Goal: Information Seeking & Learning: Learn about a topic

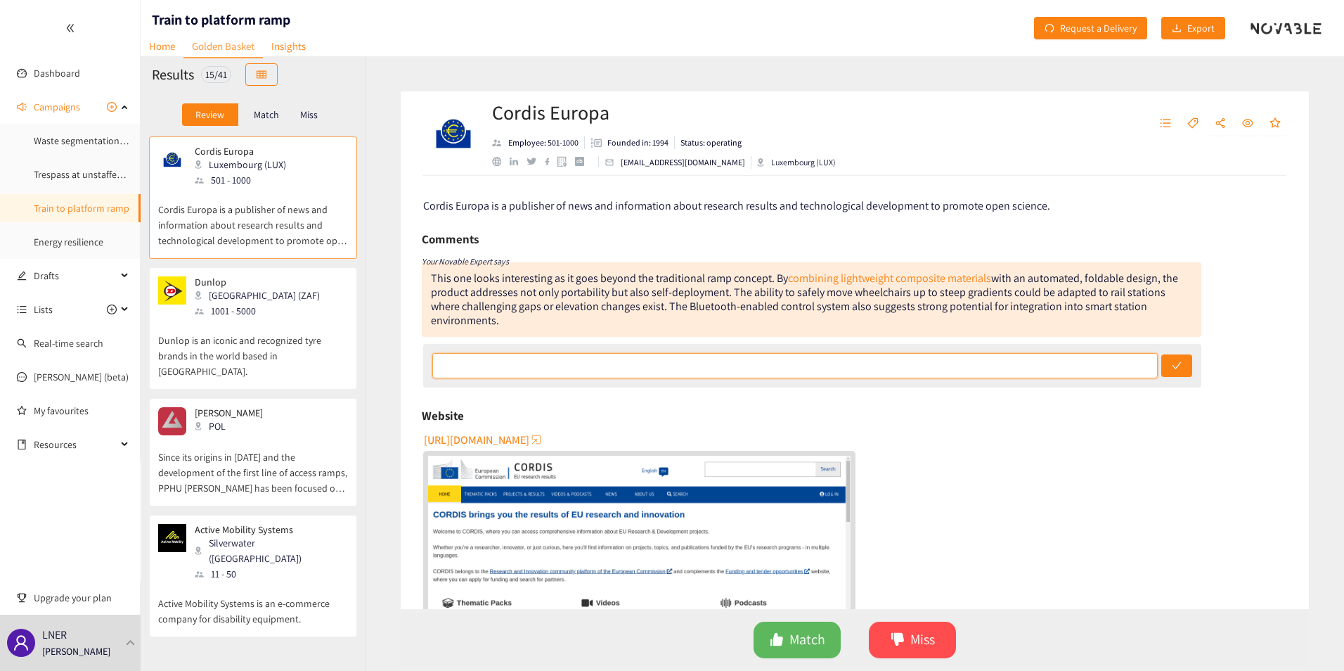
click at [545, 373] on input "text" at bounding box center [794, 365] width 725 height 25
click at [838, 280] on link "combining lightweight composite materials" at bounding box center [889, 278] width 203 height 15
click at [852, 360] on input "On the basis of the description it seems promising. however it is very old and …" at bounding box center [794, 365] width 725 height 25
type input "RW - On the basis of the description it seems promising. however it is very old…"
click at [1161, 354] on button "submit" at bounding box center [1176, 365] width 31 height 22
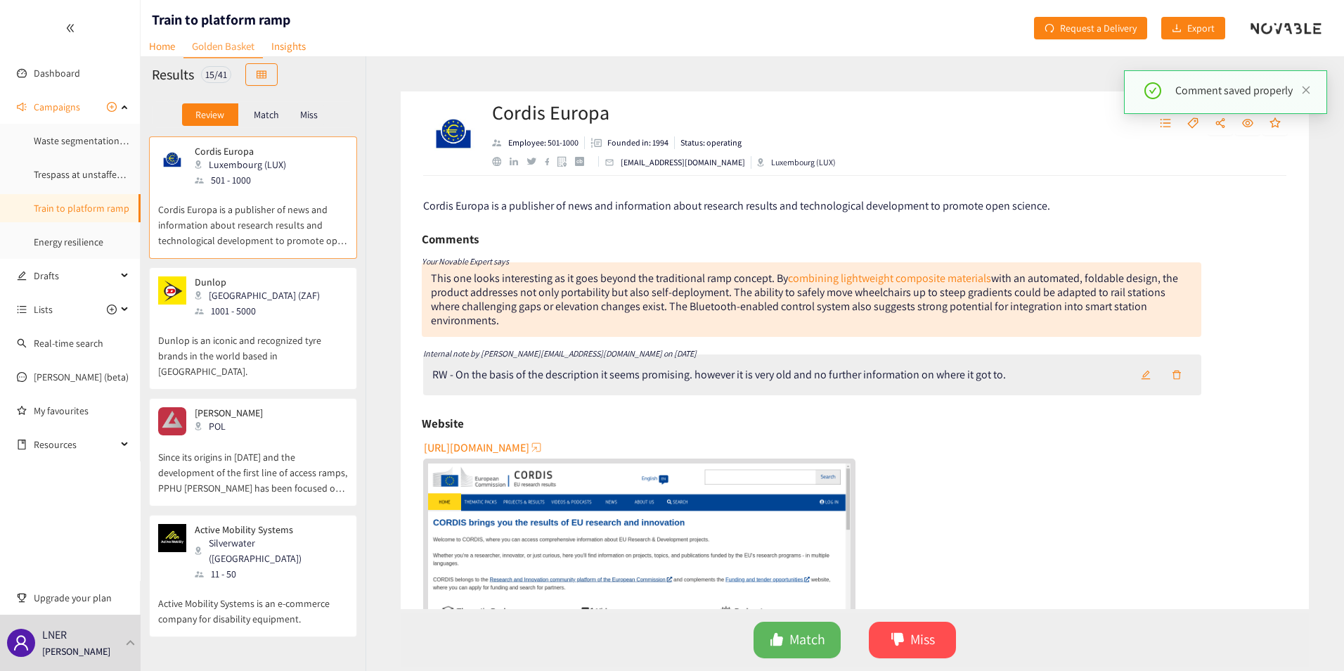
click at [295, 297] on div "Dunlop Durban (ZAF) 1001 - 5000" at bounding box center [253, 297] width 190 height 42
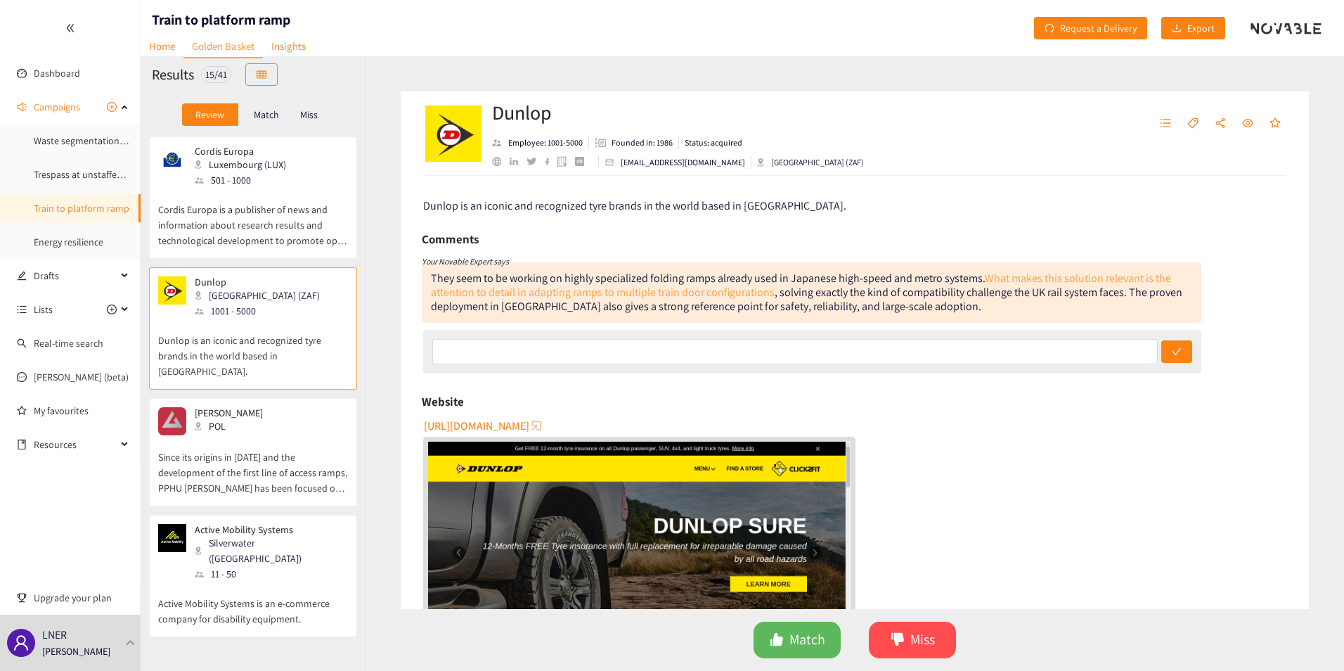
click at [701, 292] on link "What makes this solution relevant is the attention to detail in adapting ramps …" at bounding box center [801, 285] width 740 height 29
click at [583, 356] on input "text" at bounding box center [794, 351] width 725 height 25
type input "RW - A light weight solution of current designs. Potential miss for me"
click at [1161, 340] on button "submit" at bounding box center [1176, 351] width 31 height 22
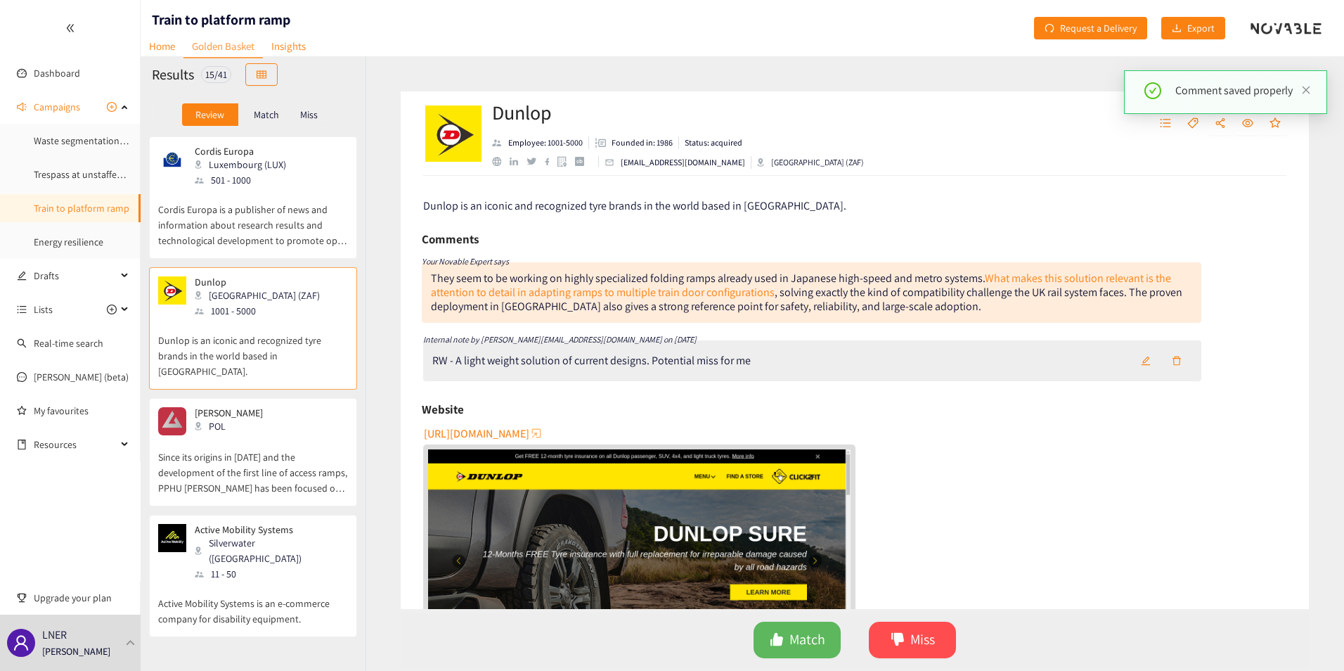
click at [287, 407] on div "[PERSON_NAME] POL" at bounding box center [253, 421] width 190 height 28
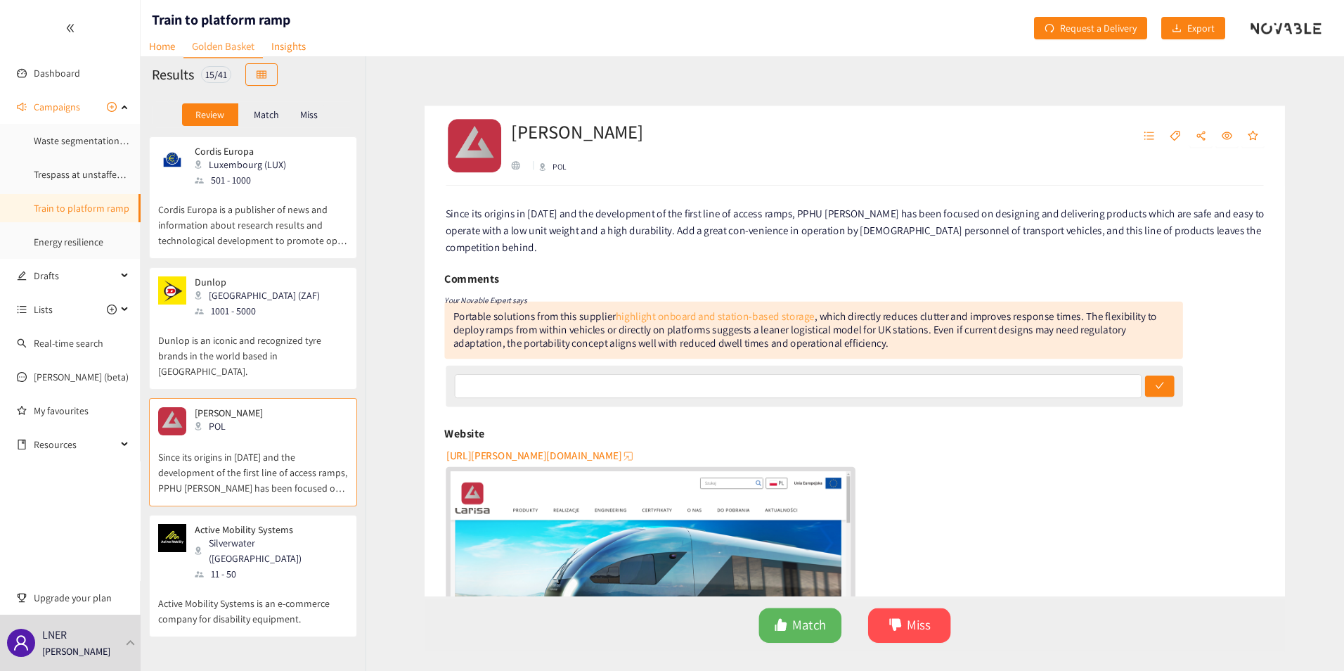
click at [727, 306] on link "highlight onboard and station-based storage" at bounding box center [707, 313] width 210 height 15
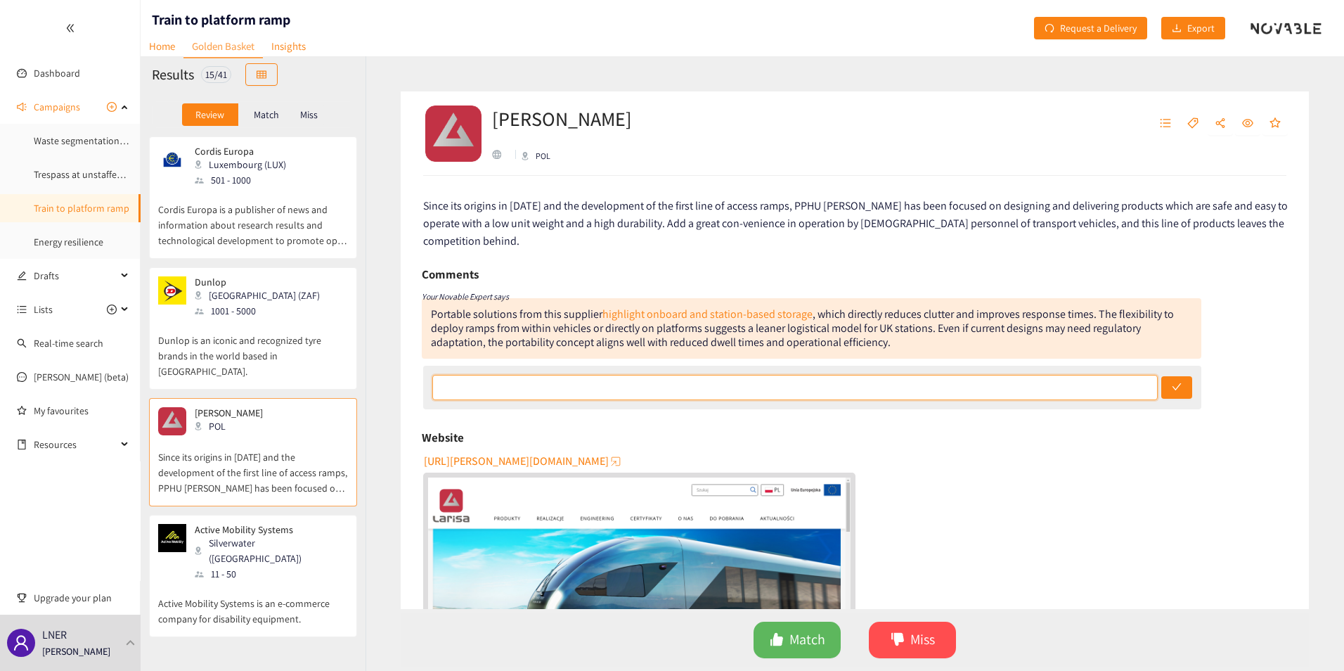
click at [474, 375] on input "text" at bounding box center [794, 387] width 725 height 25
type input "RW - Existing solution that is not any different to what we currently use."
click at [1161, 376] on button "submit" at bounding box center [1176, 387] width 31 height 22
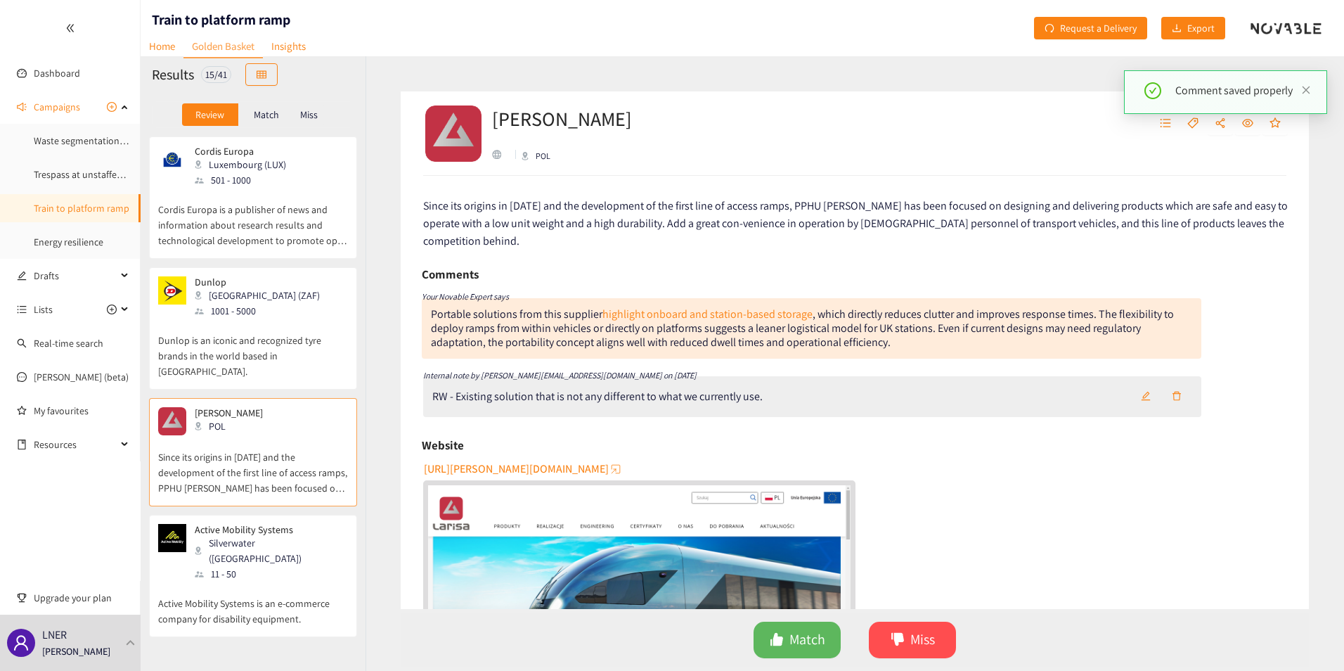
click at [214, 566] on div "11 - 50" at bounding box center [271, 573] width 152 height 15
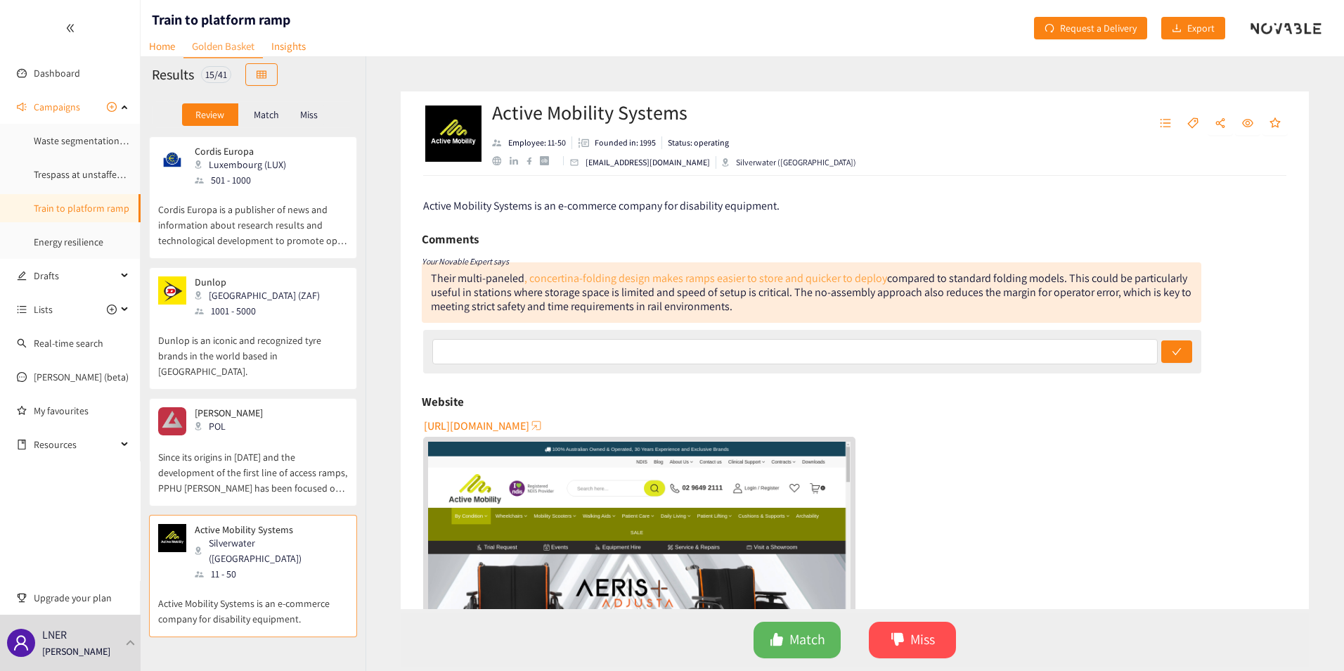
click at [675, 278] on link ", concertina-folding design makes ramps easier to store and quicker to deploy" at bounding box center [705, 278] width 363 height 15
click at [503, 358] on input "text" at bounding box center [794, 351] width 725 height 25
type input "RW - Existing solution Miss"
click at [1161, 340] on button "submit" at bounding box center [1176, 351] width 31 height 22
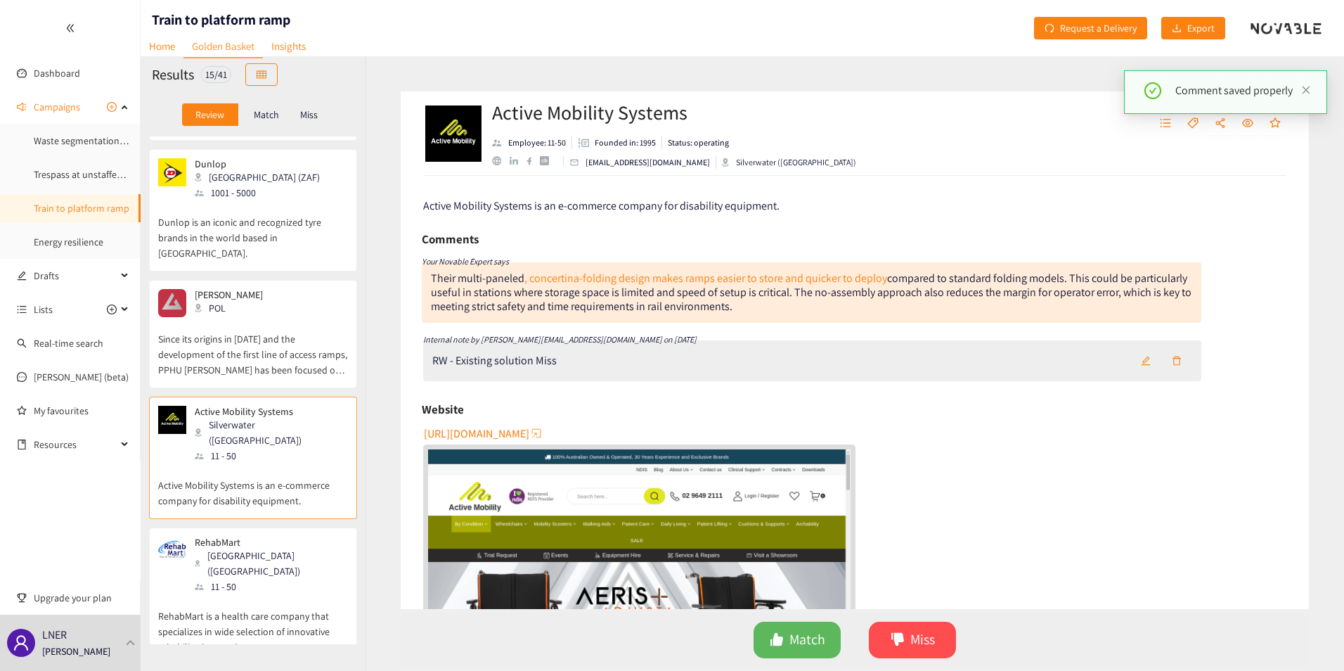
scroll to position [141, 0]
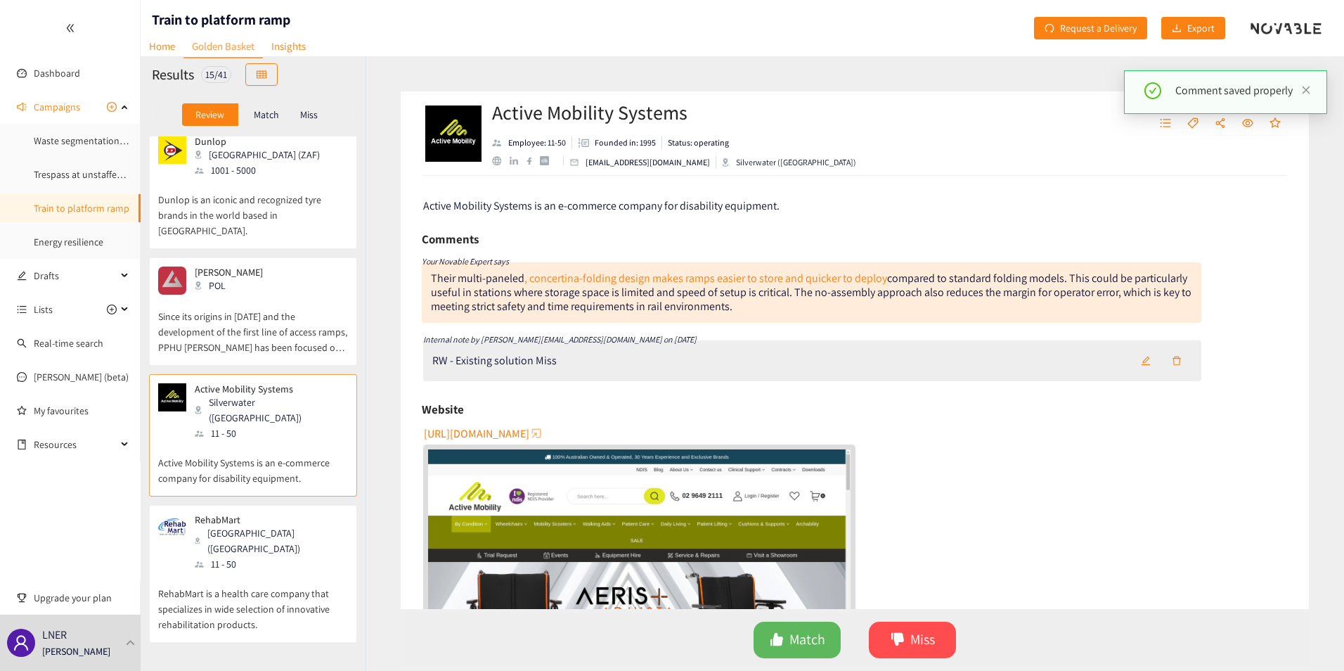
click at [223, 571] on p "RehabMart is a health care company that specializes in wide selection of innova…" at bounding box center [253, 601] width 190 height 60
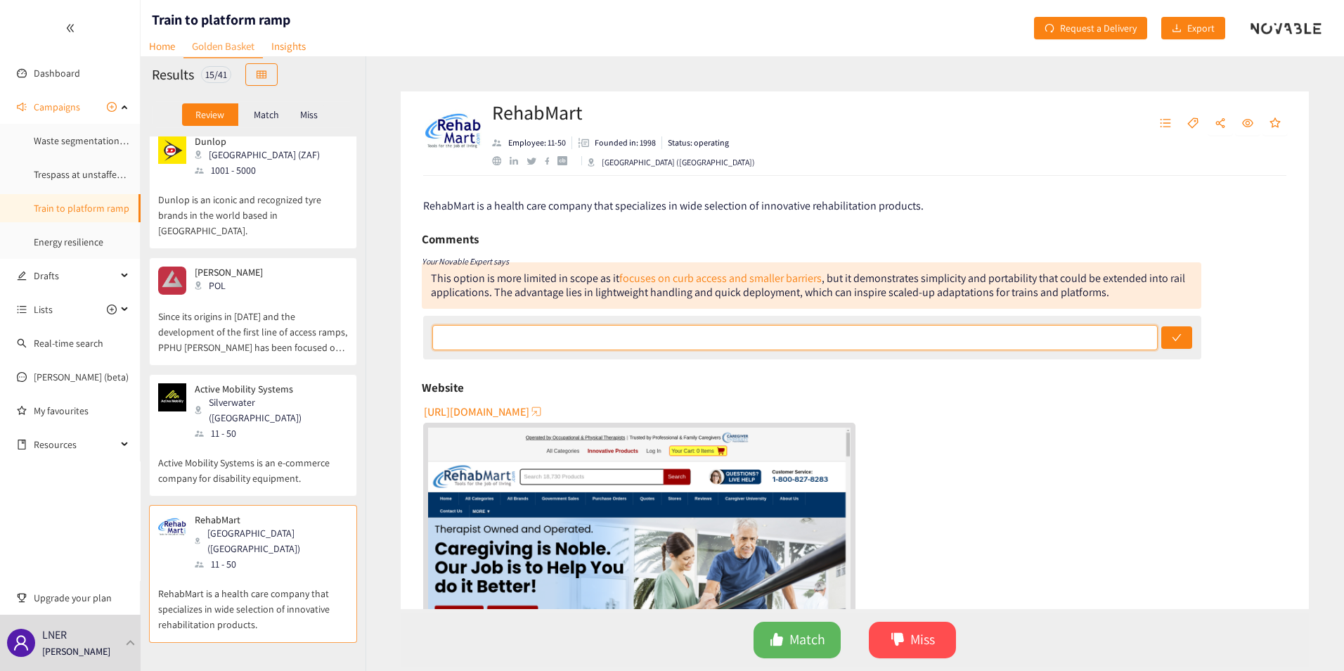
click at [737, 339] on input "text" at bounding box center [794, 337] width 725 height 25
click at [871, 377] on div "Website" at bounding box center [855, 387] width 866 height 21
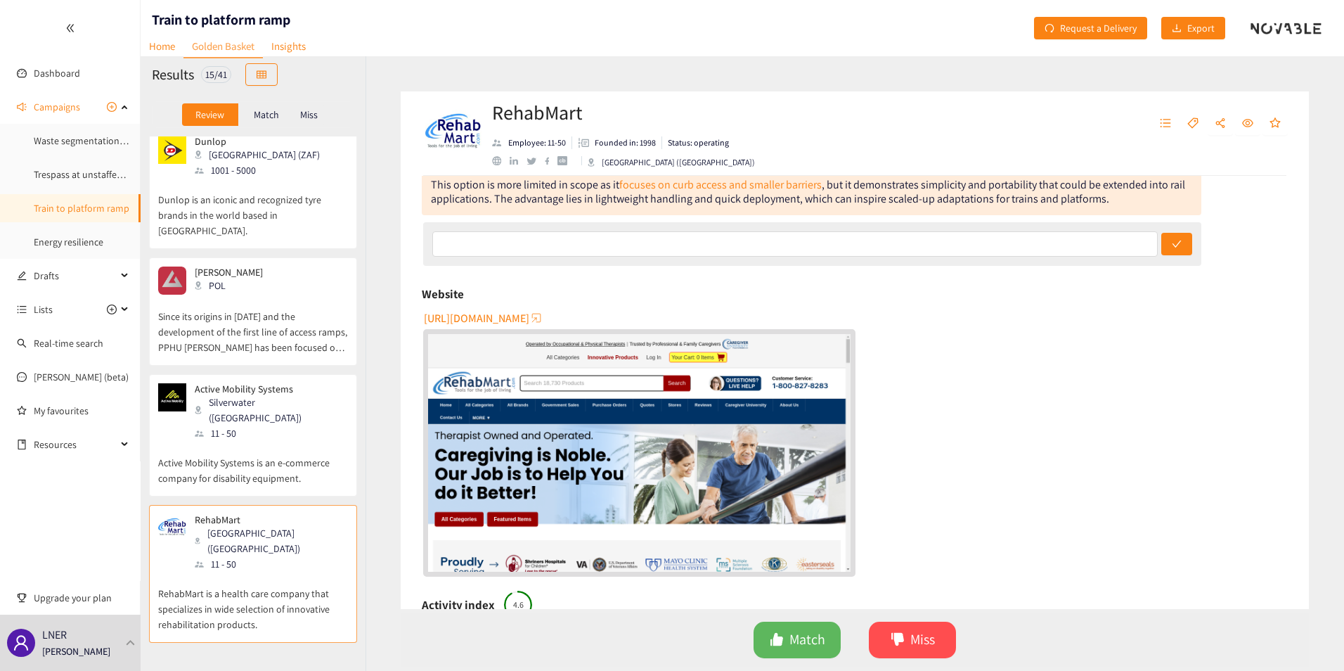
scroll to position [0, 0]
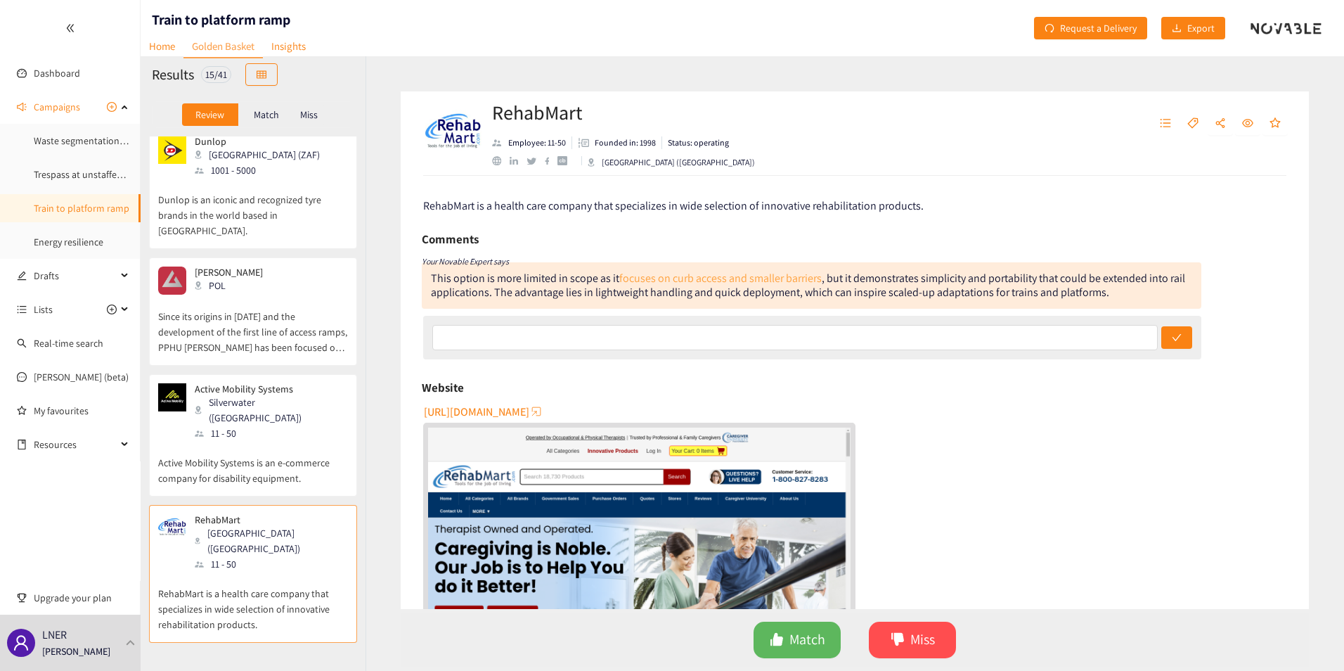
click at [681, 278] on link "focuses on curb access and smaller barriers" at bounding box center [720, 278] width 202 height 15
click at [498, 337] on input "text" at bounding box center [794, 337] width 725 height 25
type input "An existing ramp solution"
click at [1161, 326] on button "submit" at bounding box center [1176, 337] width 31 height 22
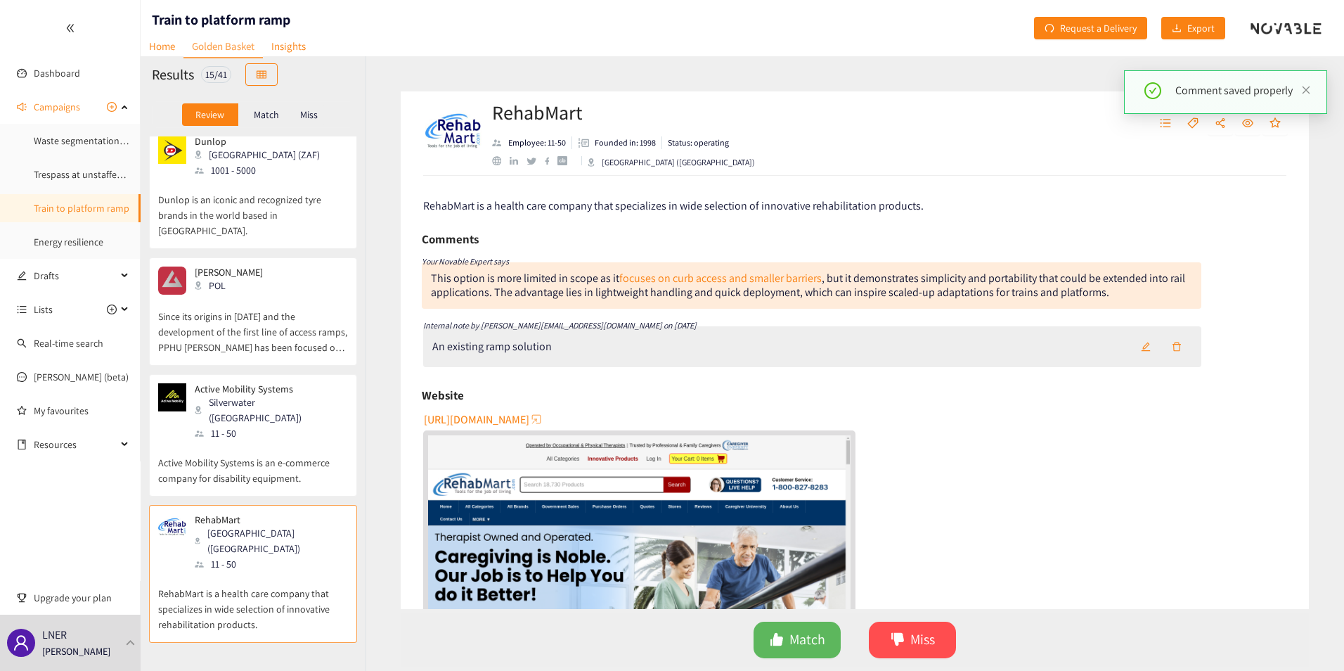
click at [744, 350] on div "An existing ramp solution" at bounding box center [812, 346] width 778 height 41
click at [1144, 347] on button "button" at bounding box center [1145, 346] width 31 height 22
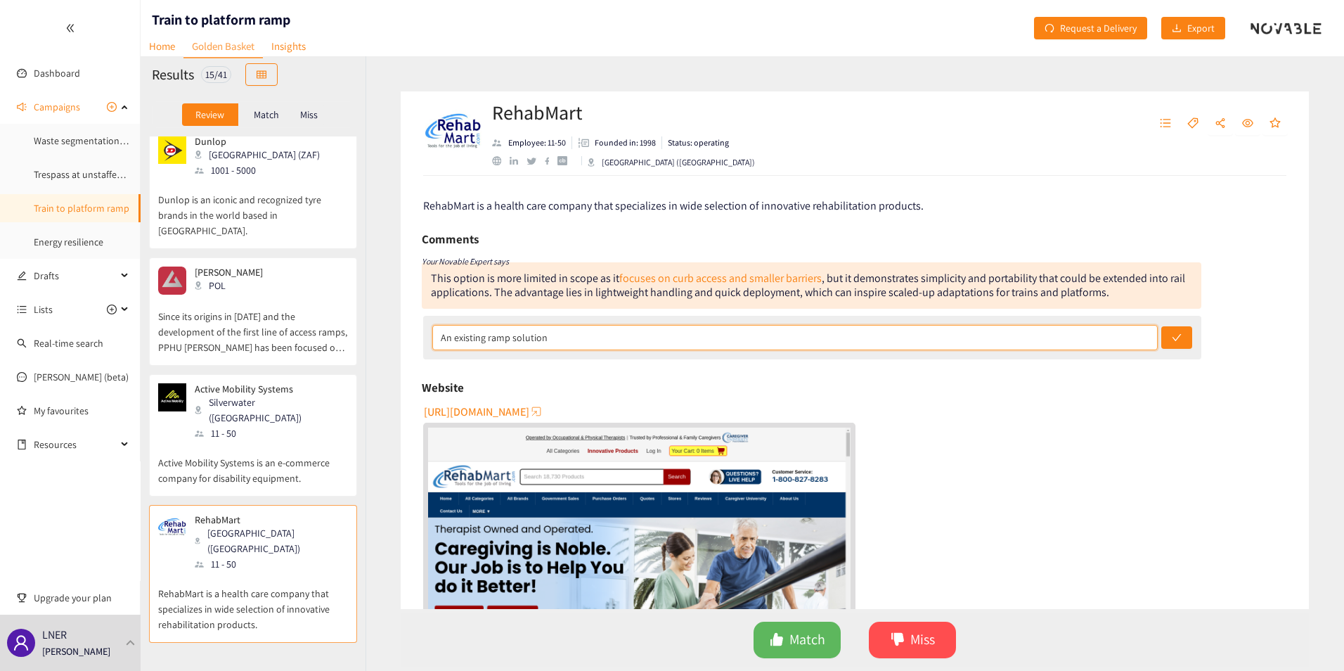
click at [645, 332] on input "An existing ramp solution" at bounding box center [794, 337] width 725 height 25
type input "An existing ramp solution - Miss"
click at [1161, 326] on button "submit" at bounding box center [1176, 337] width 31 height 22
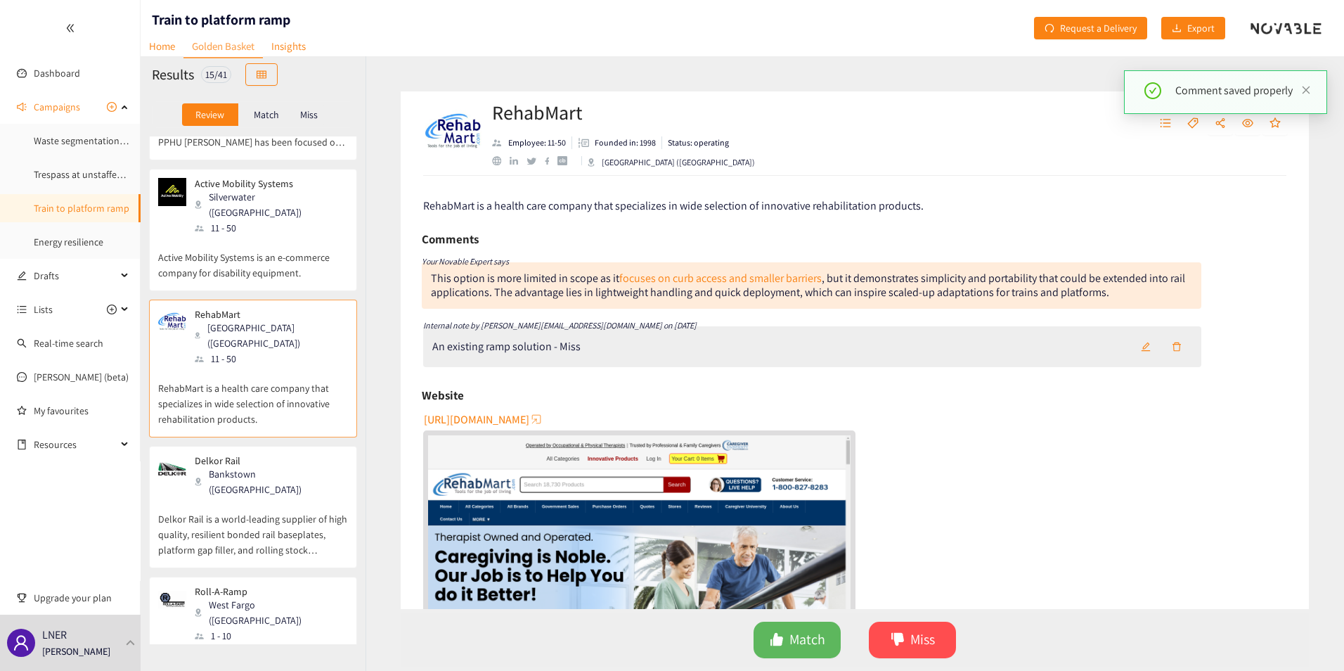
scroll to position [351, 0]
click at [218, 491] on p "Delkor Rail is a world-leading supplier of high quality, resilient bonded rail …" at bounding box center [253, 521] width 190 height 60
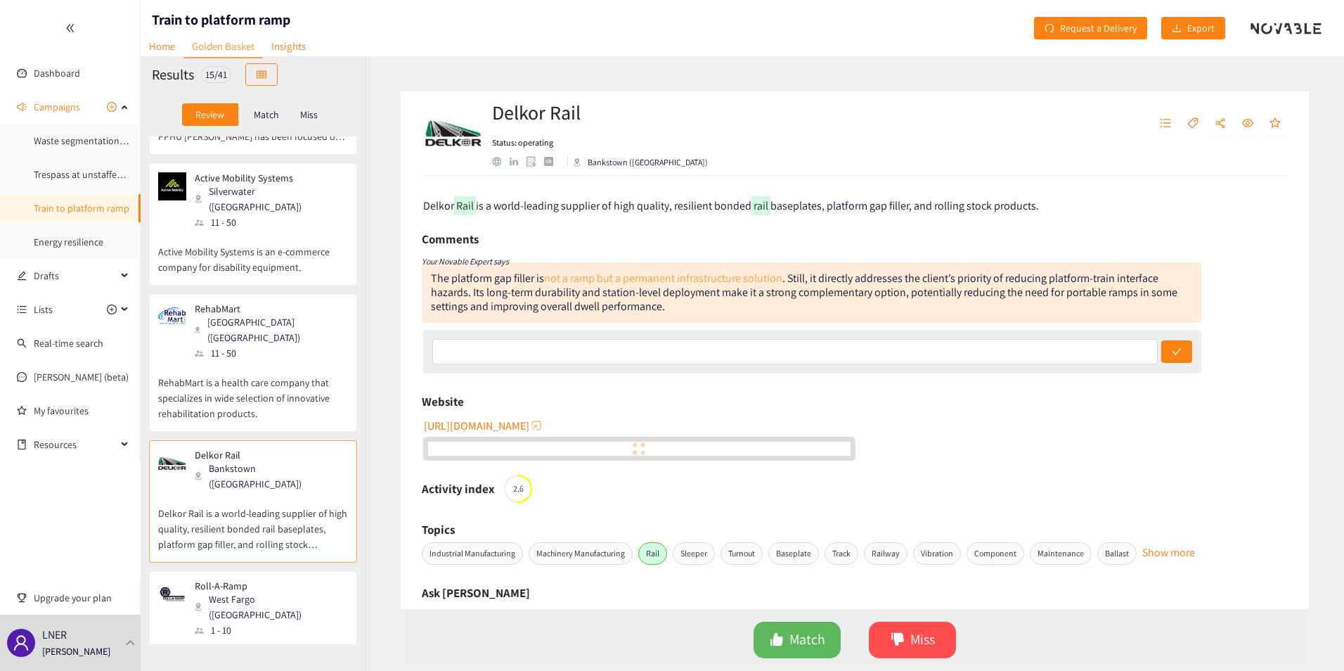
click at [684, 278] on link "not a ramp but a permanent infrastructure solution" at bounding box center [663, 278] width 238 height 15
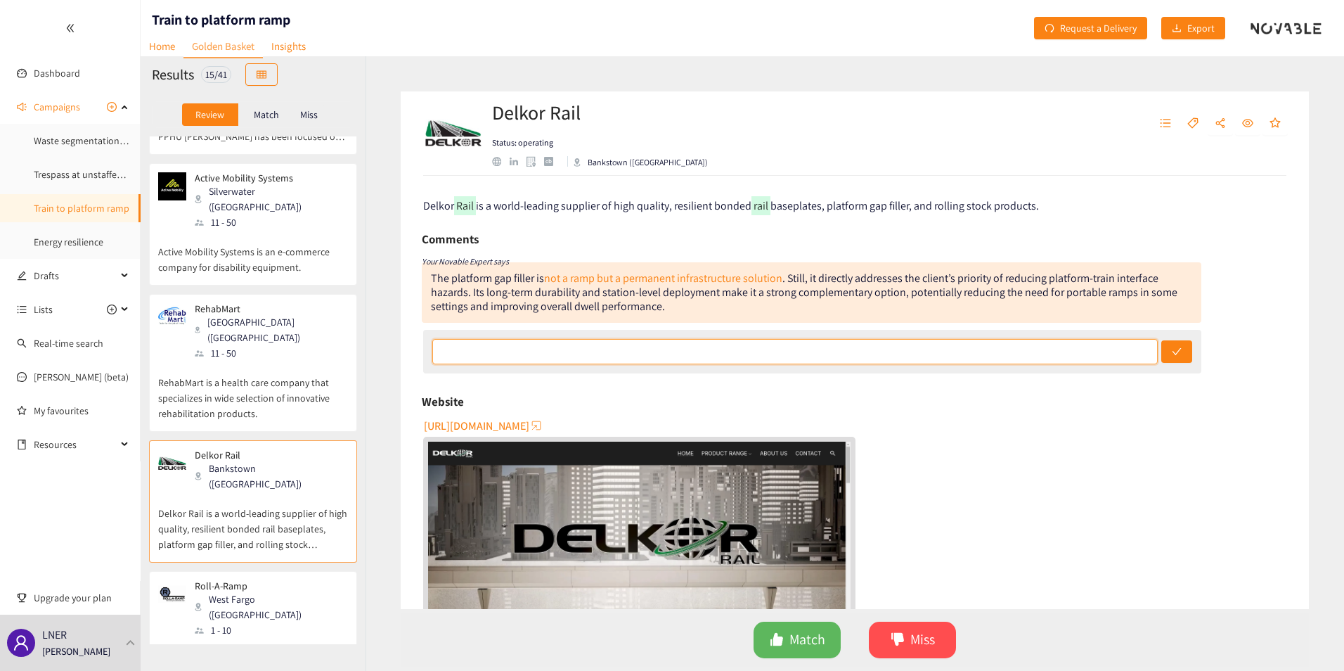
click at [549, 339] on input "text" at bounding box center [794, 351] width 725 height 25
type input "An existing solution that only works for platforms that are the same height as …"
click at [1161, 340] on button "submit" at bounding box center [1176, 351] width 31 height 22
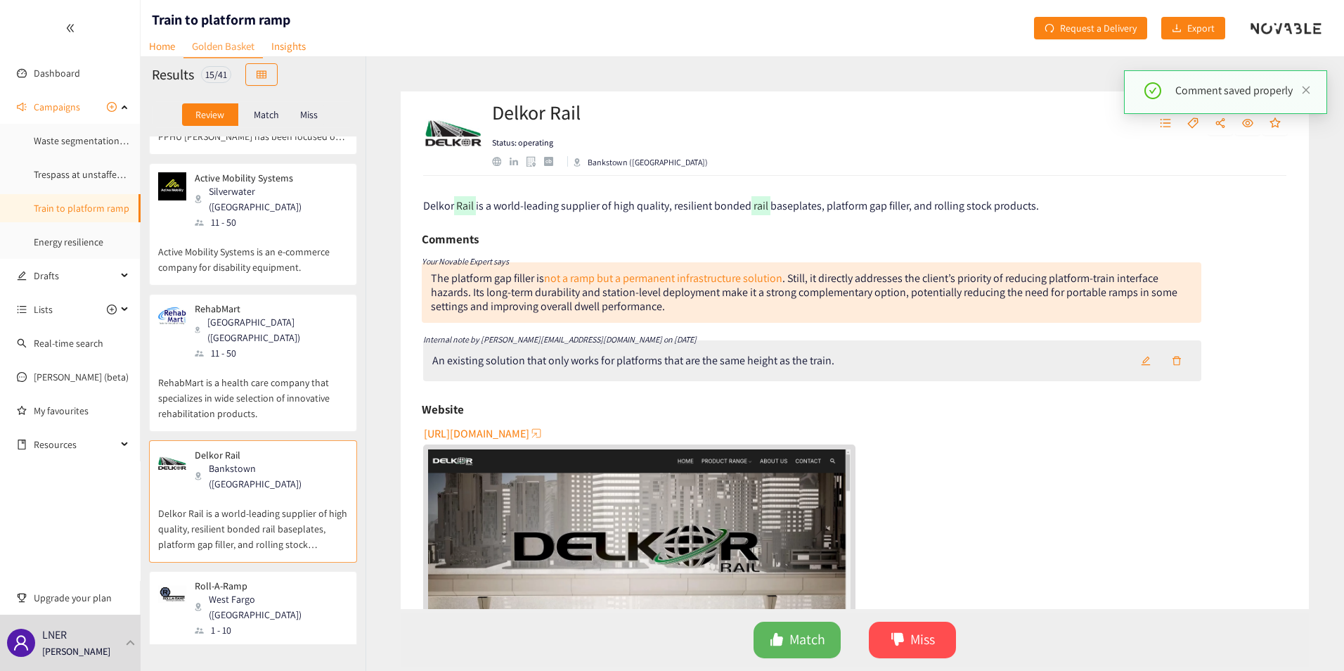
click at [1145, 363] on icon "edit" at bounding box center [1146, 361] width 10 height 10
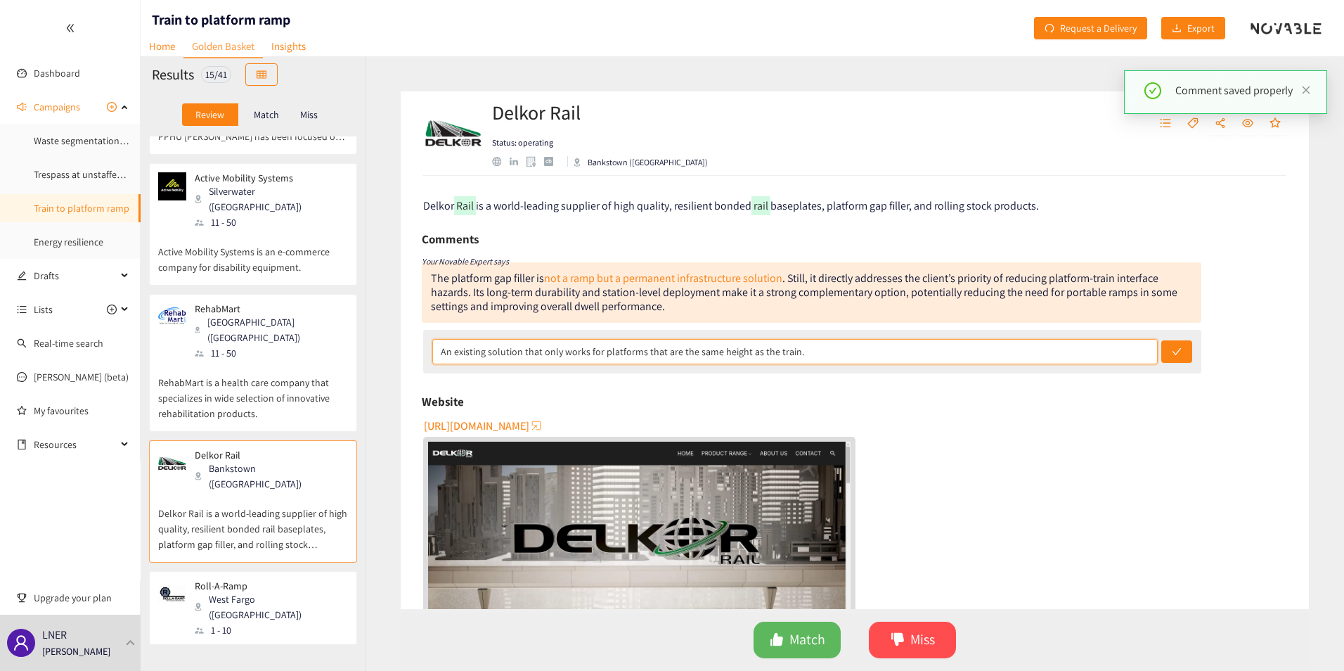
click at [462, 353] on input "An existing solution that only works for platforms that are the same height as …" at bounding box center [794, 351] width 725 height 25
type input "RW - An existing solution that only works for platforms that are the same heigh…"
click at [1161, 340] on button "submit" at bounding box center [1176, 351] width 31 height 22
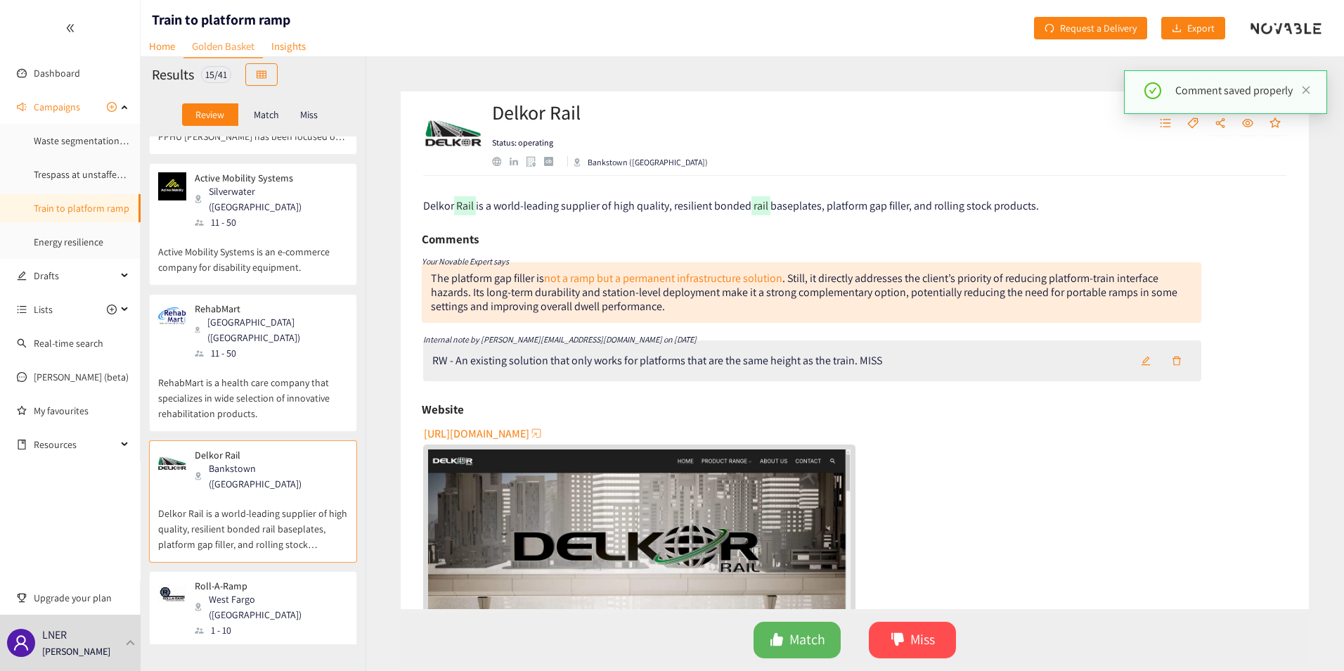
click at [224, 622] on div "1 - 10" at bounding box center [271, 629] width 152 height 15
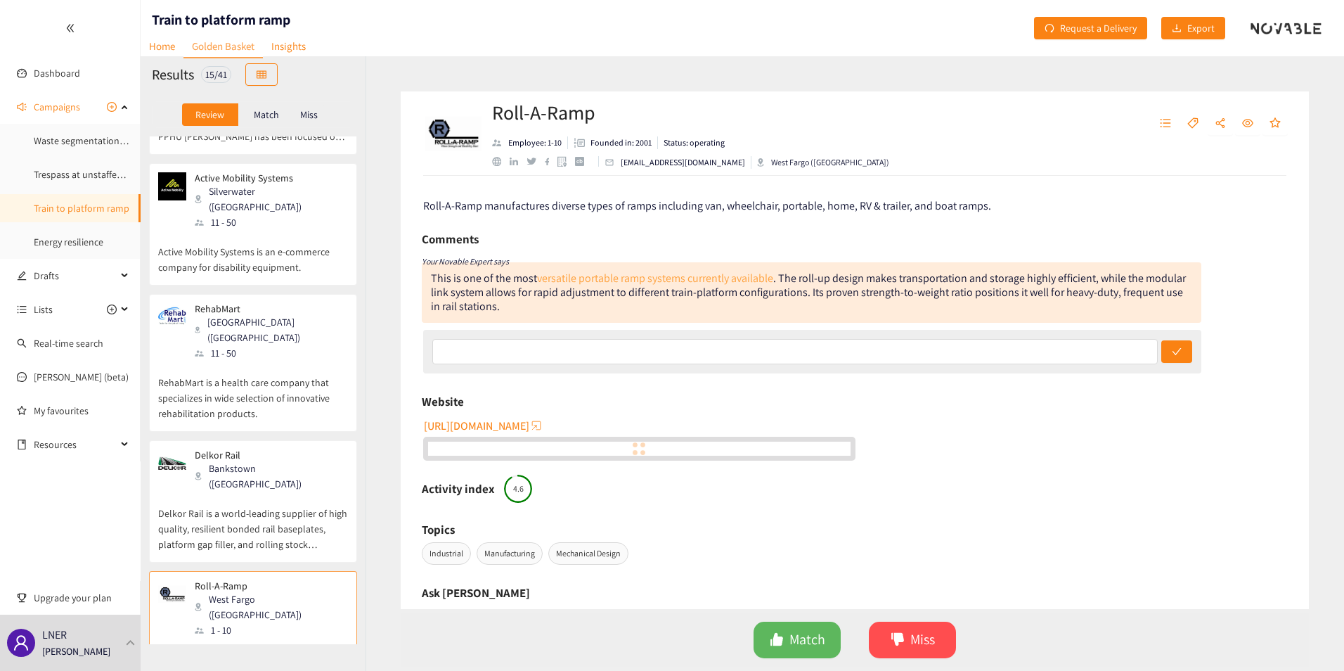
click at [641, 280] on link "versatile portable ramp systems currently available" at bounding box center [655, 278] width 236 height 15
click at [486, 355] on input "text" at bounding box center [794, 351] width 725 height 25
type input "N"
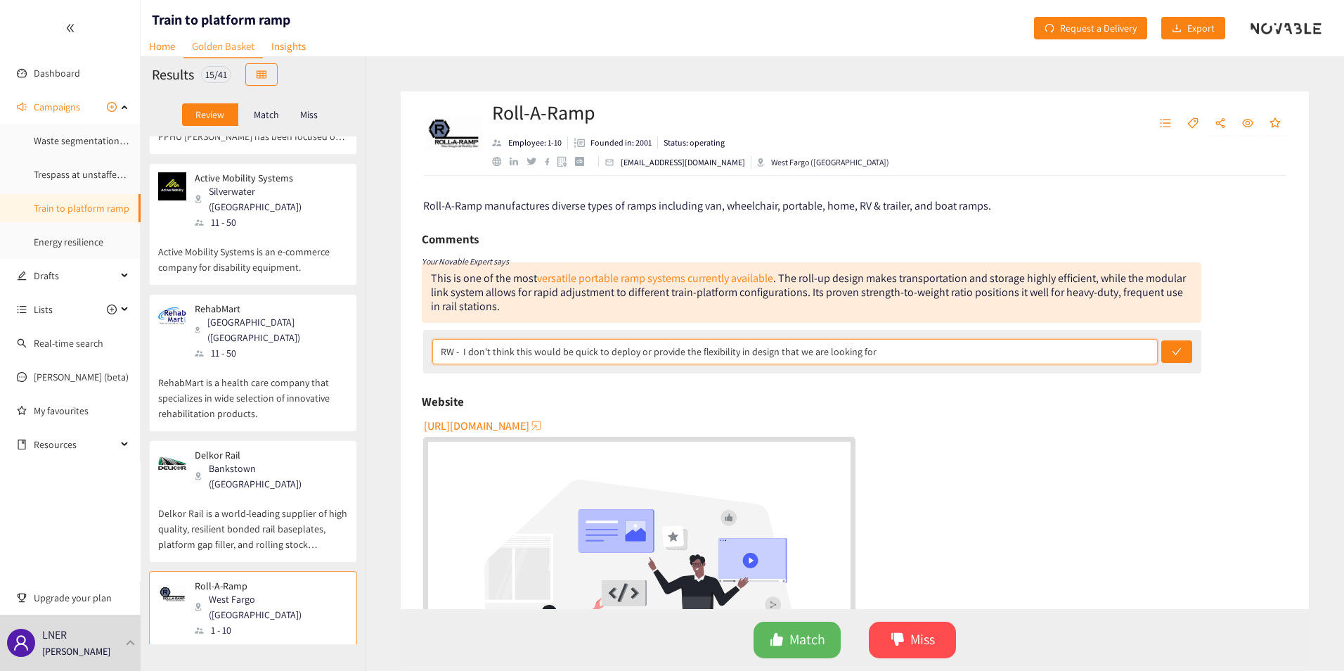
type input "RW - I don't think this would be quick to deploy or provide the flexibility in …"
click at [1161, 340] on button "submit" at bounding box center [1176, 351] width 31 height 22
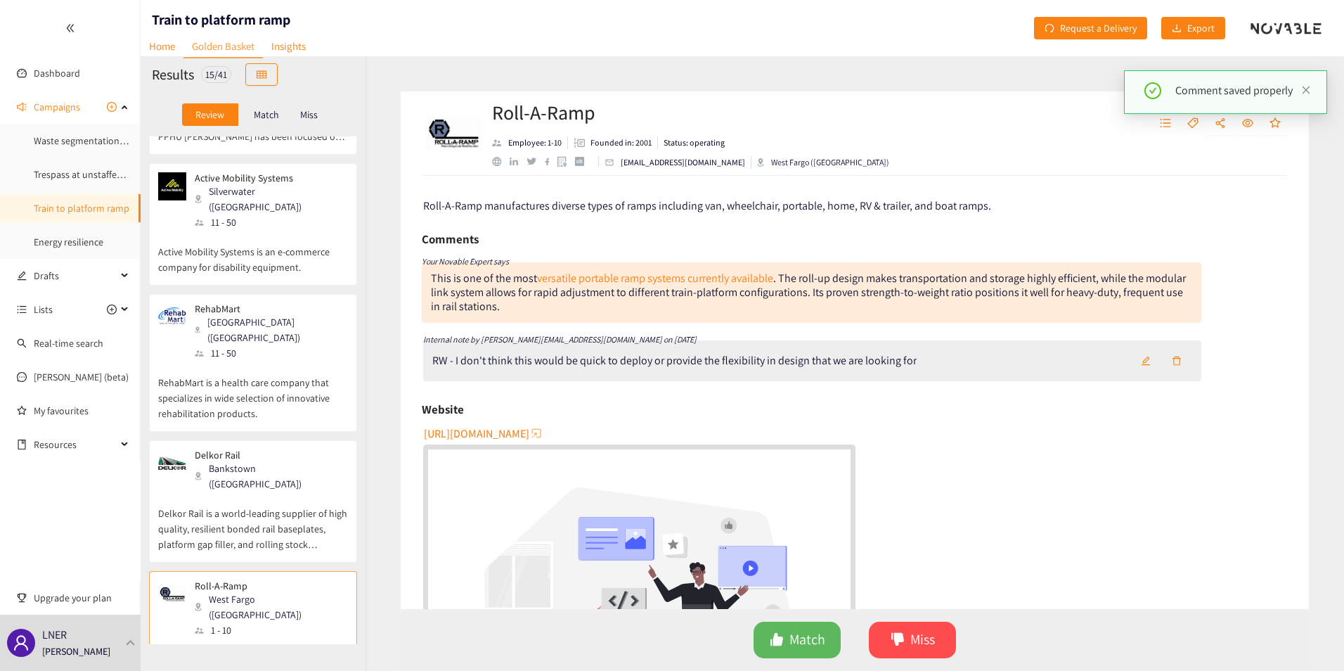
click at [1147, 354] on button "button" at bounding box center [1145, 360] width 31 height 22
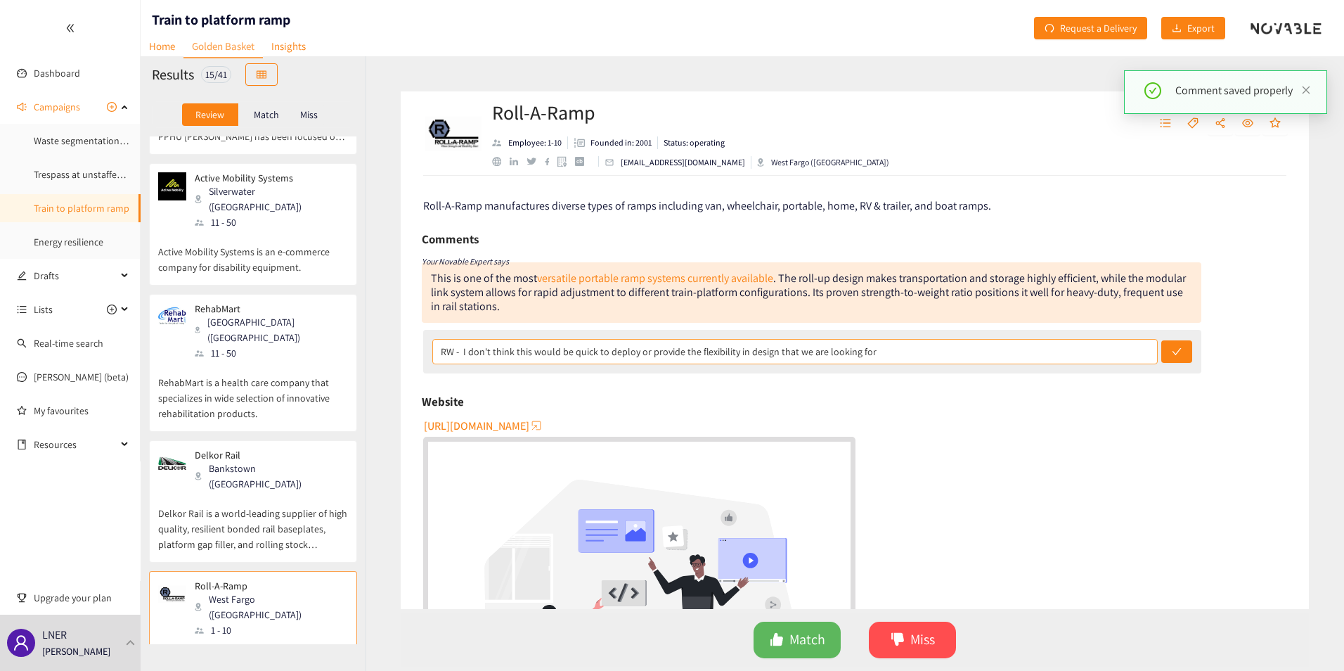
drag, startPoint x: 943, startPoint y: 334, endPoint x: 934, endPoint y: 339, distance: 10.4
click at [938, 337] on div "RW - I don't think this would be quick to deploy or provide the flexibility in …" at bounding box center [812, 352] width 778 height 44
click at [928, 343] on input "RW - I don't think this would be quick to deploy or provide the flexibility in …" at bounding box center [794, 351] width 725 height 25
type input "RW - I don't think this would be quick to deploy or provide the flexibility in …"
click at [1161, 340] on button "submit" at bounding box center [1176, 351] width 31 height 22
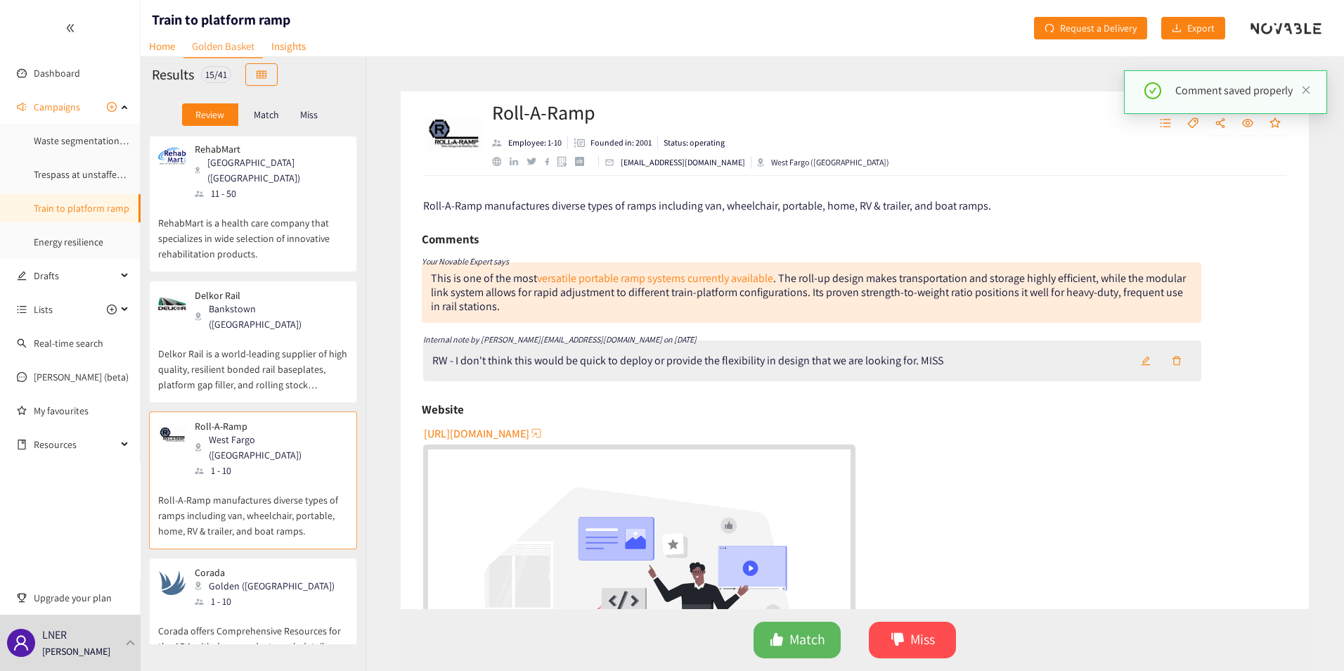
scroll to position [562, 0]
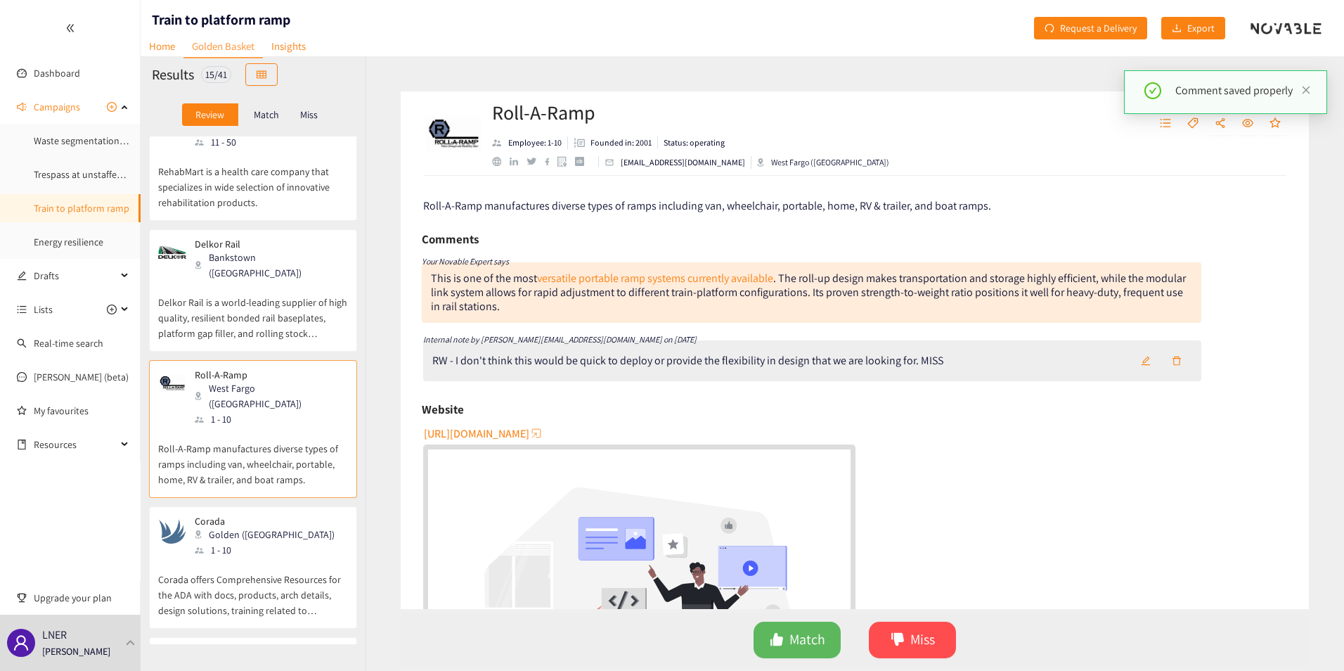
click at [221, 542] on div "1 - 10" at bounding box center [269, 549] width 148 height 15
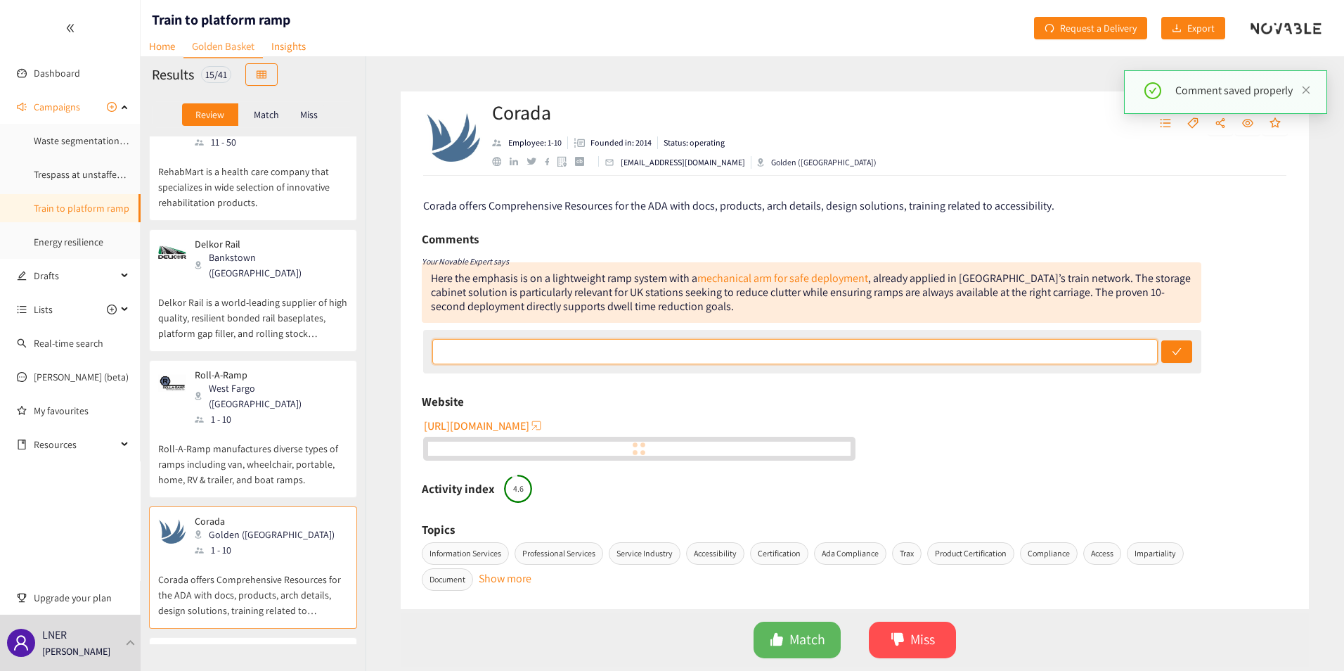
click at [491, 349] on input "text" at bounding box center [794, 351] width 725 height 25
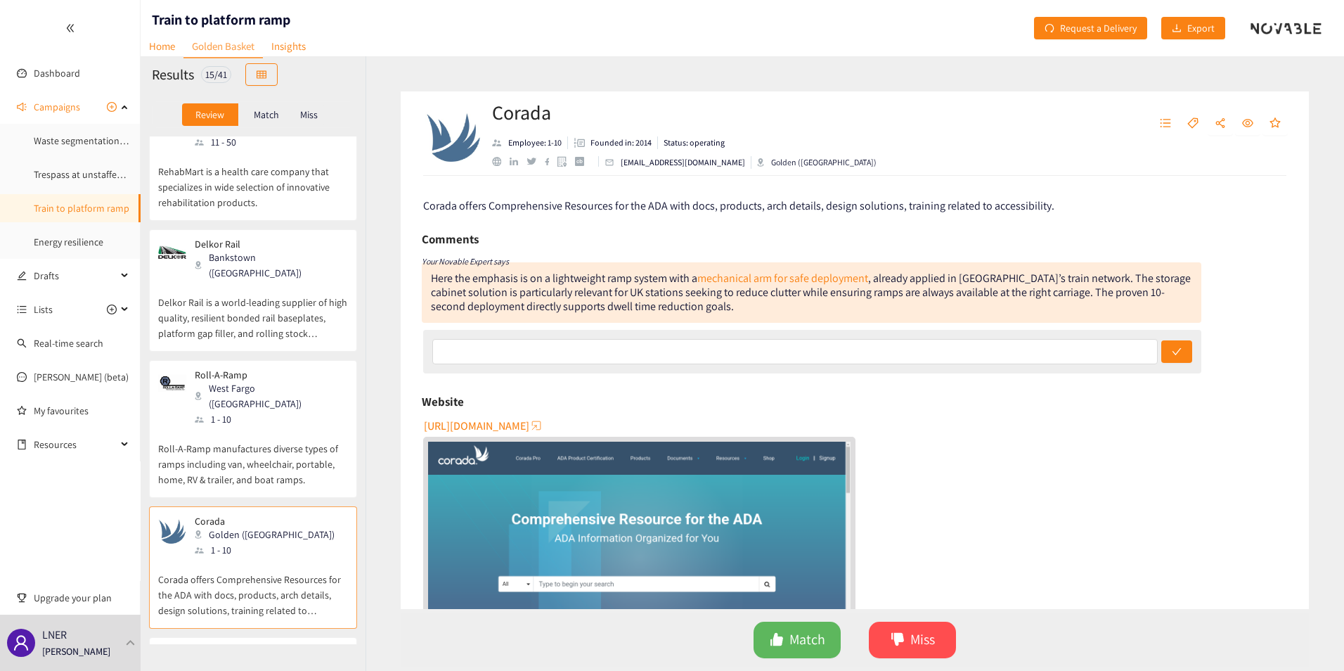
click at [852, 395] on div "Website" at bounding box center [855, 401] width 866 height 21
click at [646, 354] on input "text" at bounding box center [794, 351] width 725 height 25
click at [850, 399] on div "Website" at bounding box center [855, 401] width 866 height 21
click at [796, 278] on link "mechanical arm for safe deployment" at bounding box center [782, 278] width 171 height 15
click at [526, 361] on input "text" at bounding box center [794, 351] width 725 height 25
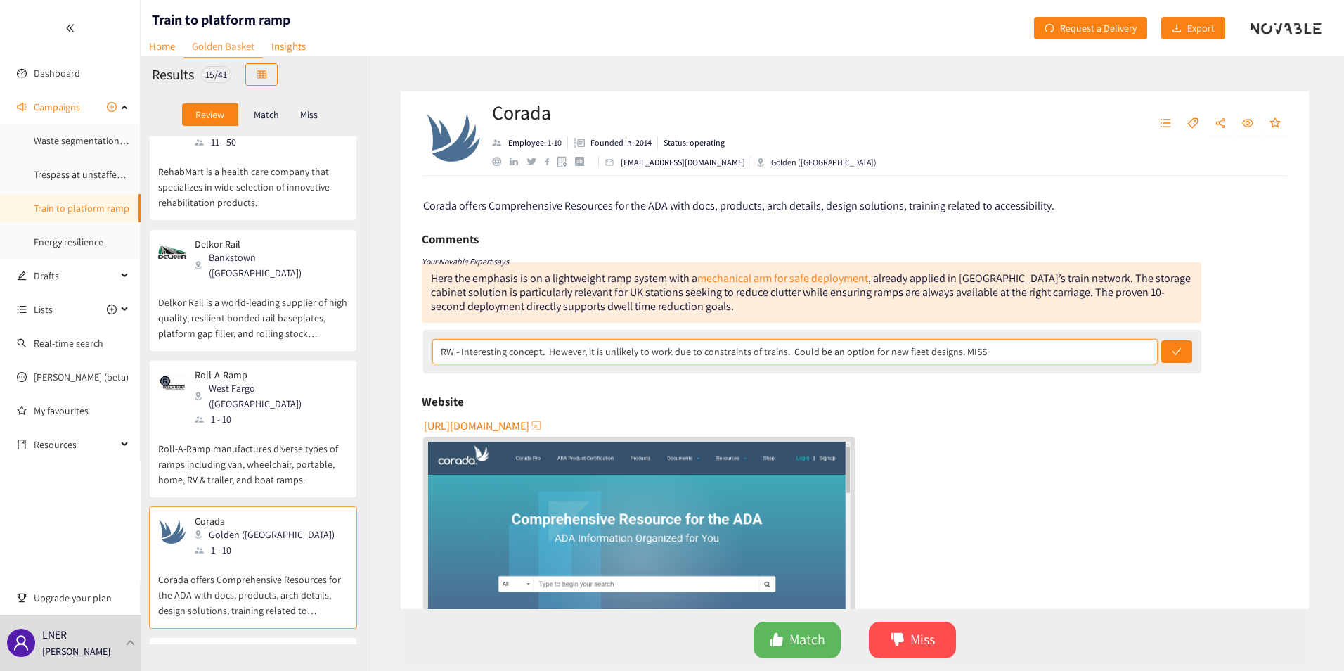
type input "RW - Interesting concept. However, it is unlikely to work due to constraints of…"
click at [1161, 340] on button "submit" at bounding box center [1176, 351] width 31 height 22
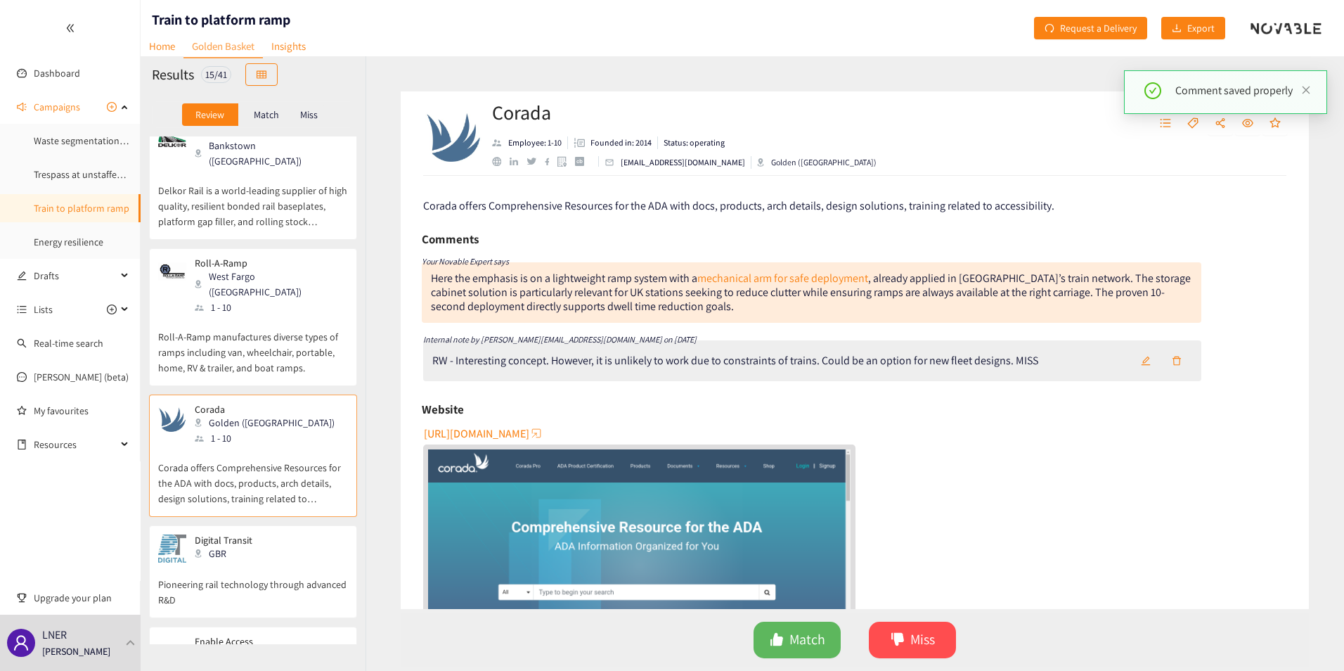
scroll to position [703, 0]
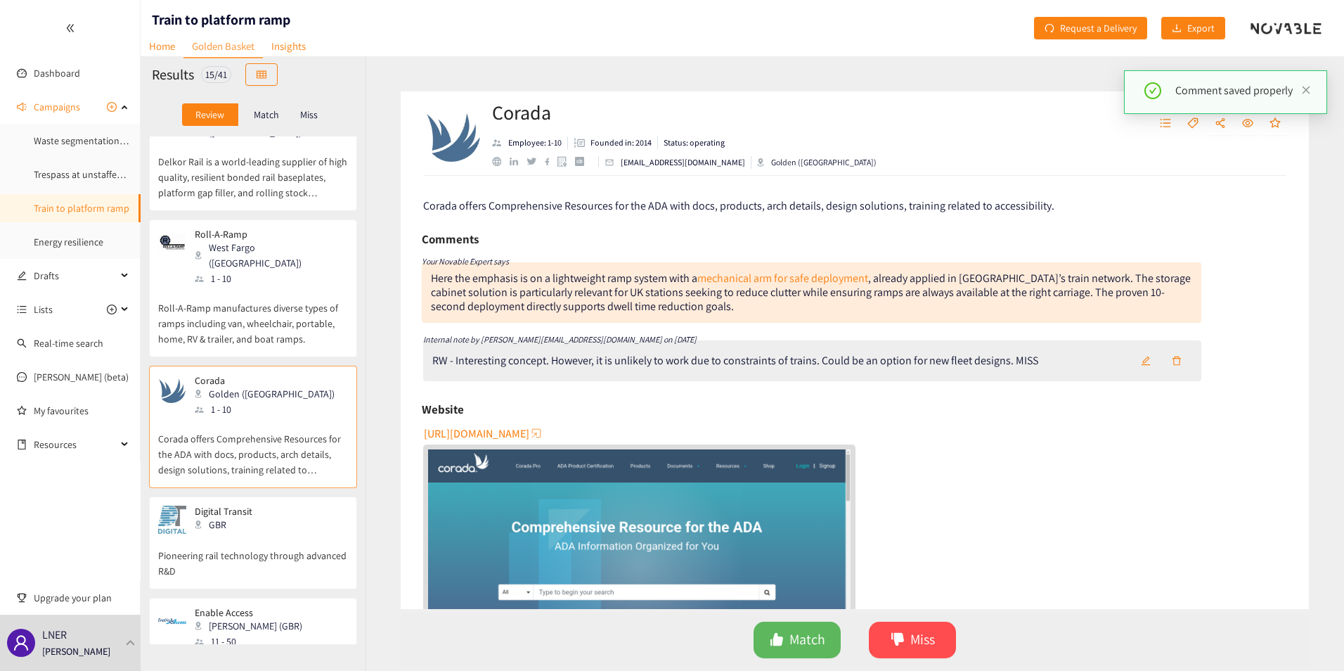
click at [242, 517] on div "GBR" at bounding box center [228, 524] width 66 height 15
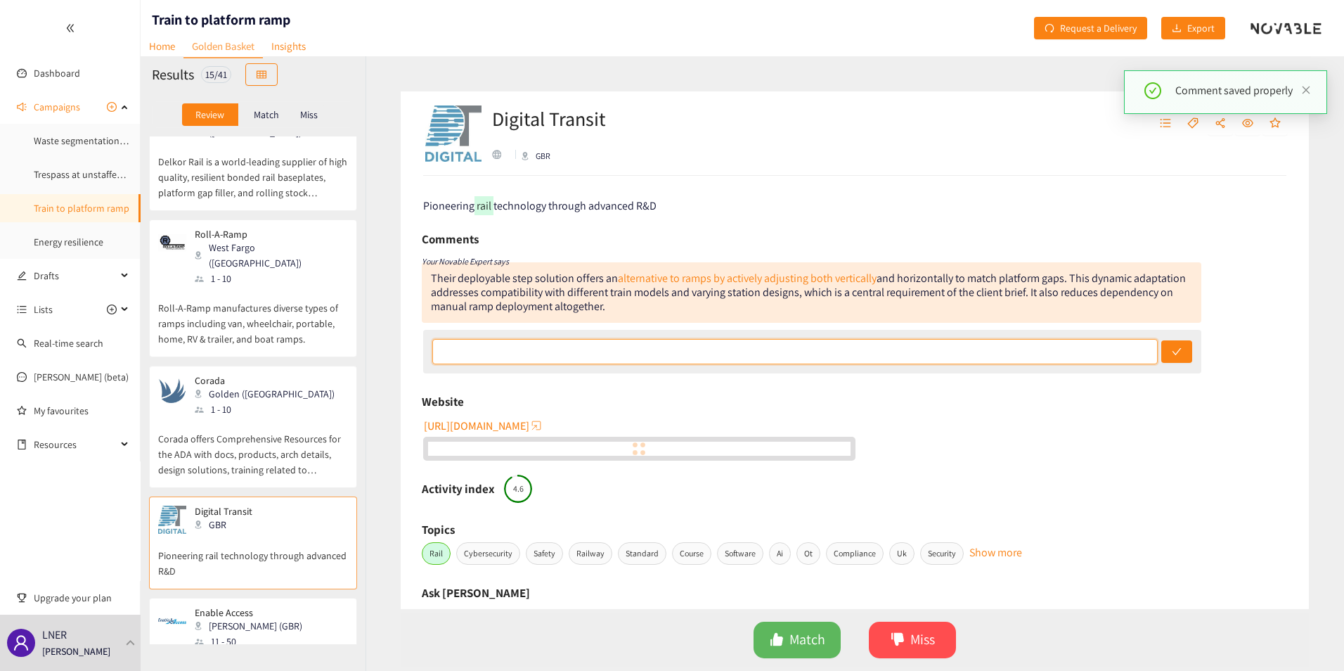
click at [582, 351] on input "text" at bounding box center [794, 351] width 725 height 25
click at [678, 279] on link "alternative to ramps by actively adjusting both vertically" at bounding box center [747, 278] width 259 height 15
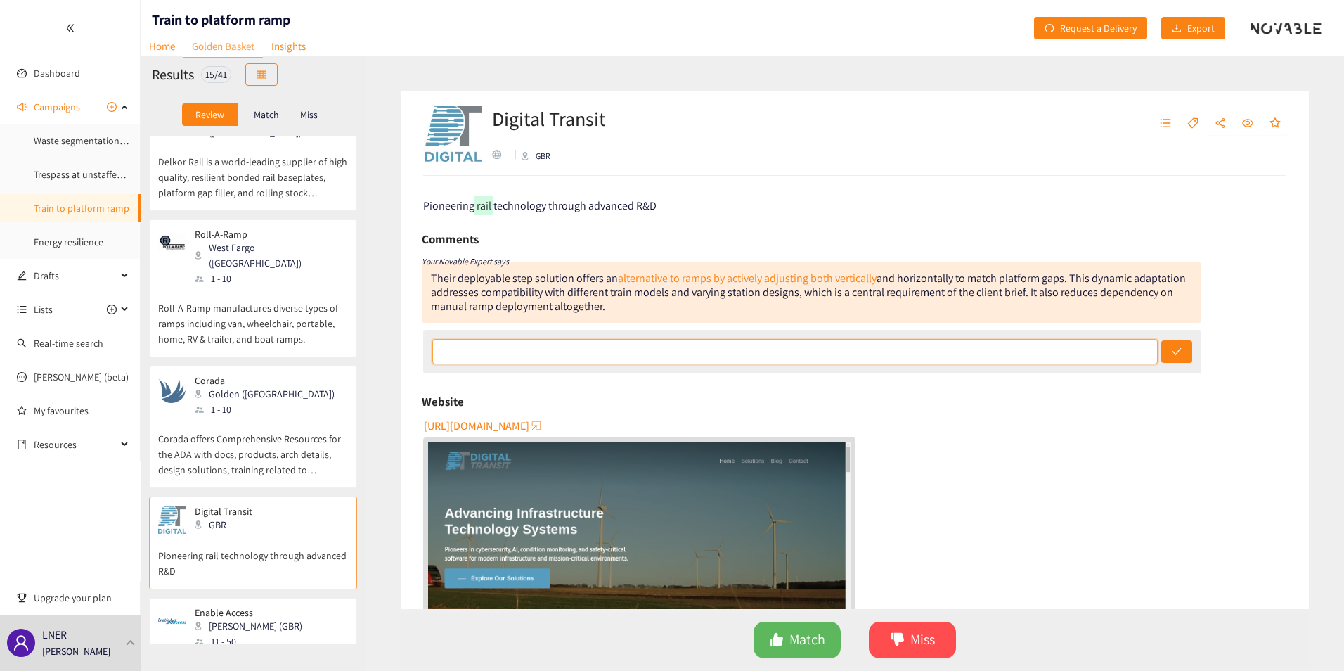
click at [481, 363] on input "text" at bounding box center [794, 351] width 725 height 25
type input "Again, works with platforms and trains that are the same height."
click at [1161, 340] on button "submit" at bounding box center [1176, 351] width 31 height 22
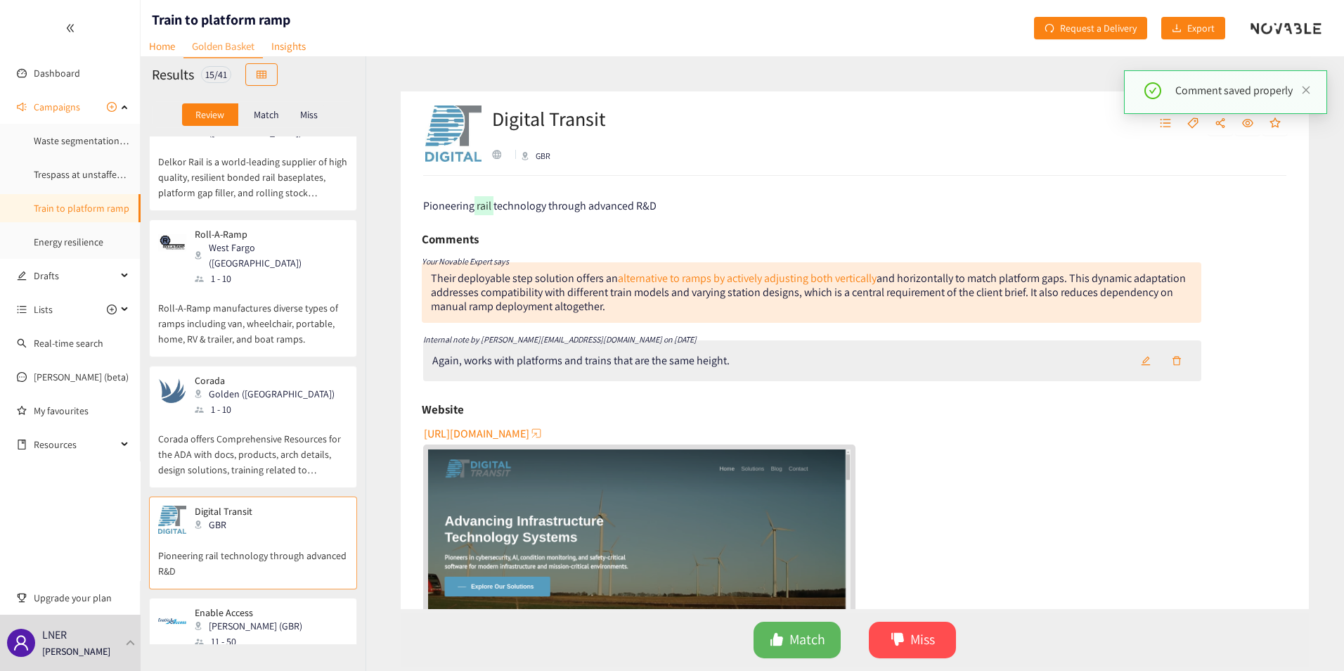
click at [482, 362] on div "Again, works with platforms and trains that are the same height." at bounding box center [580, 361] width 297 height 14
click at [1149, 361] on button "button" at bounding box center [1145, 360] width 31 height 22
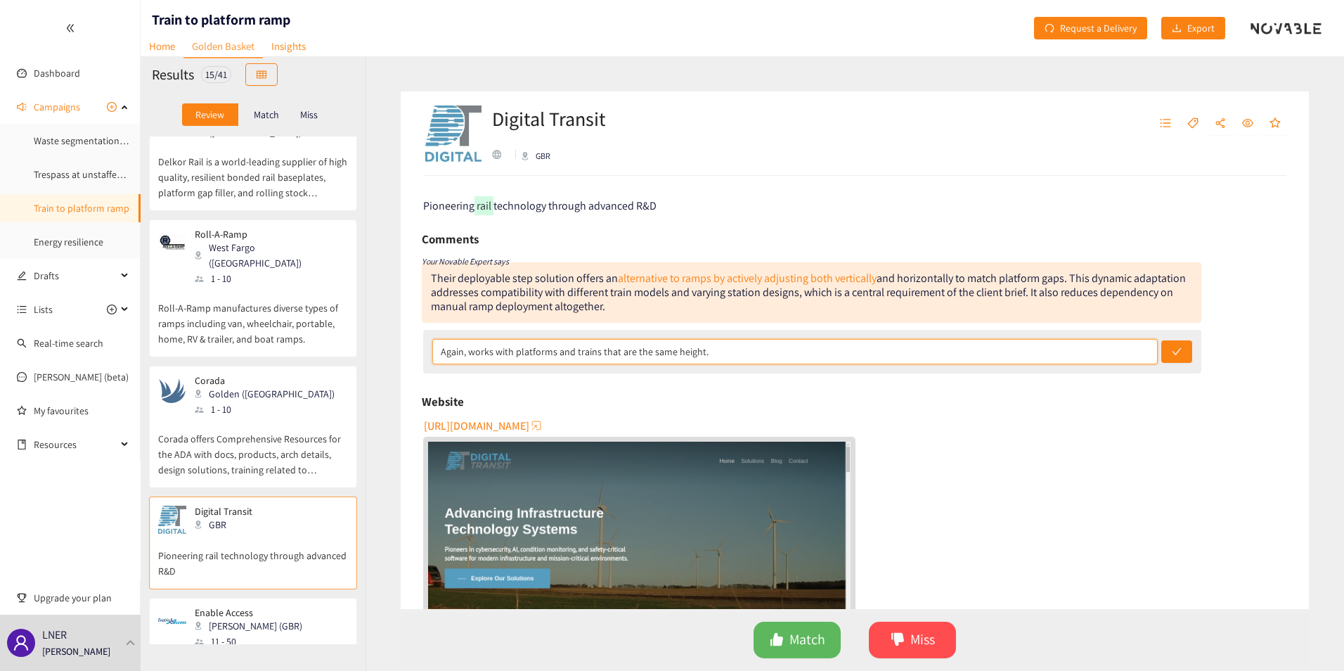
click at [1126, 341] on input "Again, works with platforms and trains that are the same height." at bounding box center [794, 351] width 725 height 25
type input "RW - Again, works with platforms and trains that are the same height. MISS"
click at [1161, 340] on button "submit" at bounding box center [1176, 351] width 31 height 22
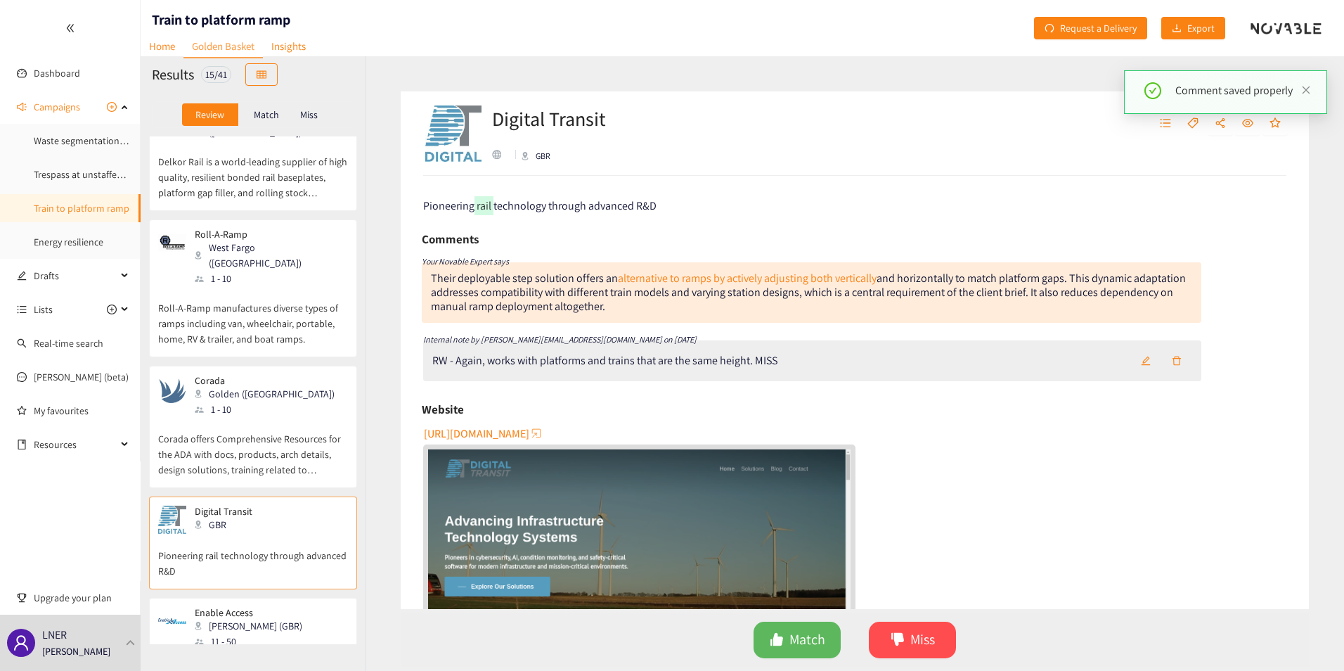
click at [244, 607] on p "Enable Access" at bounding box center [249, 612] width 108 height 11
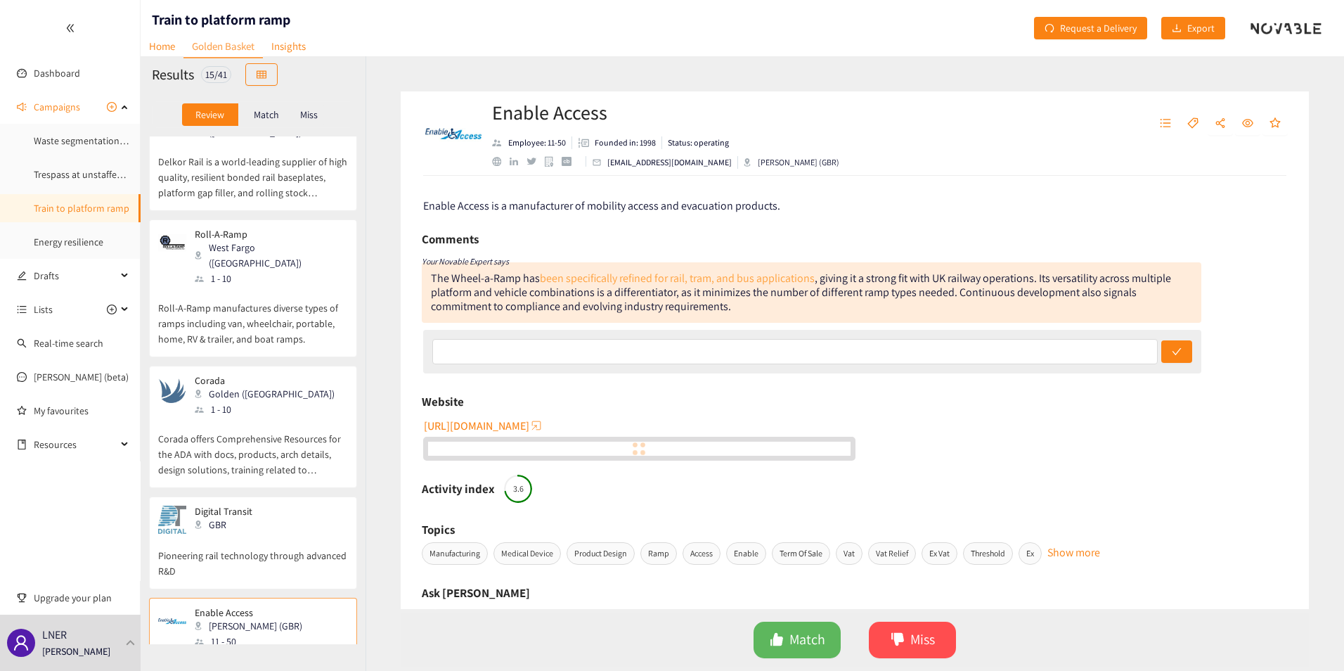
click at [672, 274] on link "been specifically refined for rail, tram, and bus applications" at bounding box center [677, 278] width 275 height 15
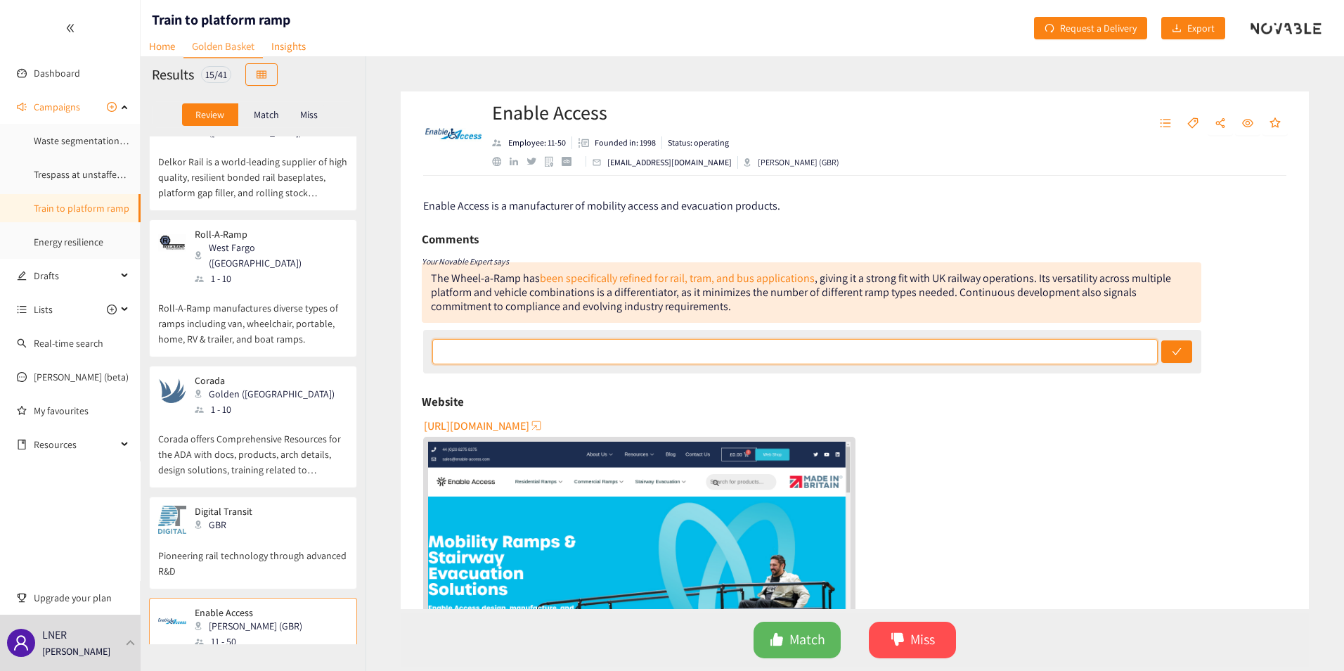
click at [506, 350] on input "text" at bounding box center [794, 351] width 725 height 25
type input "L"
type input "RW - a picture of an LNER train being used. Definately an existing solution! MI…"
click at [1161, 340] on button "submit" at bounding box center [1176, 351] width 31 height 22
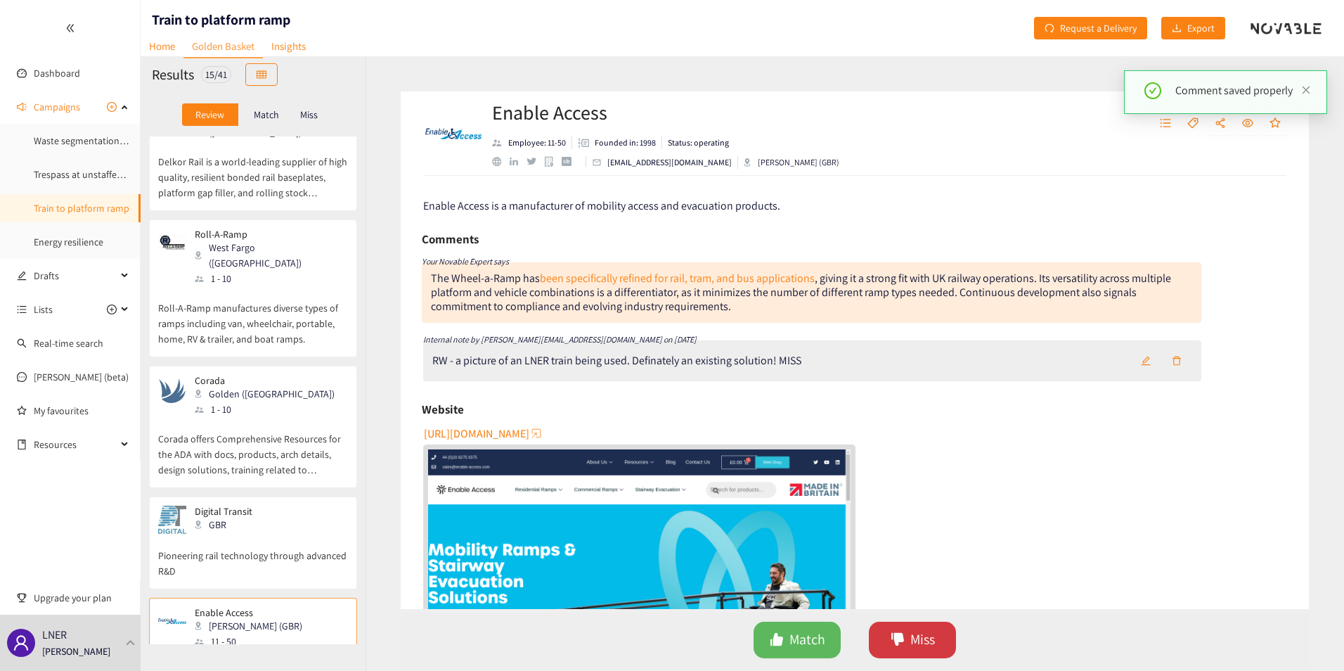
click at [917, 637] on span "Miss" at bounding box center [922, 639] width 25 height 22
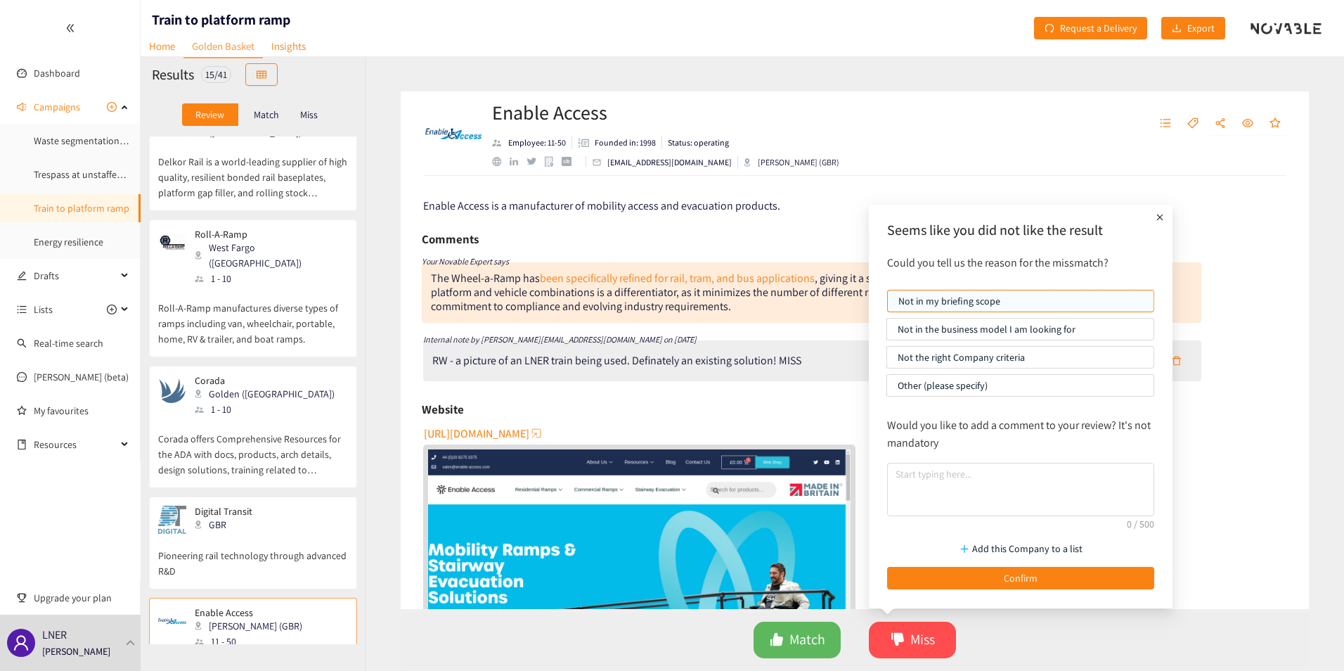
click at [935, 385] on p "Other (please specify)" at bounding box center [1020, 385] width 245 height 21
click at [887, 389] on input "Other (please specify)" at bounding box center [887, 389] width 0 height 0
click at [952, 299] on p "Not in my briefing scope" at bounding box center [1020, 300] width 245 height 21
click at [888, 304] on input "Not in my briefing scope" at bounding box center [888, 304] width 0 height 0
click at [770, 413] on div "Website" at bounding box center [855, 409] width 866 height 21
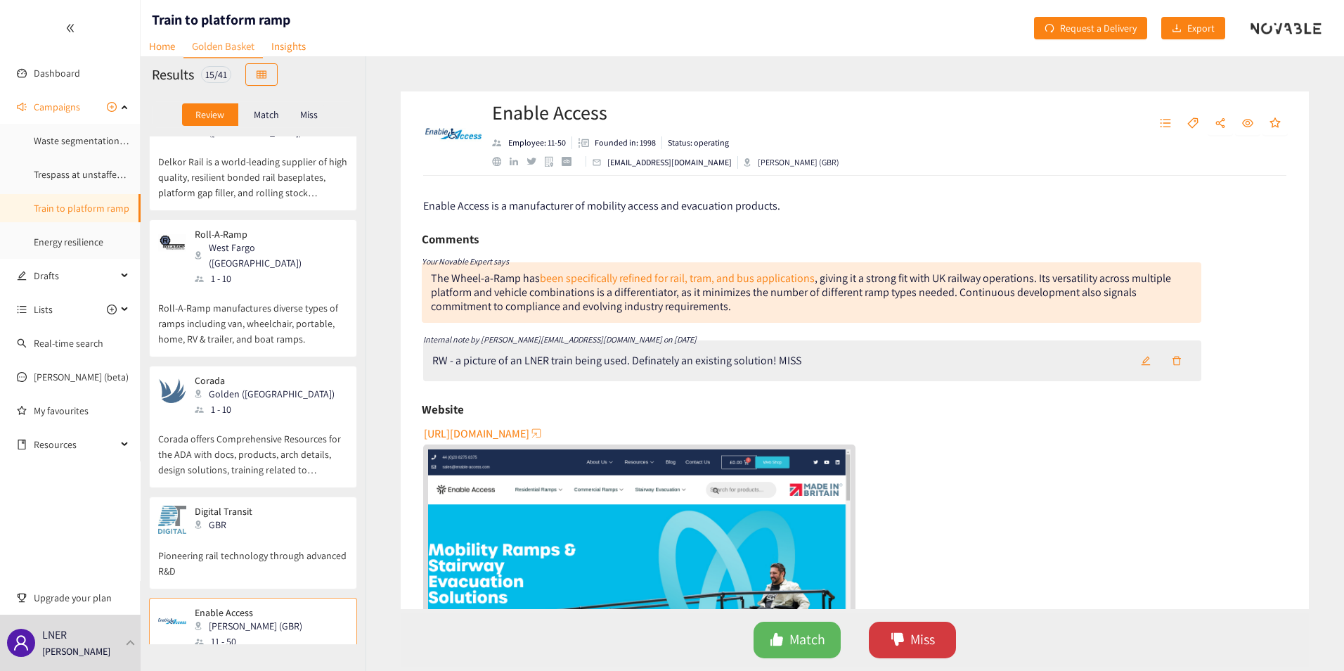
click at [926, 635] on span "Miss" at bounding box center [922, 639] width 25 height 22
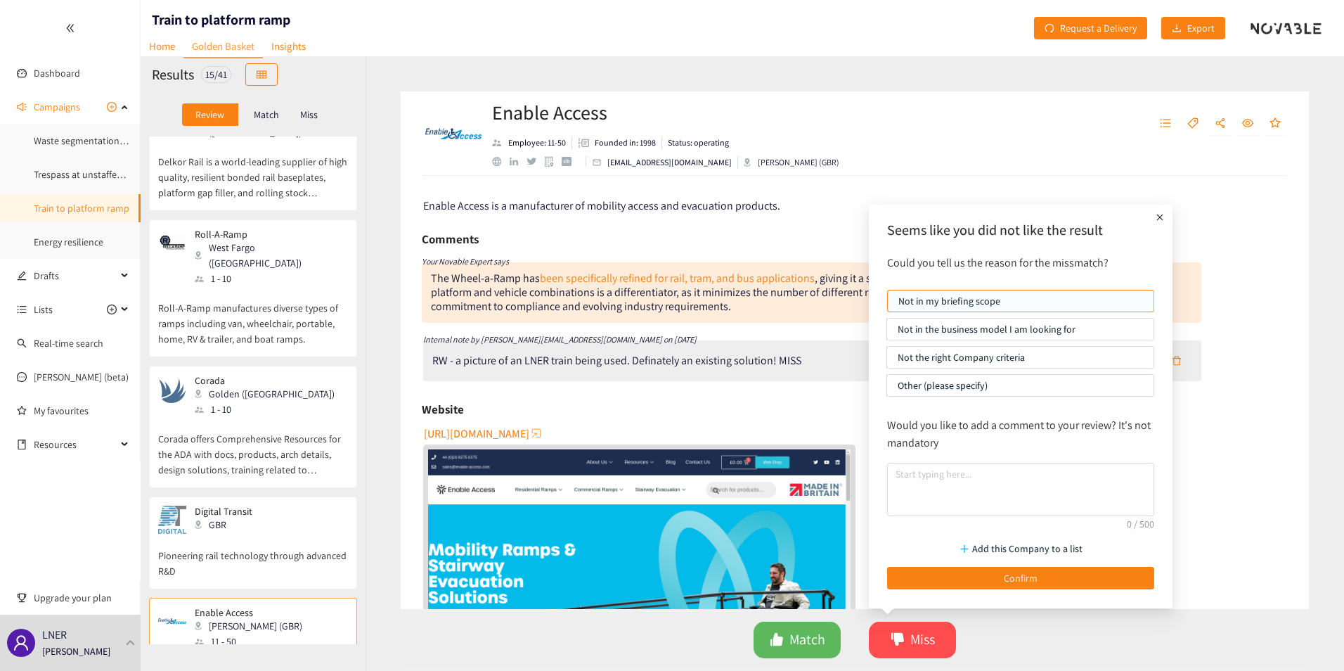
click at [989, 386] on p "Other (please specify)" at bounding box center [1020, 385] width 245 height 21
click at [887, 389] on input "Other (please specify)" at bounding box center [887, 389] width 0 height 0
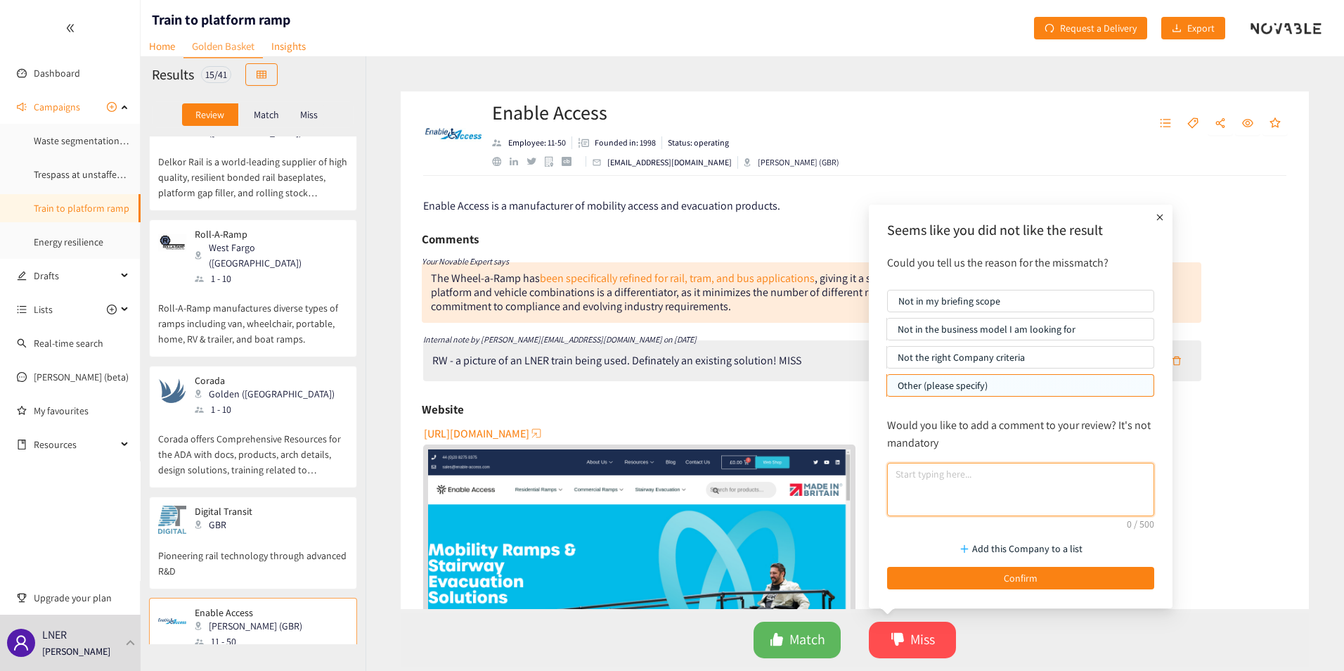
click at [1018, 492] on textarea at bounding box center [1020, 488] width 267 height 53
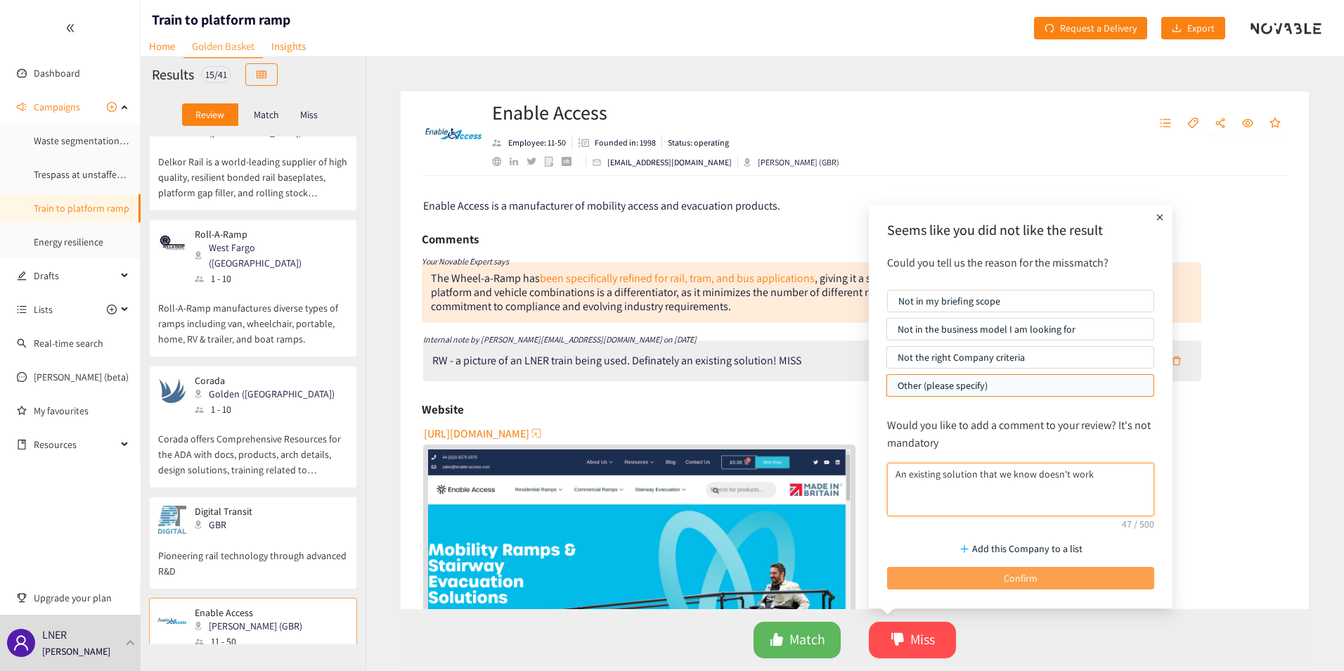
type textarea "An existing solution that we know doesn't work"
click at [1016, 569] on button "Confirm" at bounding box center [1020, 578] width 267 height 22
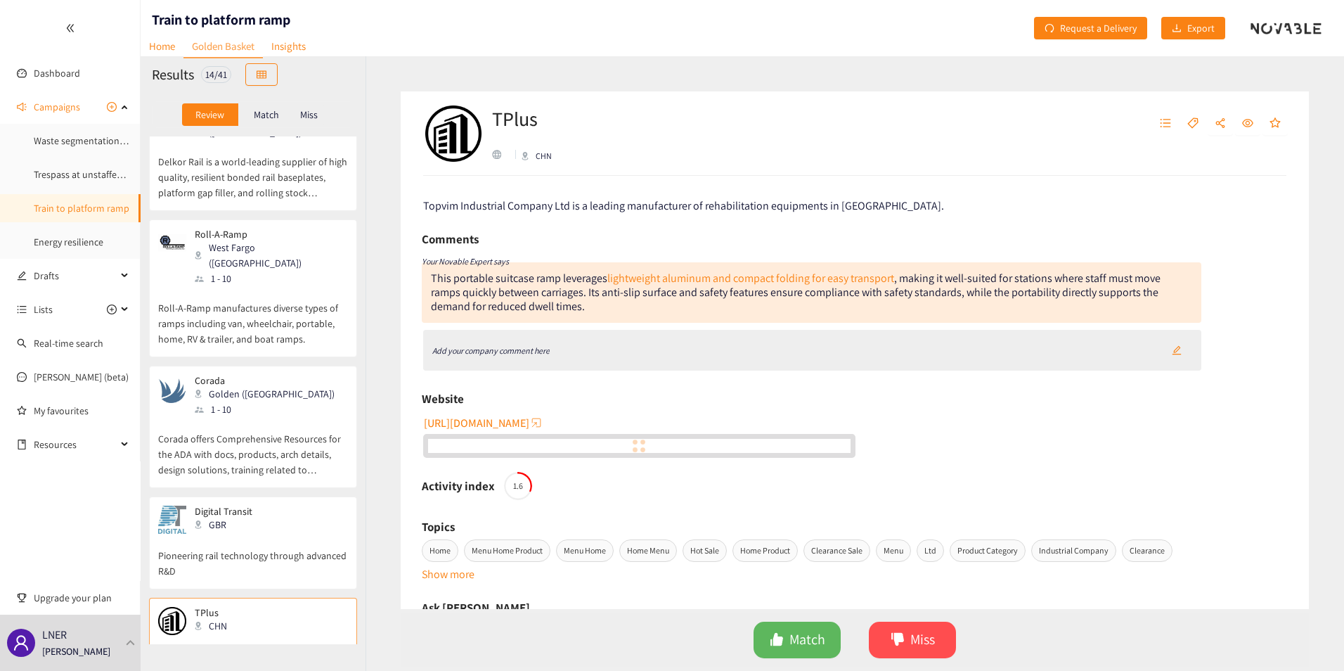
click at [649, 382] on div "Topvim Industrial Company Ltd is a leading manufacturer of rehabilitation equip…" at bounding box center [855, 392] width 908 height 433
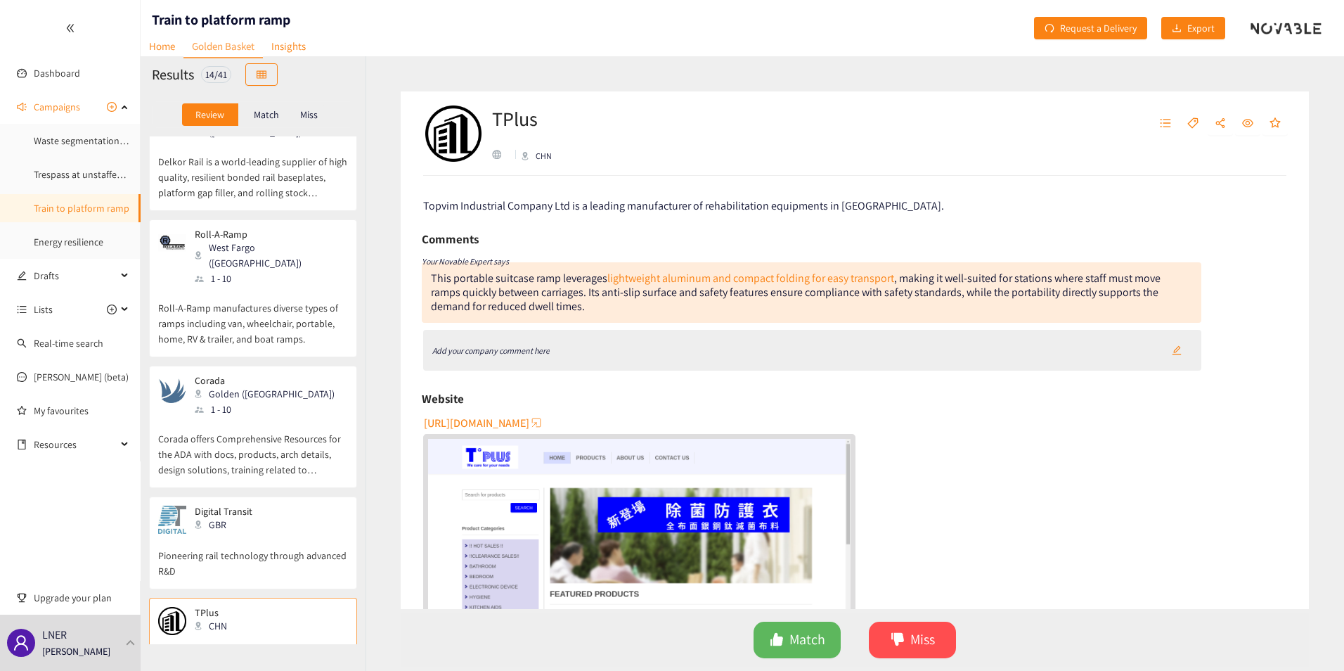
drag, startPoint x: 597, startPoint y: 339, endPoint x: 583, endPoint y: 351, distance: 18.9
click at [596, 341] on div "Add your company comment here" at bounding box center [812, 350] width 778 height 41
click at [540, 346] on icon "Add your company comment here" at bounding box center [490, 350] width 117 height 11
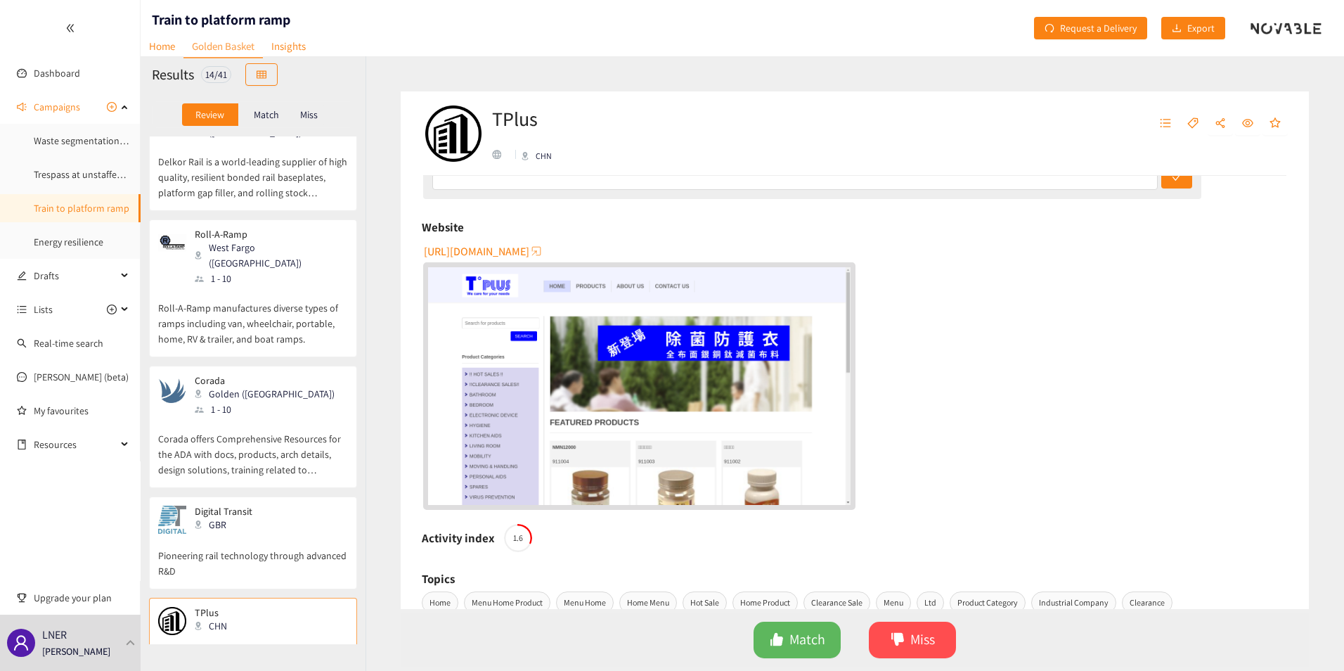
scroll to position [0, 0]
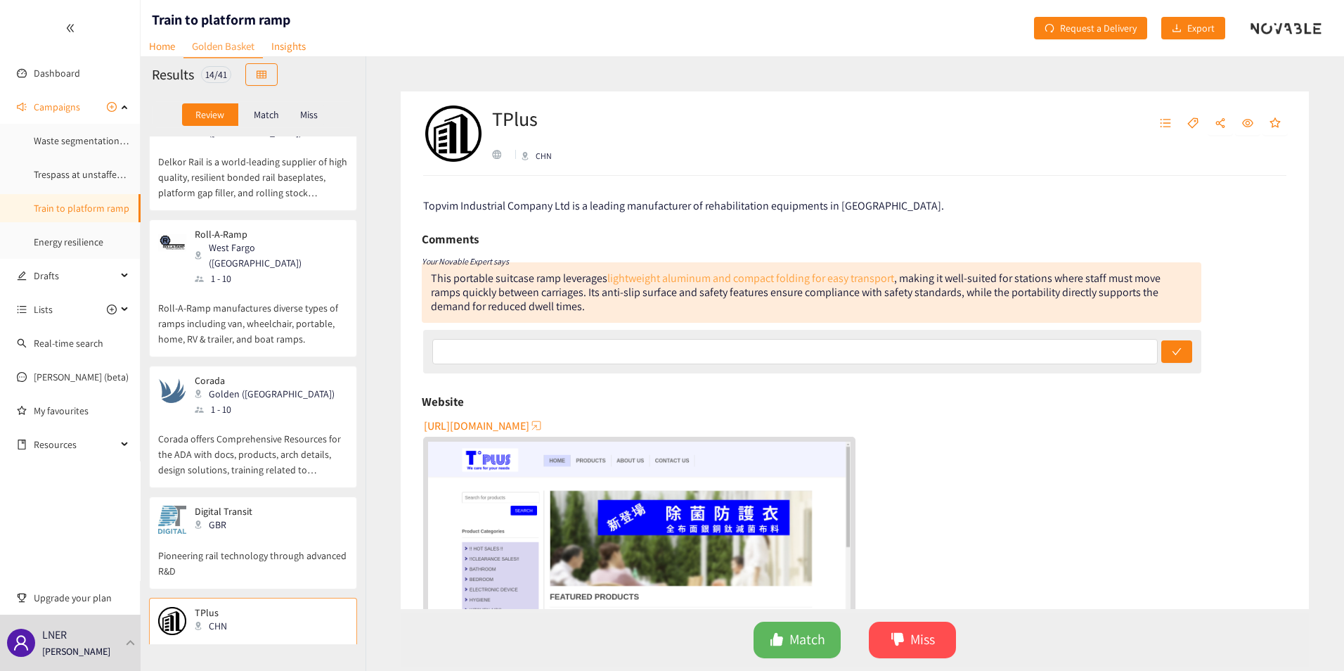
click at [713, 280] on link "lightweight aluminum and compact folding for easy transport" at bounding box center [750, 278] width 287 height 15
click at [543, 351] on input "text" at bounding box center [794, 351] width 725 height 25
type input "RW - Another existing solution, albeit probably lighter. MISS"
click at [1161, 340] on button "submit" at bounding box center [1176, 351] width 31 height 22
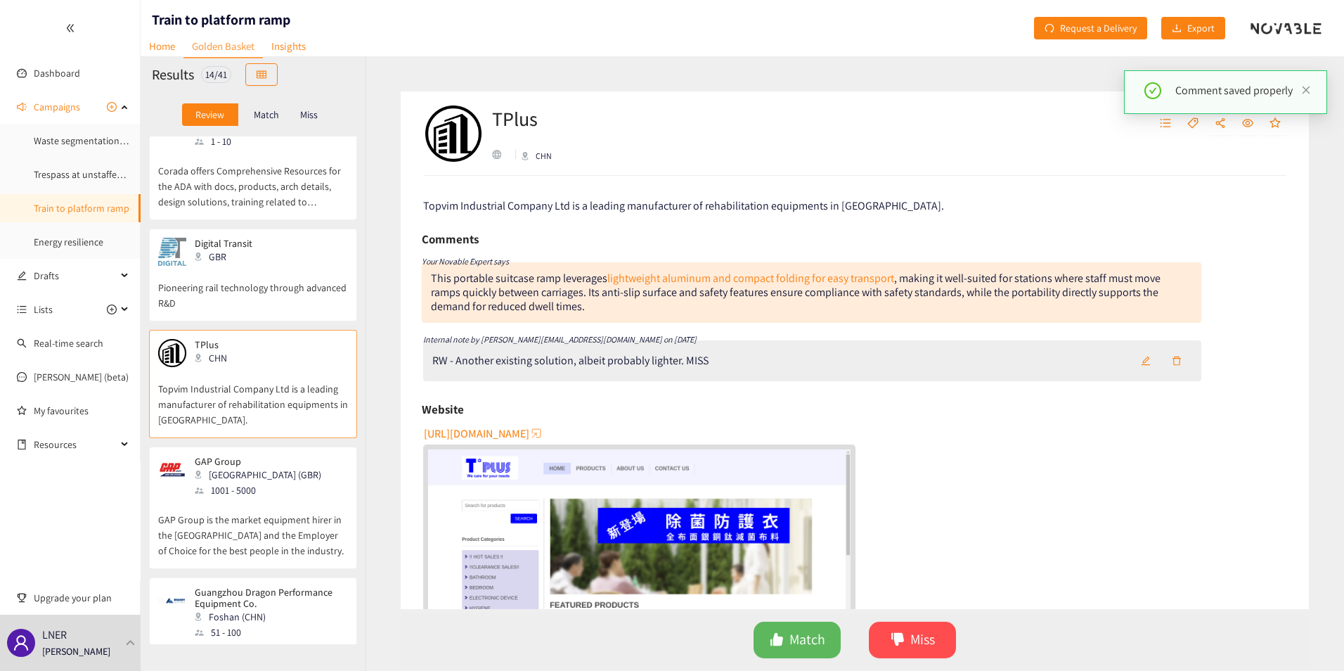
scroll to position [984, 0]
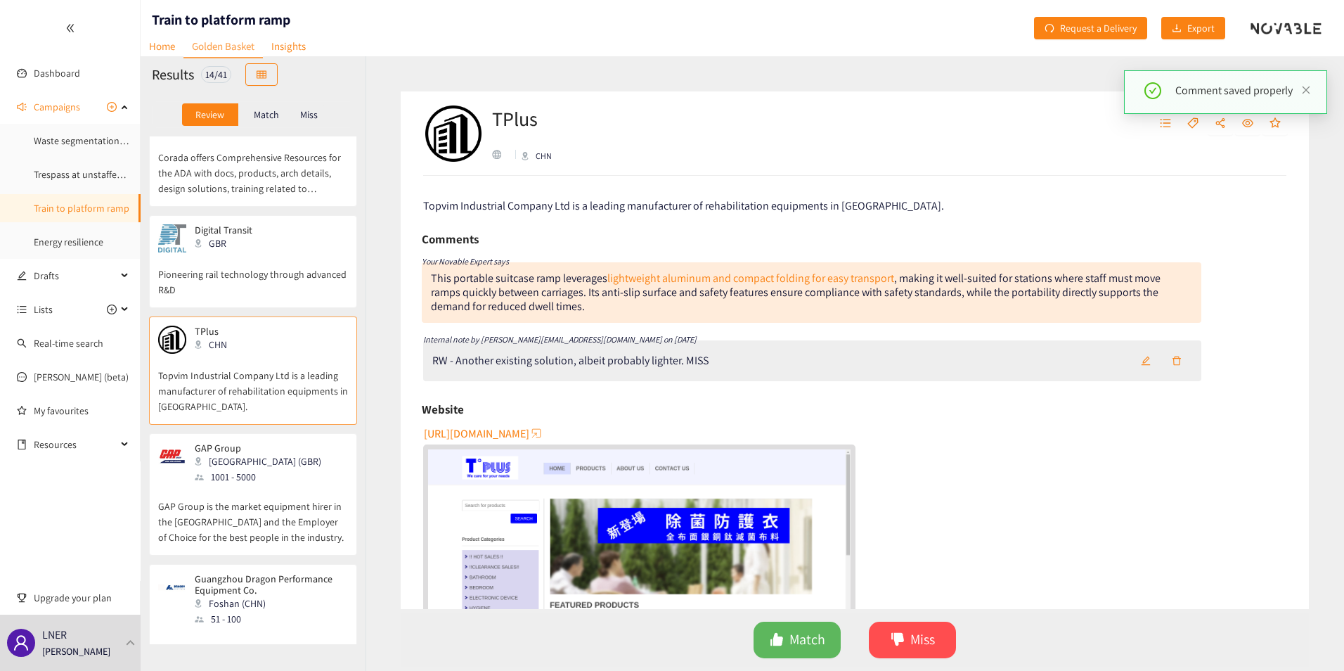
click at [234, 484] on p "GAP Group is the market equipment hirer in the [GEOGRAPHIC_DATA] and the Employ…" at bounding box center [253, 514] width 190 height 60
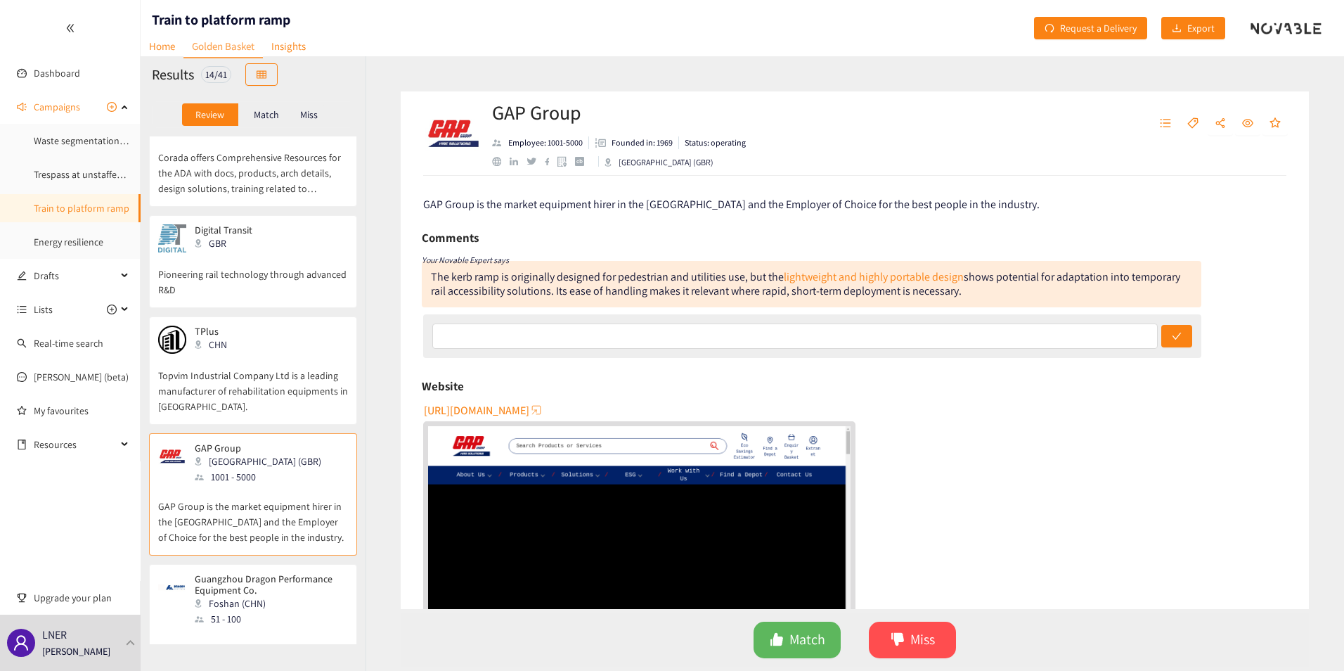
scroll to position [0, 0]
click at [839, 277] on link "lightweight and highly portable design" at bounding box center [874, 278] width 180 height 15
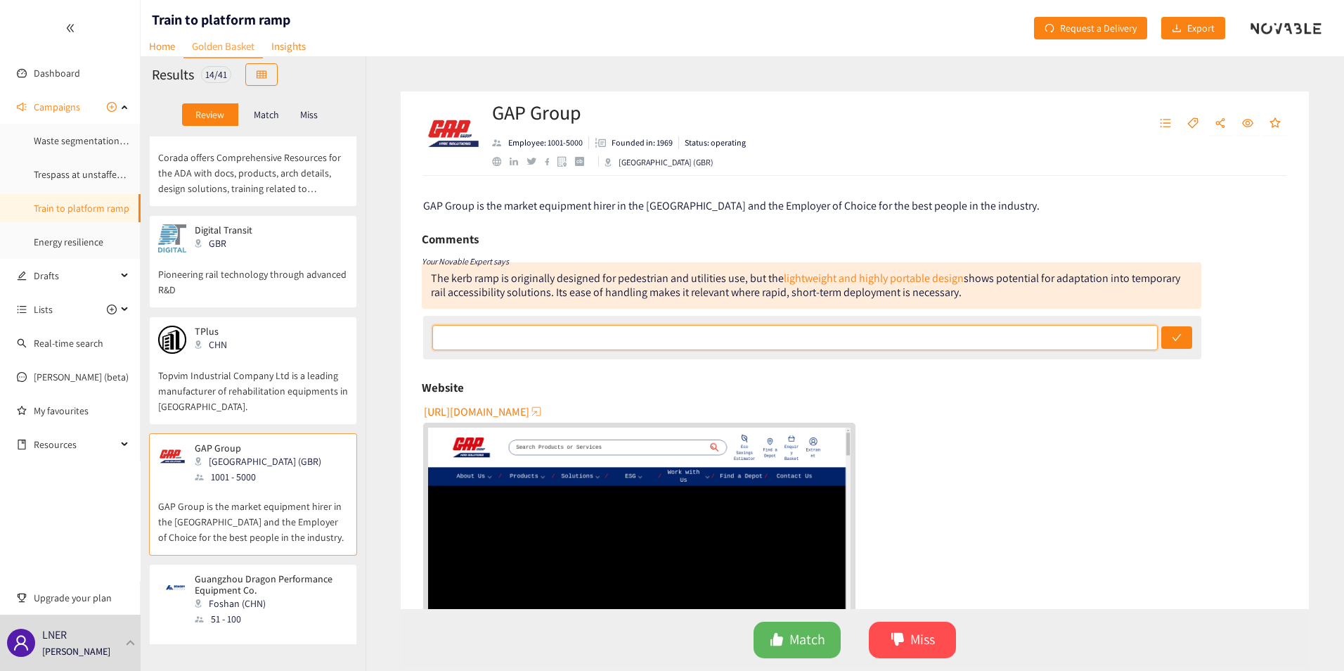
click at [526, 345] on input "text" at bounding box center [794, 337] width 725 height 25
type input "u"
type input "RW - unlikely to meet safety regs. MISS"
click at [1161, 326] on button "submit" at bounding box center [1176, 337] width 31 height 22
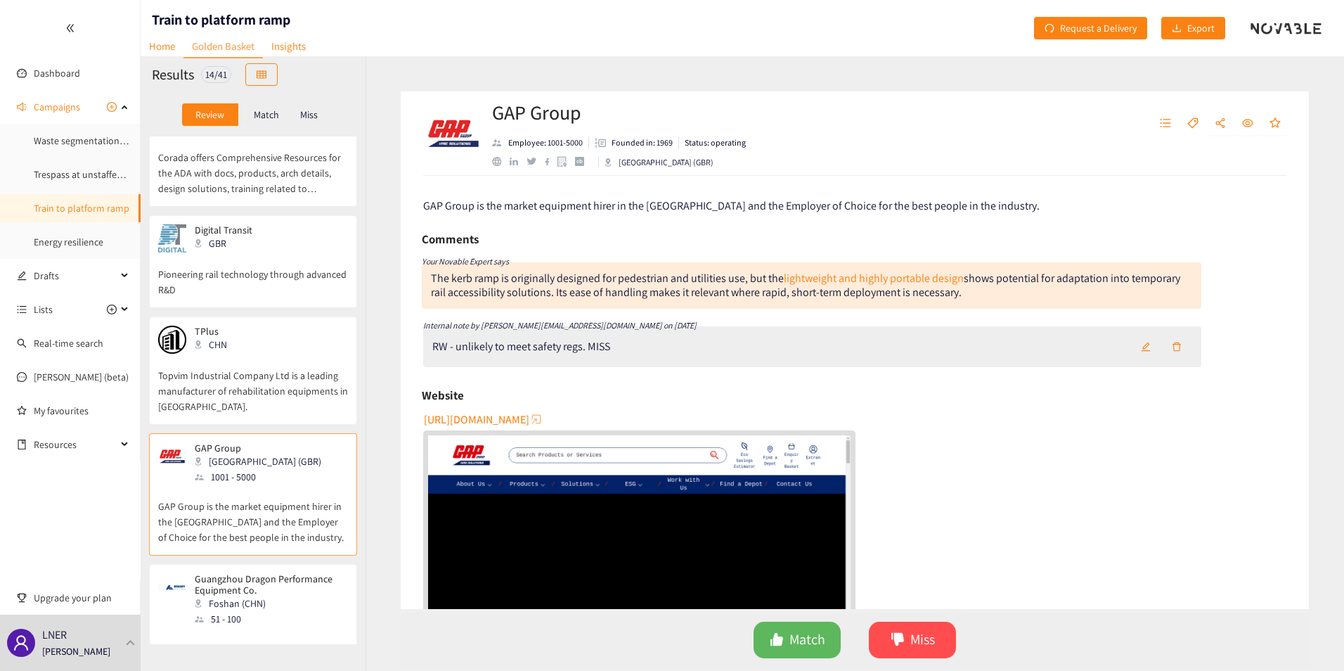
click at [272, 611] on div "51 - 100" at bounding box center [271, 618] width 152 height 15
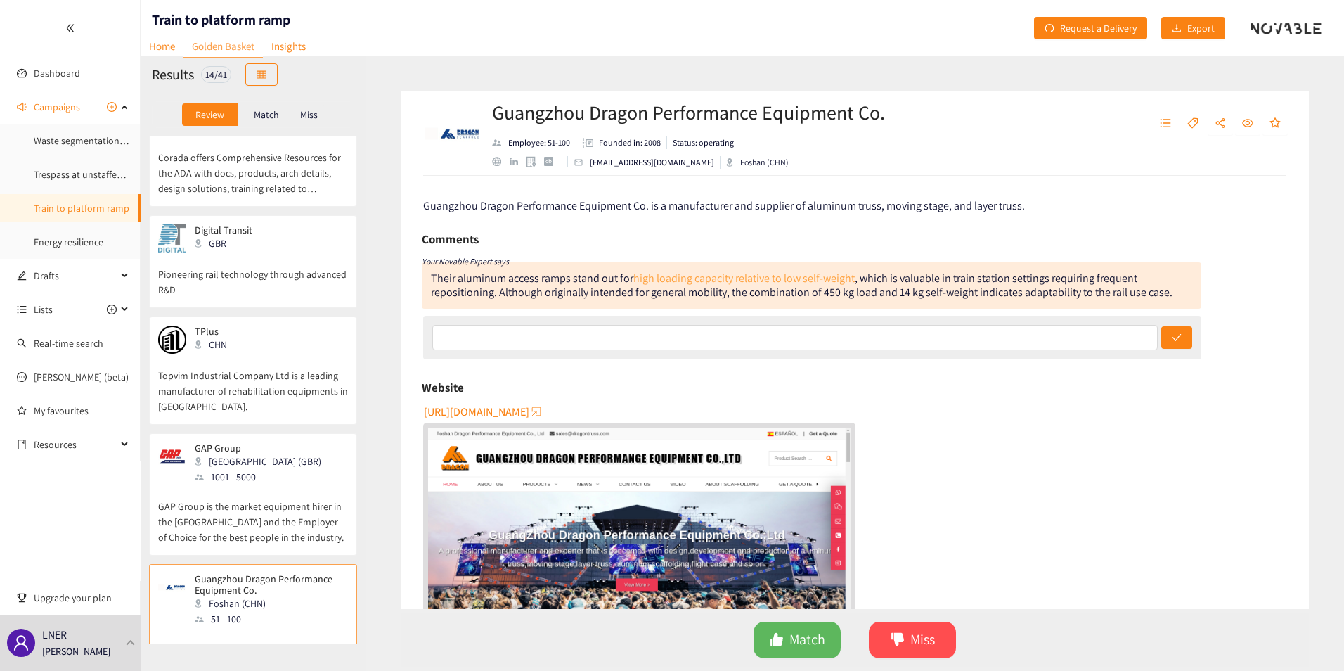
click at [675, 277] on link "high loading capacity relative to low self-weight" at bounding box center [743, 278] width 221 height 15
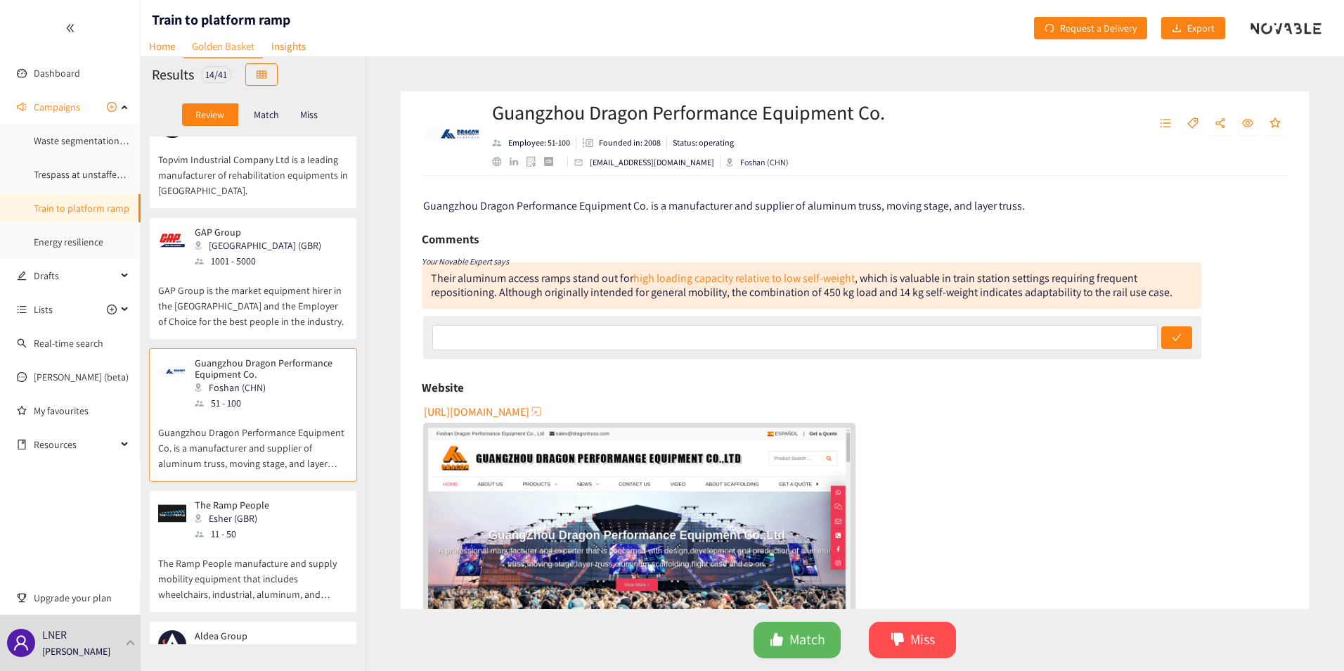
scroll to position [1202, 0]
click at [529, 335] on input "text" at bounding box center [794, 337] width 725 height 25
type input "N"
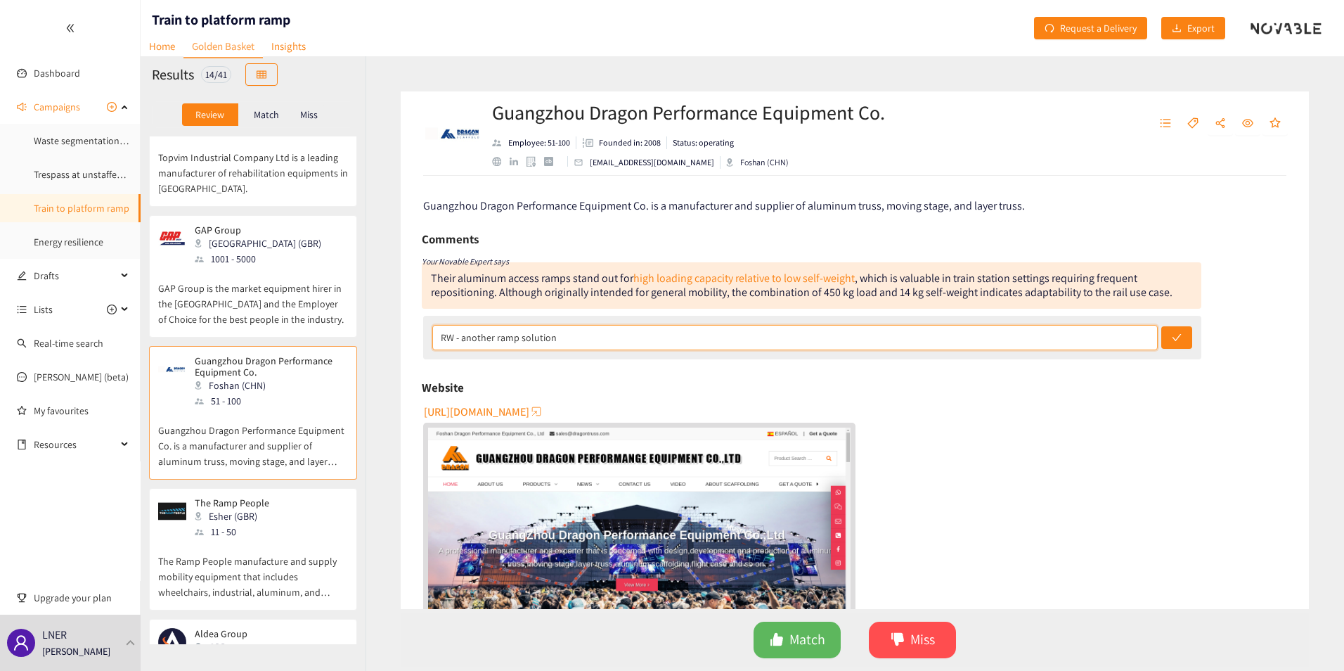
type input "RW - another ramp solution"
click at [1161, 326] on button "submit" at bounding box center [1176, 337] width 31 height 22
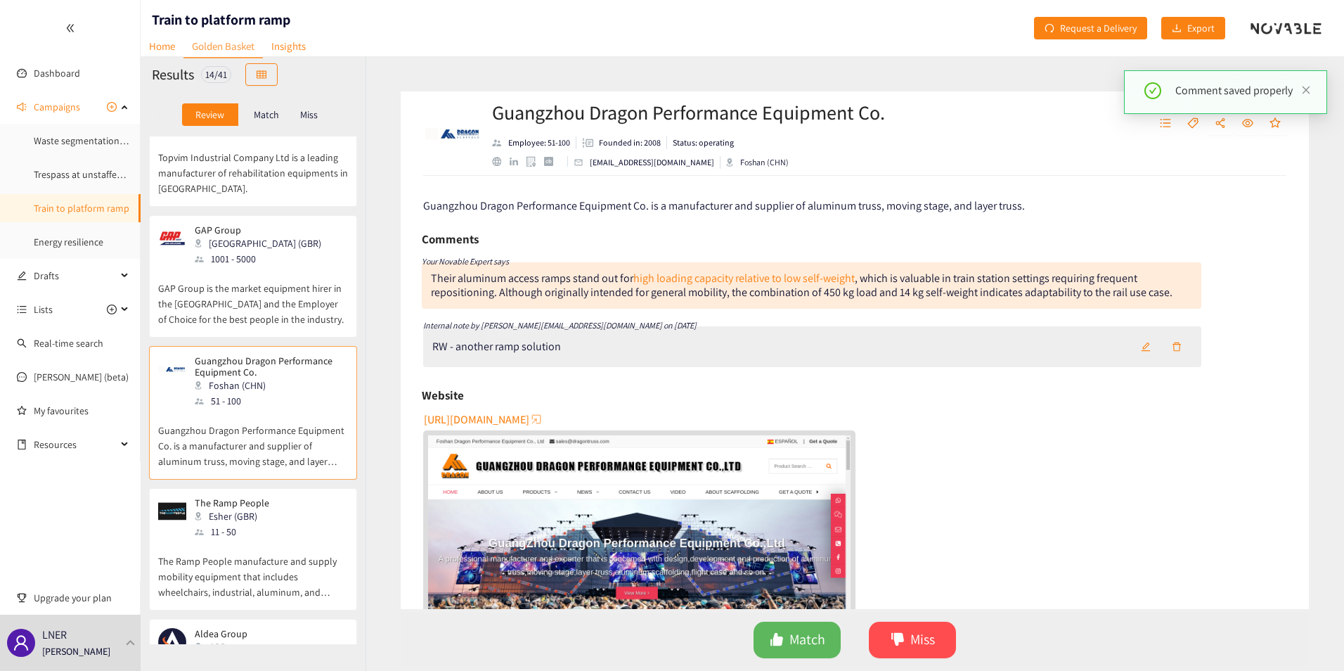
click at [226, 539] on p "The Ramp People manufacture and supply mobility equipment that includes wheelch…" at bounding box center [253, 569] width 190 height 60
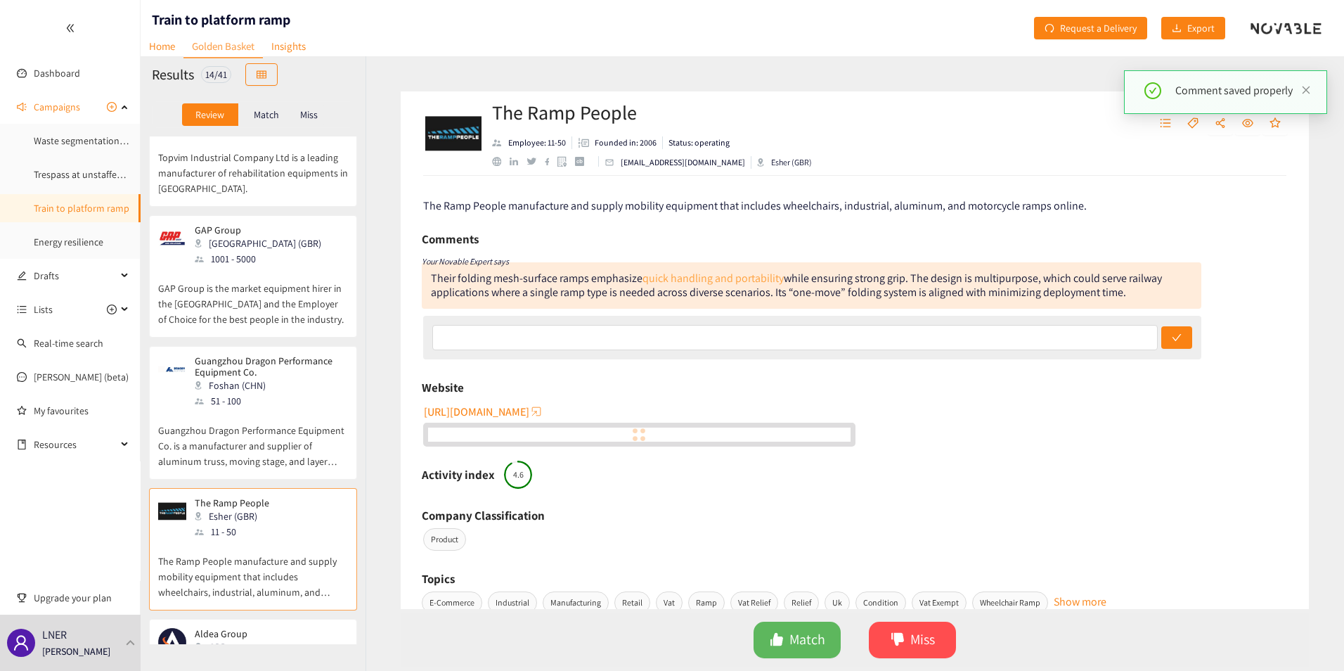
click at [701, 276] on link "quick handling and portability" at bounding box center [712, 278] width 141 height 15
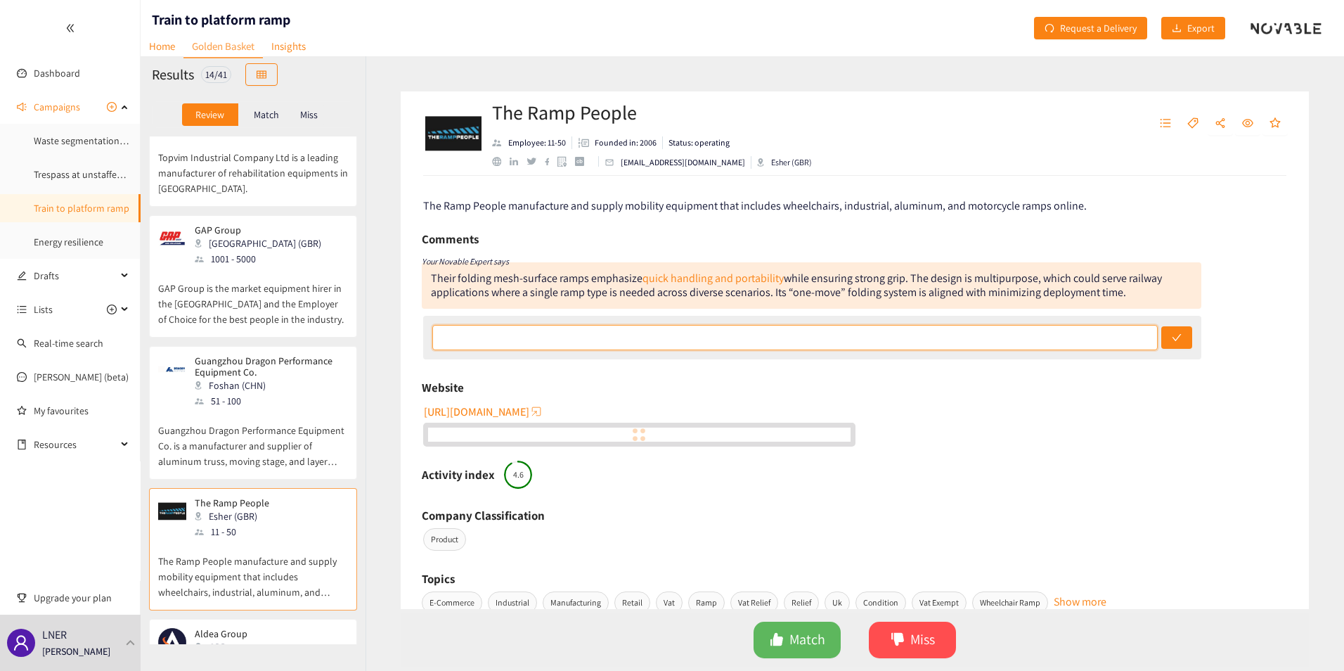
click at [476, 344] on input "text" at bounding box center [794, 337] width 725 height 25
type input "RW - another ramp solution"
click at [1161, 326] on button "submit" at bounding box center [1176, 337] width 31 height 22
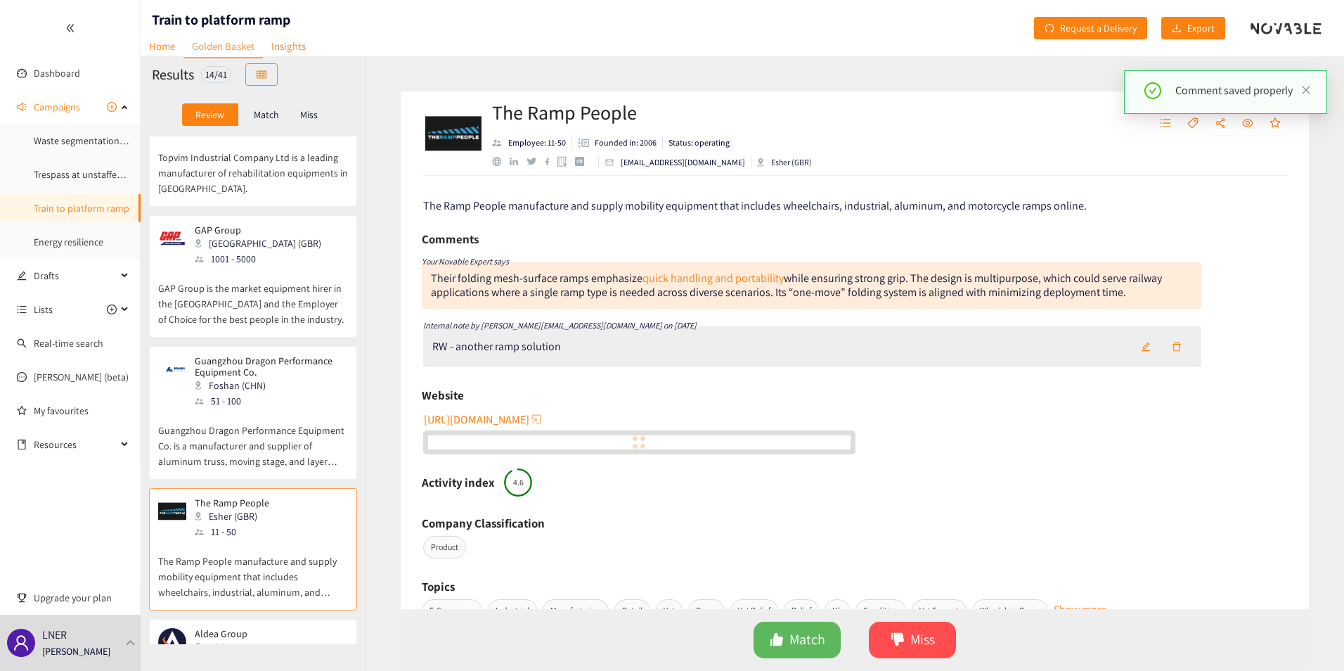
click at [212, 656] on p "Aldea Group UK LTD – The UK’s trusted Industrial & Commercial Equipment Store." at bounding box center [253, 678] width 190 height 45
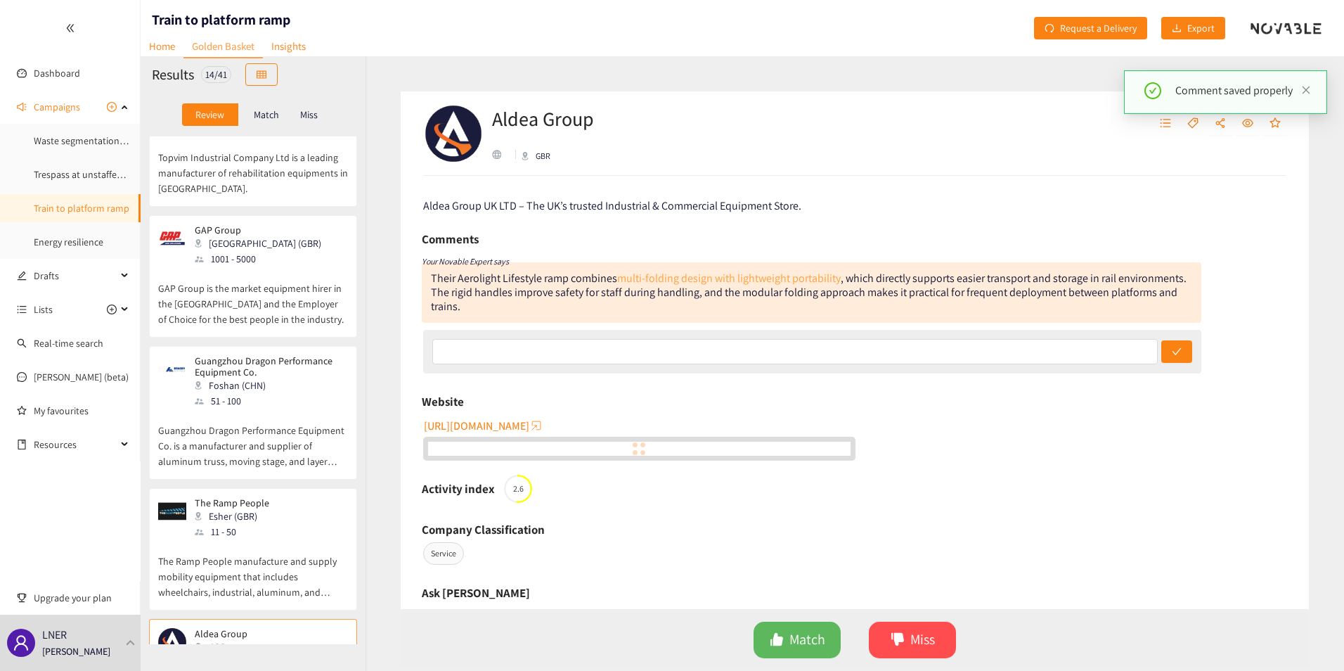
click at [678, 279] on link "multi-folding design with lightweight portability" at bounding box center [729, 278] width 224 height 15
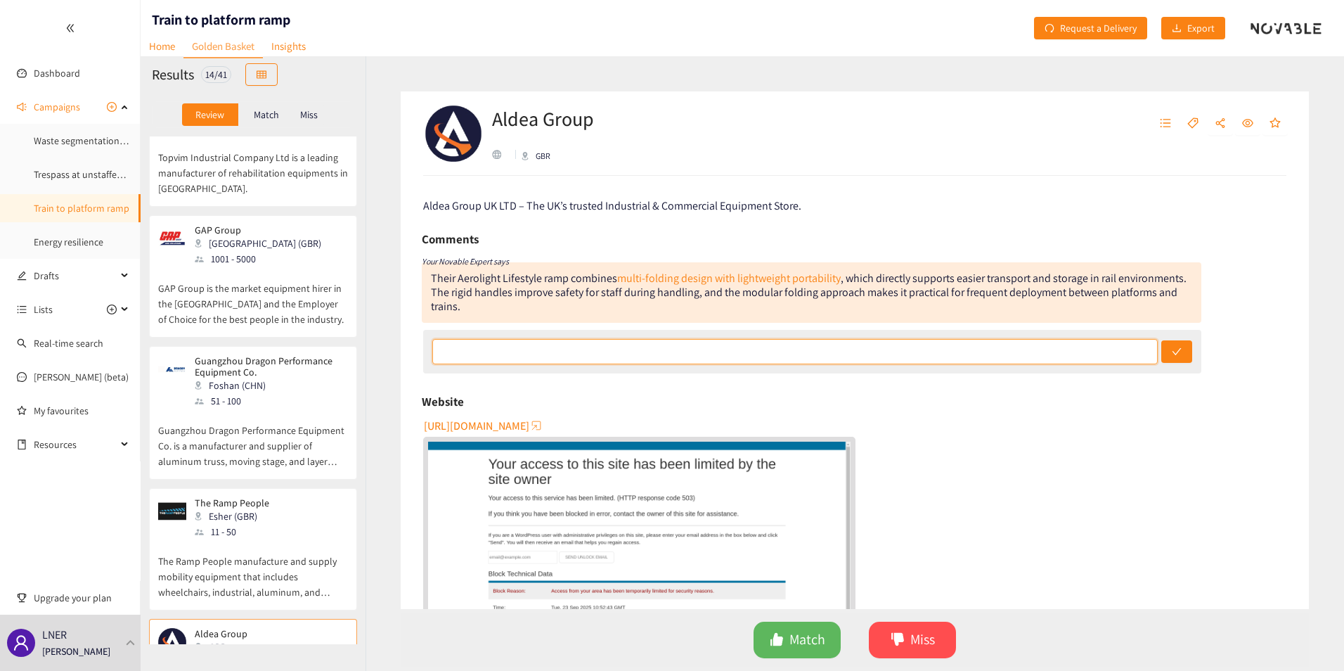
click at [557, 351] on input "text" at bounding box center [794, 351] width 725 height 25
type input "RW - another ramp solution MISS"
click at [1161, 340] on button "submit" at bounding box center [1176, 351] width 31 height 22
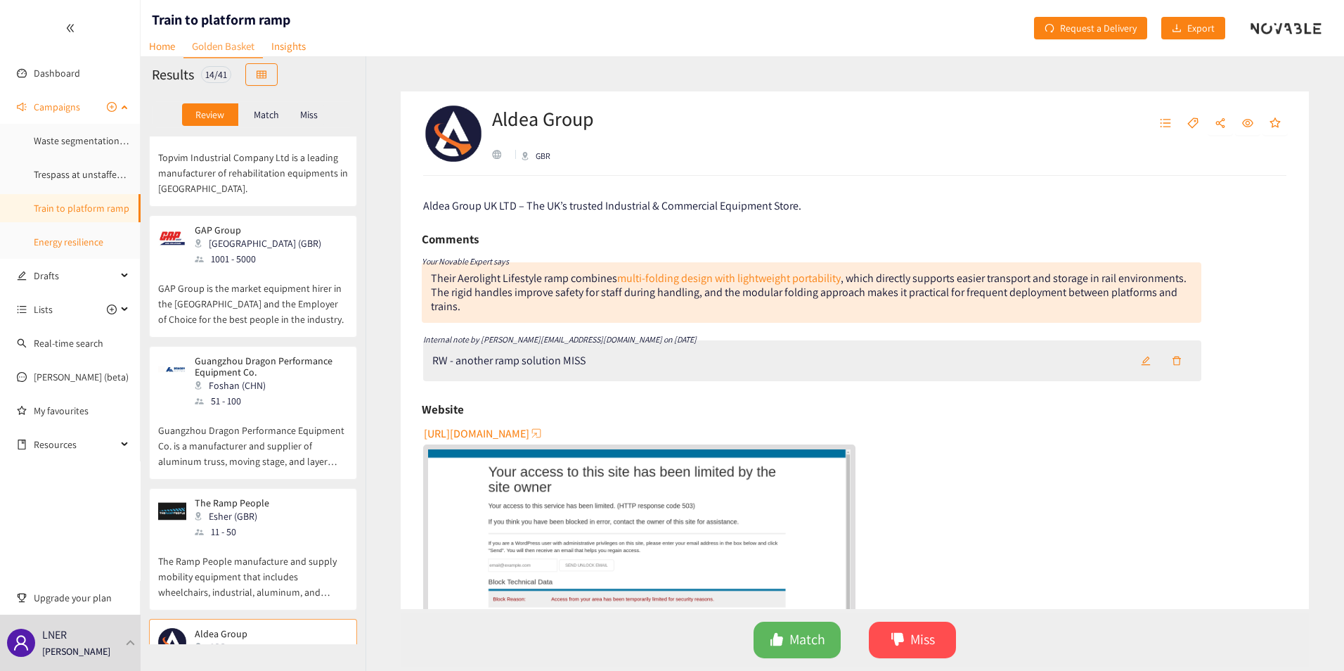
click at [82, 238] on link "Energy resilience" at bounding box center [69, 241] width 70 height 13
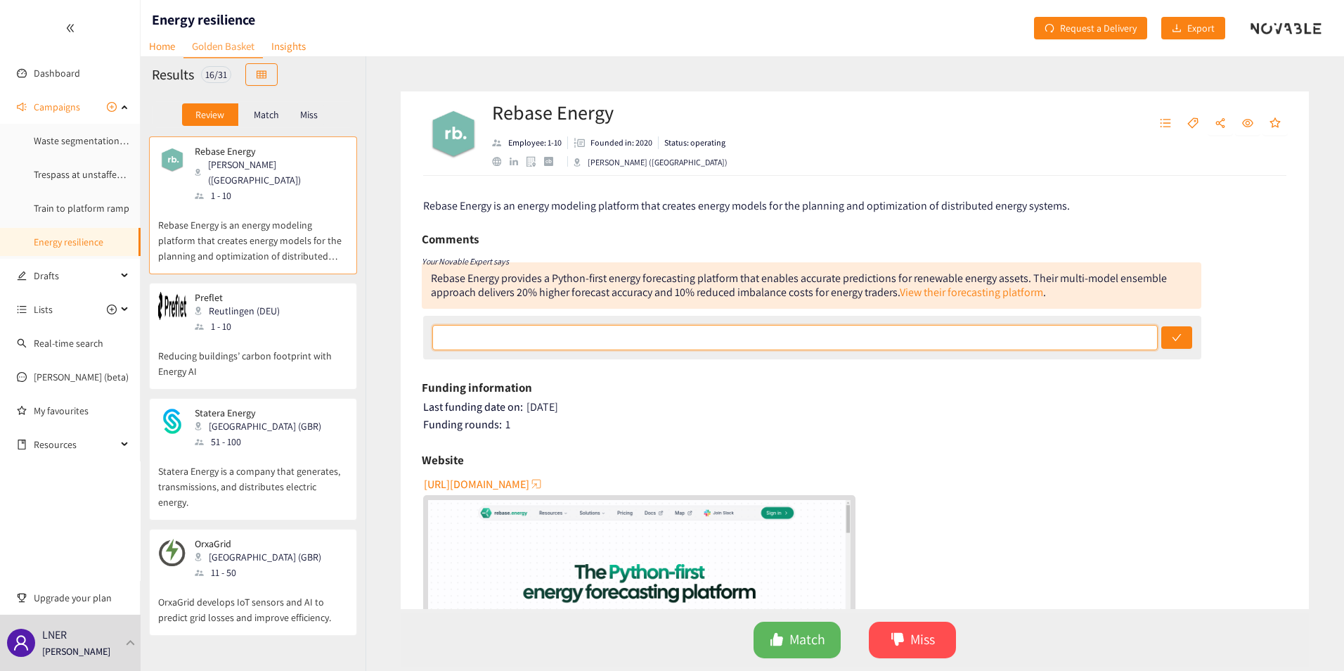
click at [744, 337] on input "text" at bounding box center [794, 337] width 725 height 25
click at [970, 292] on link "View their forecasting platform" at bounding box center [971, 292] width 143 height 15
drag, startPoint x: 598, startPoint y: 336, endPoint x: 485, endPoint y: 337, distance: 113.2
click at [485, 337] on input "RW - this is for energy traders, not" at bounding box center [794, 337] width 725 height 25
type input "RW - this is not for us. MISS"
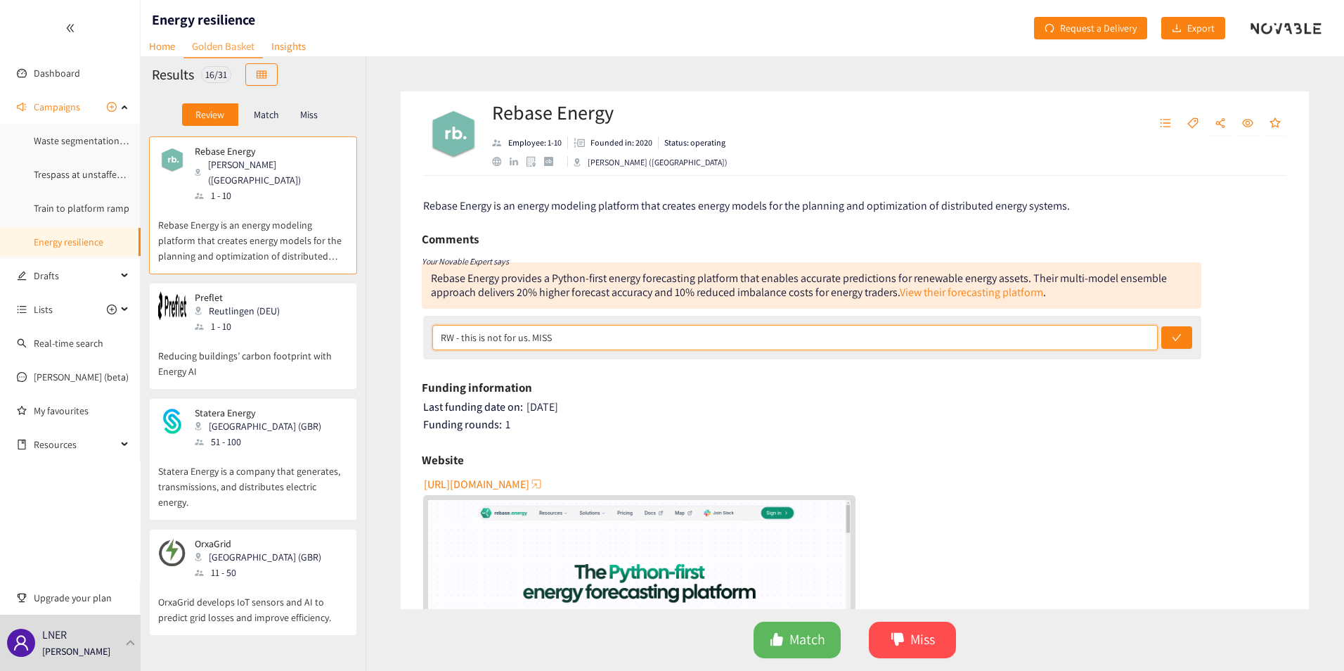
click at [1161, 326] on button "submit" at bounding box center [1176, 337] width 31 height 22
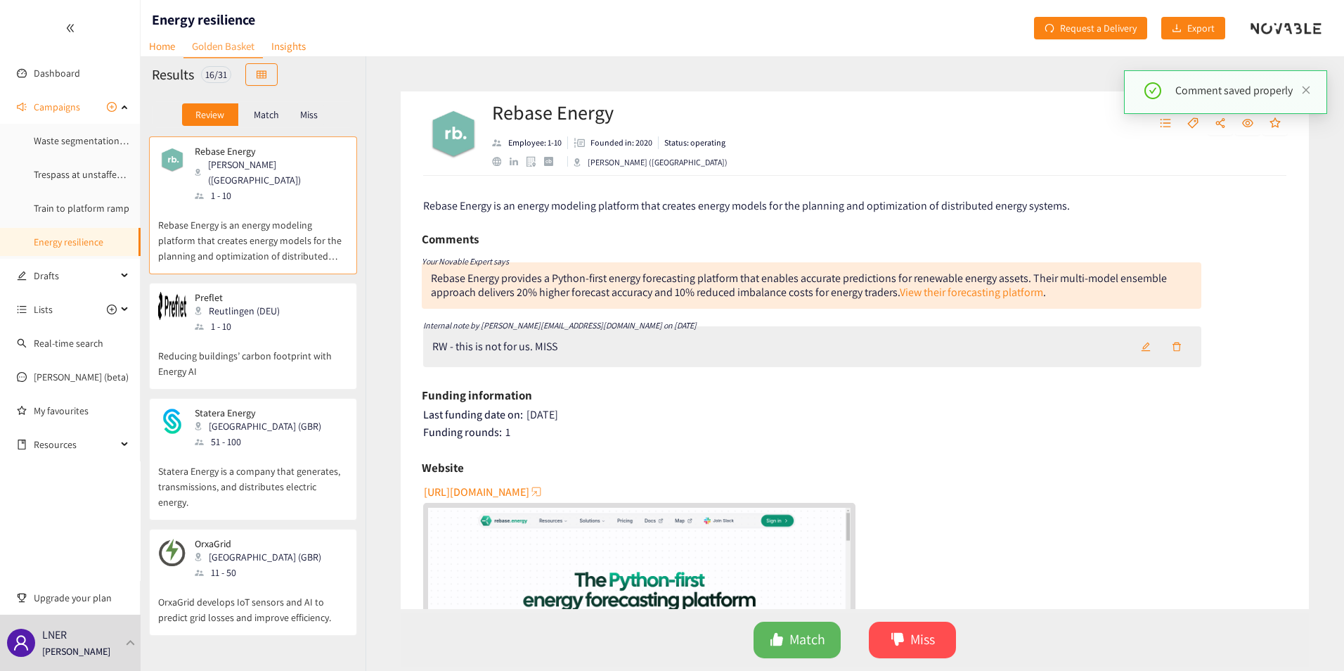
click at [235, 334] on p "Reducing buildings’ carbon footprint with Energy AI" at bounding box center [253, 356] width 190 height 45
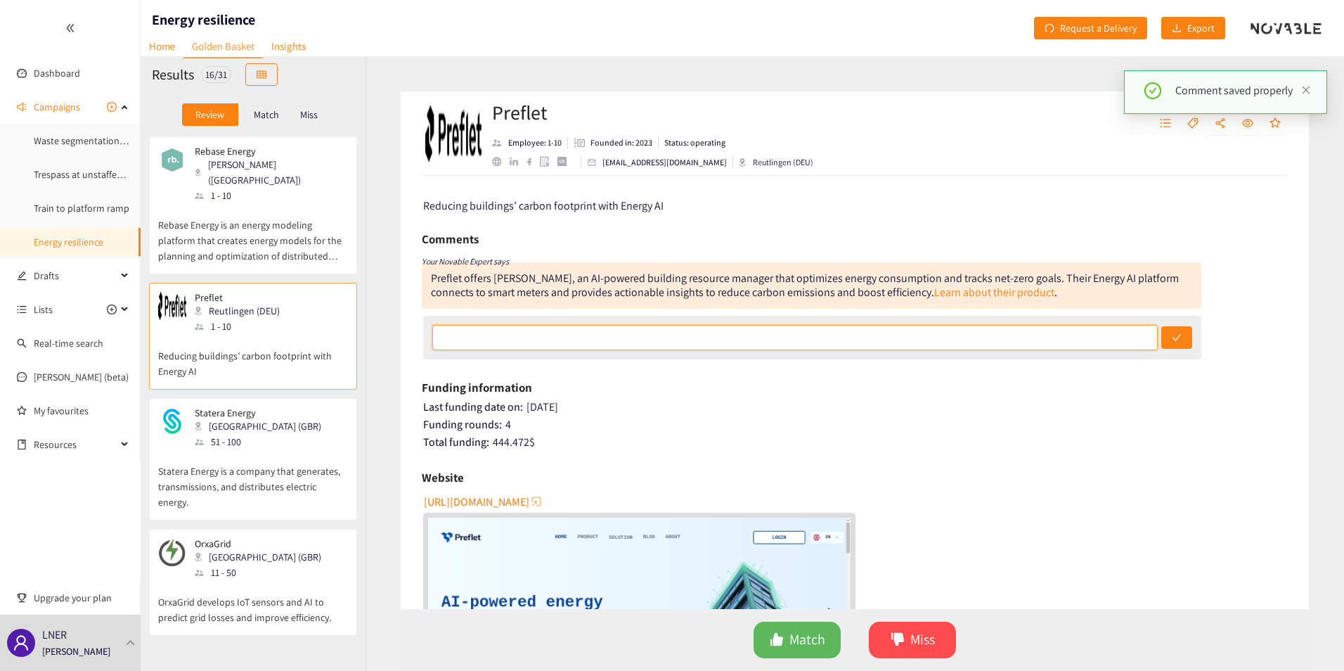
click at [498, 339] on input "text" at bounding box center [794, 337] width 725 height 25
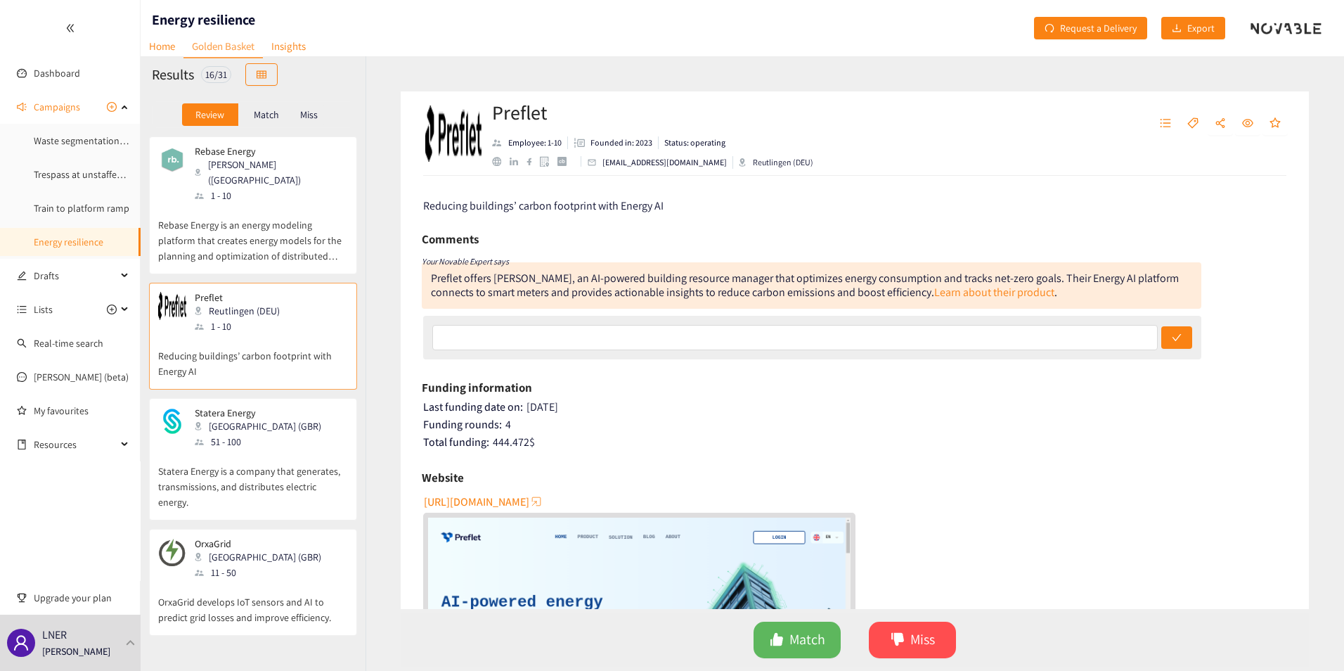
drag, startPoint x: 952, startPoint y: 444, endPoint x: 896, endPoint y: 401, distance: 71.1
click at [951, 445] on div "Total funding: 444.472 $" at bounding box center [855, 442] width 865 height 14
click at [947, 287] on link "Learn about their product" at bounding box center [994, 292] width 120 height 15
click at [465, 349] on input "text" at bounding box center [794, 337] width 725 height 25
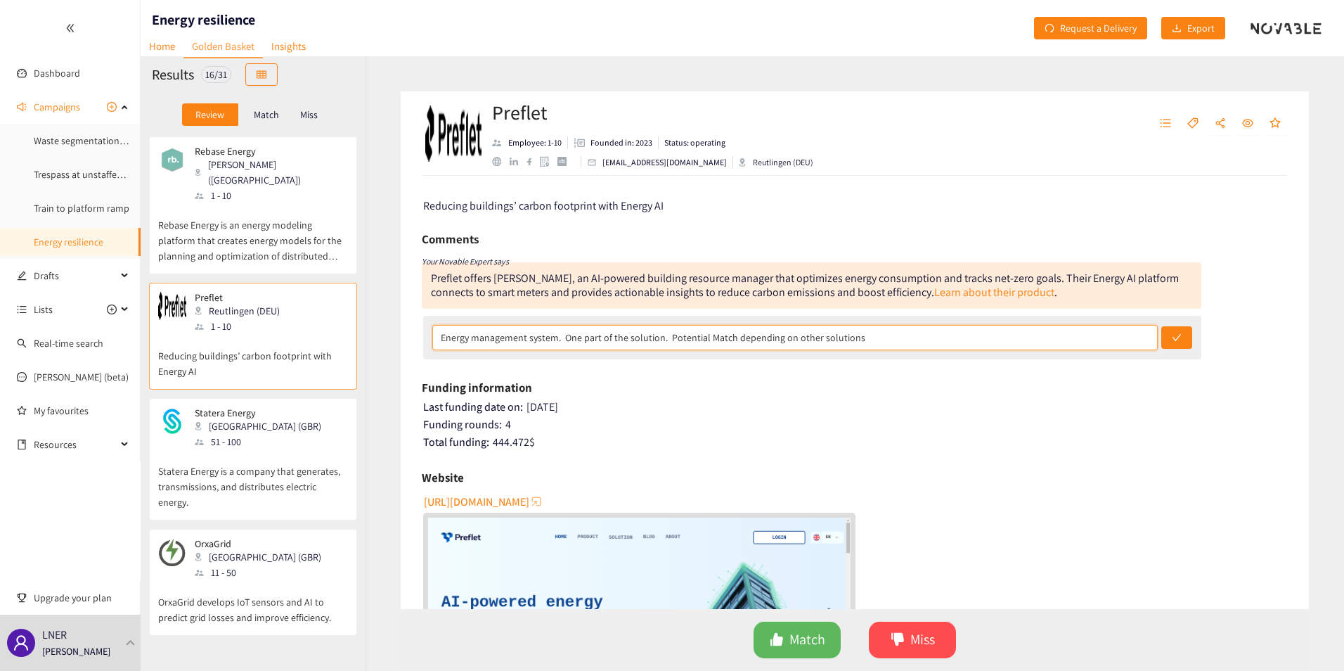
type input "Energy management system. One part of the solution. Potential Match depending o…"
click at [1161, 326] on button "submit" at bounding box center [1176, 337] width 31 height 22
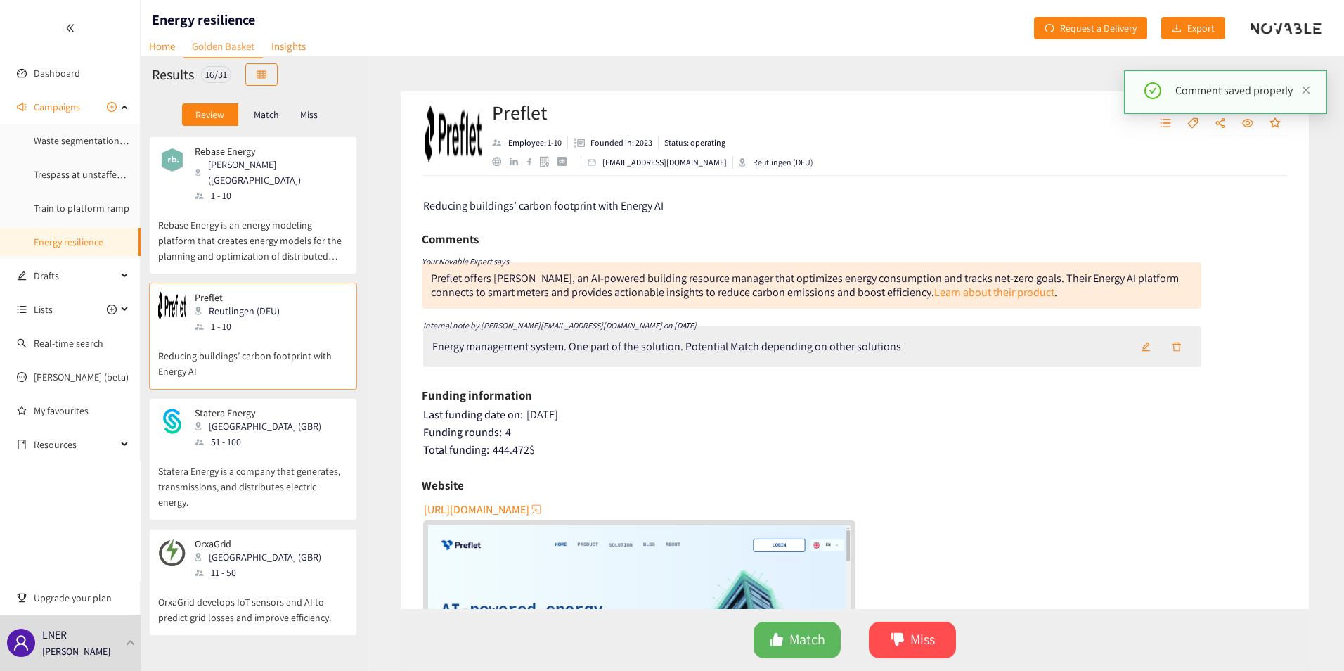
click at [1141, 350] on icon "edit" at bounding box center [1146, 347] width 10 height 10
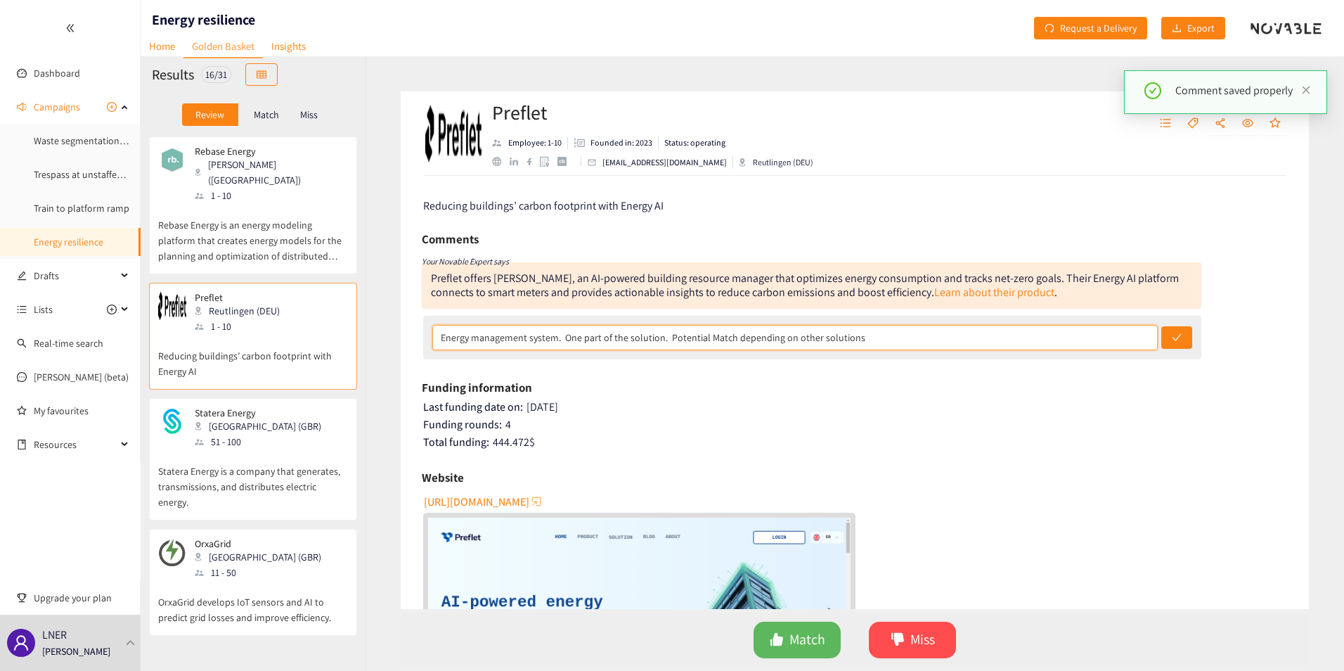
click at [436, 335] on input "Energy management system. One part of the solution. Potential Match depending o…" at bounding box center [794, 337] width 725 height 25
type input "RW - Energy management system. One part of the solution. Potential Match depend…"
click at [1161, 326] on button "submit" at bounding box center [1176, 337] width 31 height 22
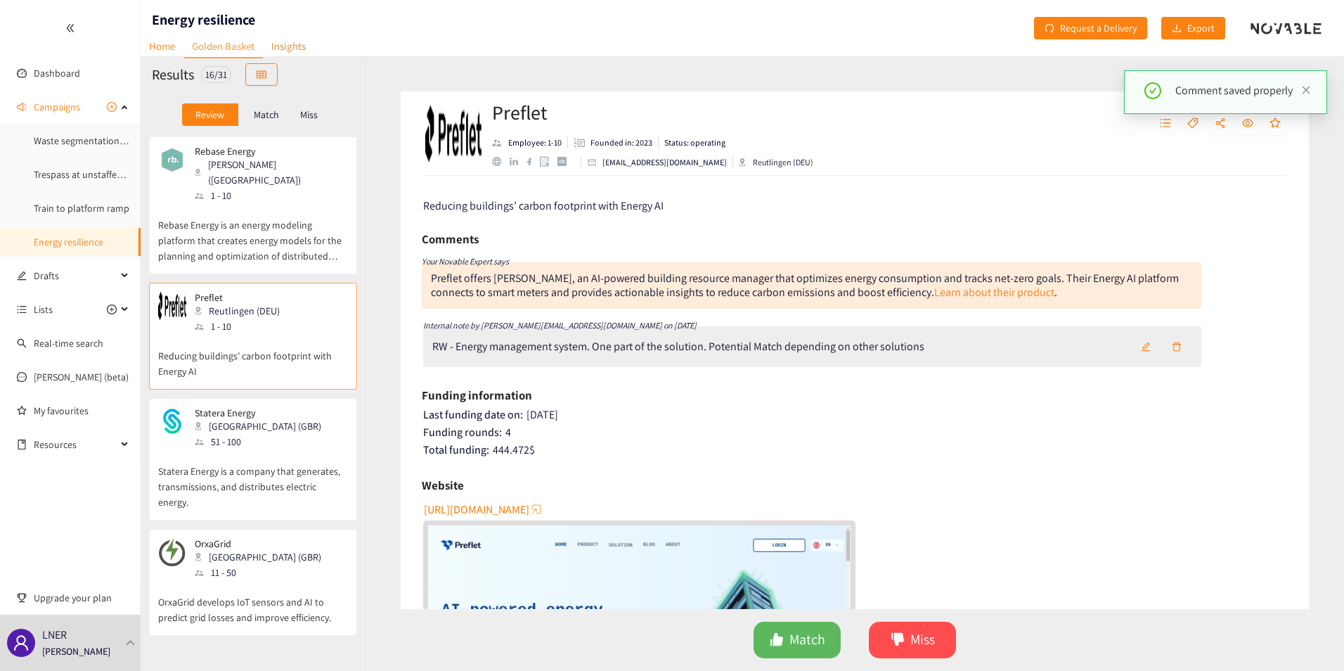
click at [266, 449] on p "Statera Energy is a company that generates, transmissions, and distributes elec…" at bounding box center [253, 479] width 190 height 60
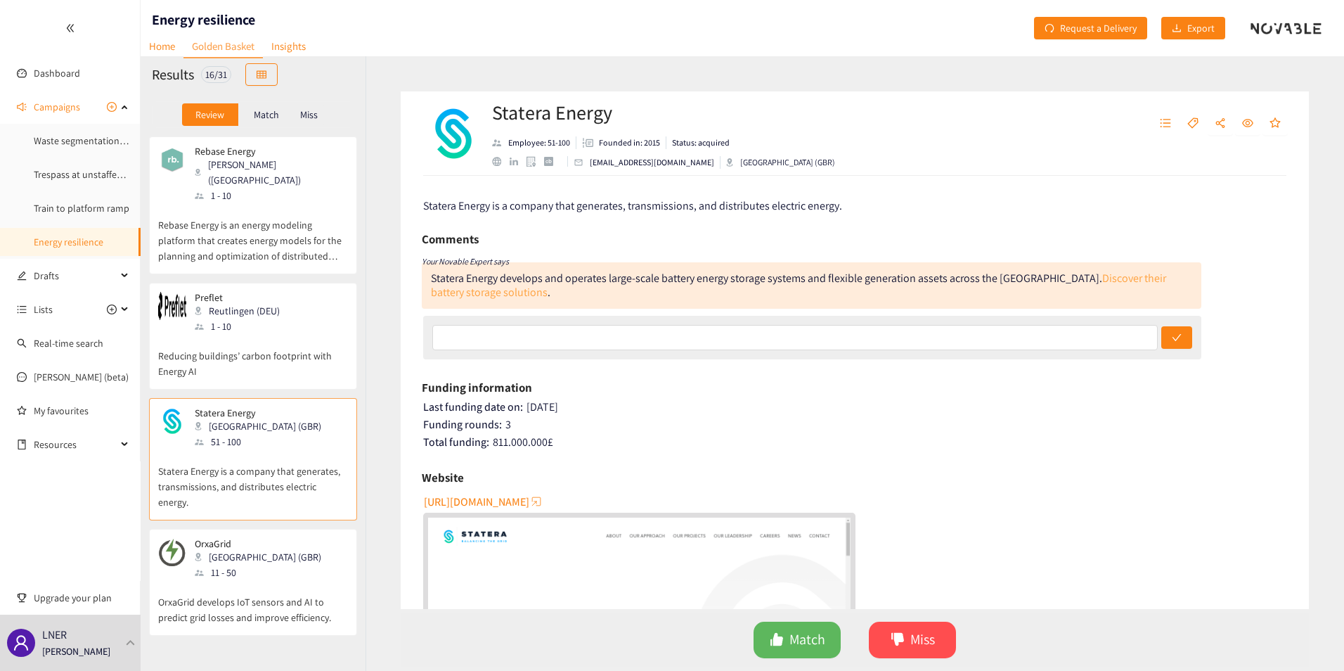
click at [1059, 280] on link "Discover their battery storage solutions" at bounding box center [798, 285] width 735 height 29
drag, startPoint x: 631, startPoint y: 337, endPoint x: 643, endPoint y: 330, distance: 14.2
click at [631, 337] on input "text" at bounding box center [794, 337] width 725 height 25
type input "P"
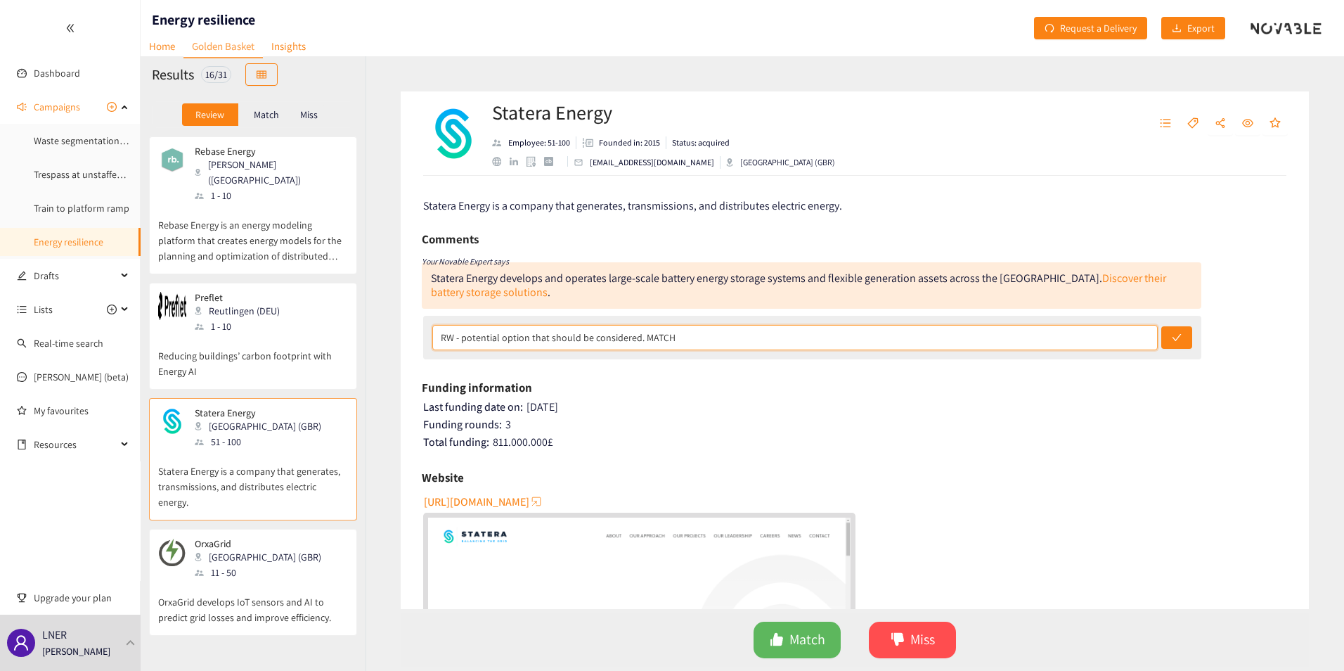
type input "RW - potential option that should be considered. MATCH"
click at [1161, 326] on button "submit" at bounding box center [1176, 337] width 31 height 22
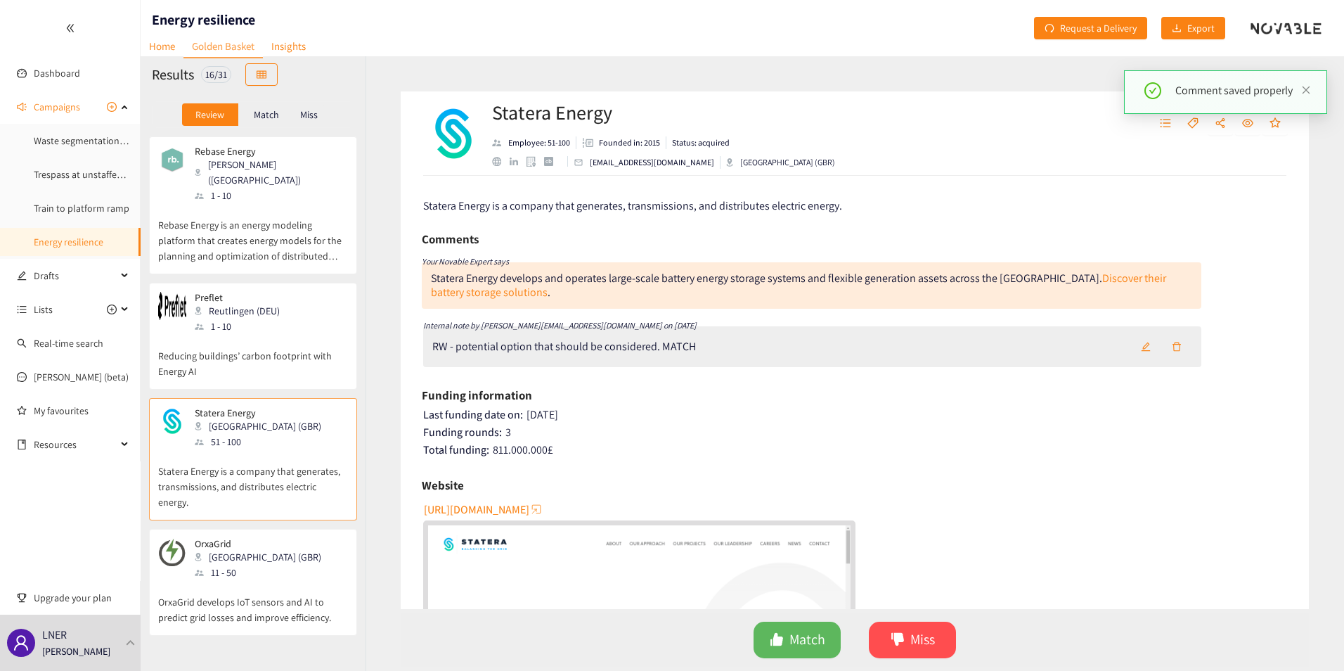
click at [200, 538] on p "OrxaGrid" at bounding box center [258, 543] width 127 height 11
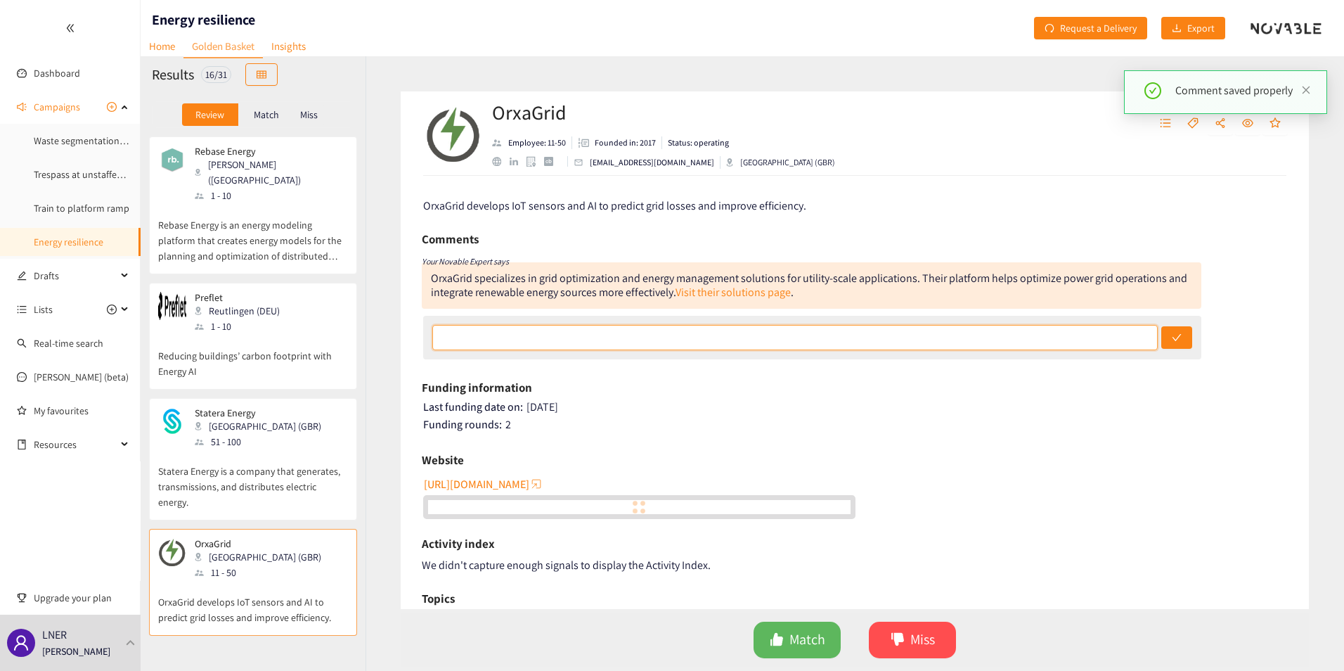
click at [548, 343] on input "text" at bounding box center [794, 337] width 725 height 25
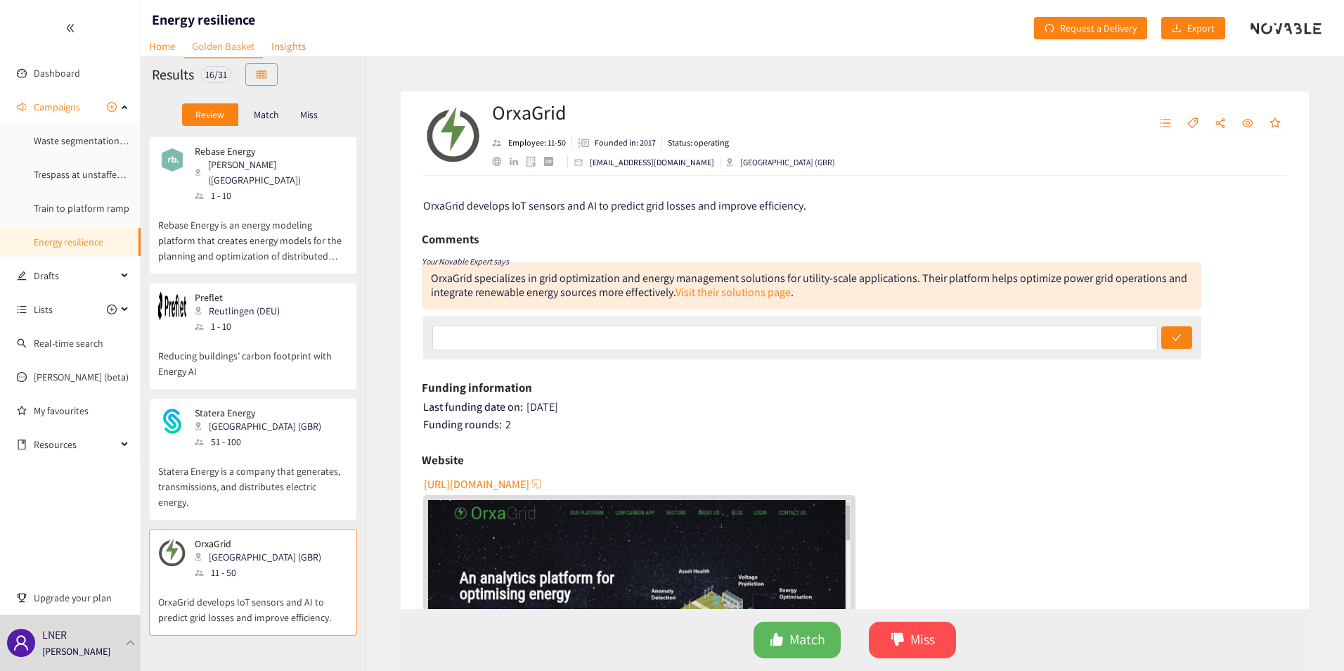
click at [988, 429] on div "Funding rounds: 2" at bounding box center [855, 425] width 865 height 14
click at [728, 291] on link "Visit their solutions page" at bounding box center [732, 292] width 115 height 15
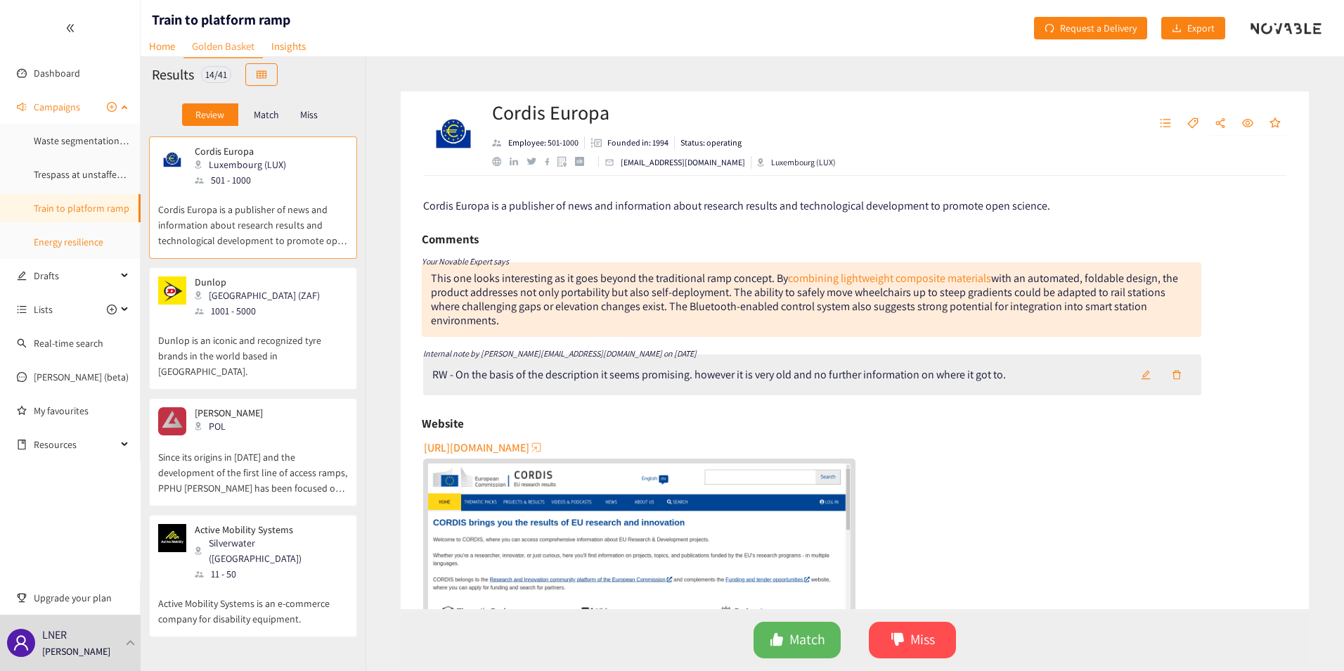
click at [64, 235] on link "Energy resilience" at bounding box center [69, 241] width 70 height 13
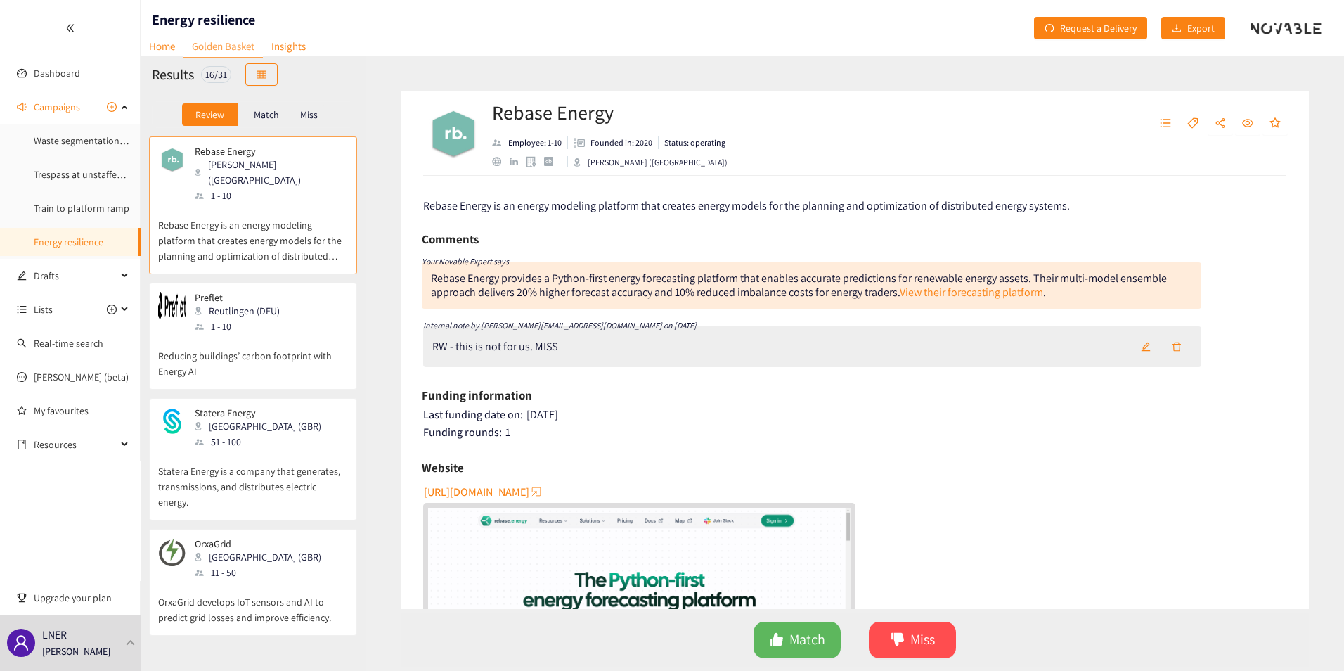
click at [259, 564] on div "11 - 50" at bounding box center [262, 571] width 135 height 15
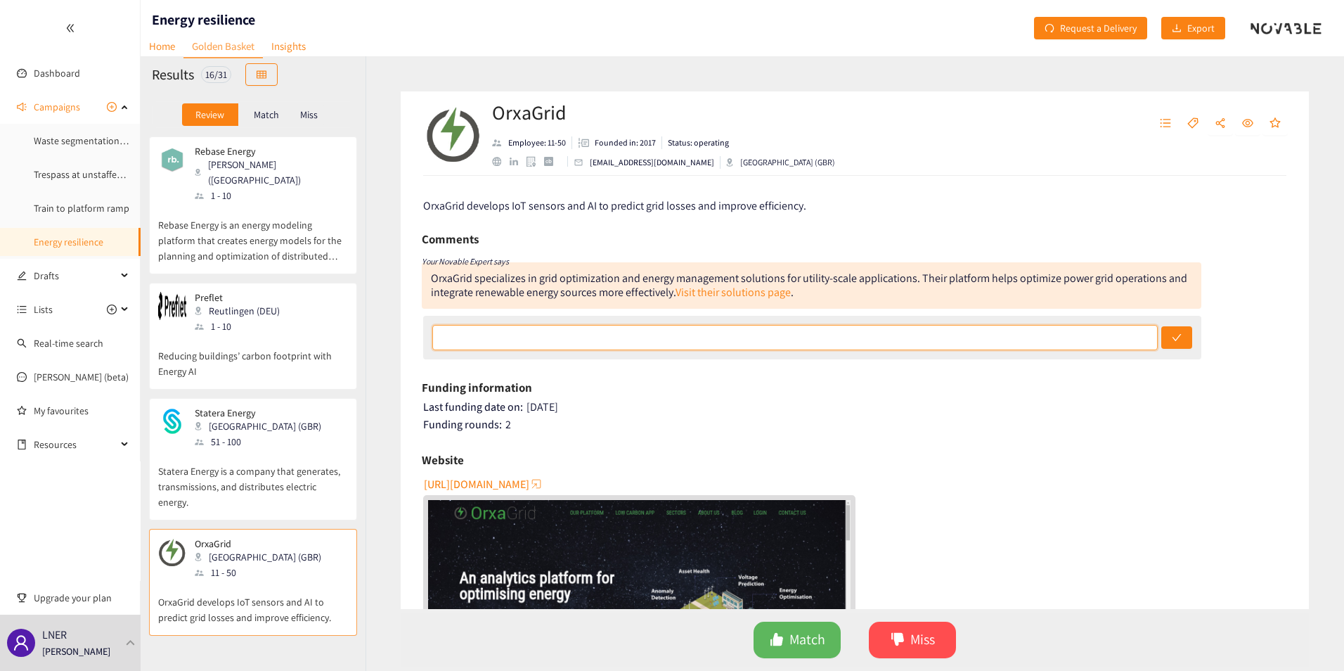
click at [537, 344] on input "text" at bounding box center [794, 337] width 725 height 25
type input "p"
type input "RW - an energy performance optimisation solution. Again would need the energy g…"
click at [1161, 326] on button "submit" at bounding box center [1176, 337] width 31 height 22
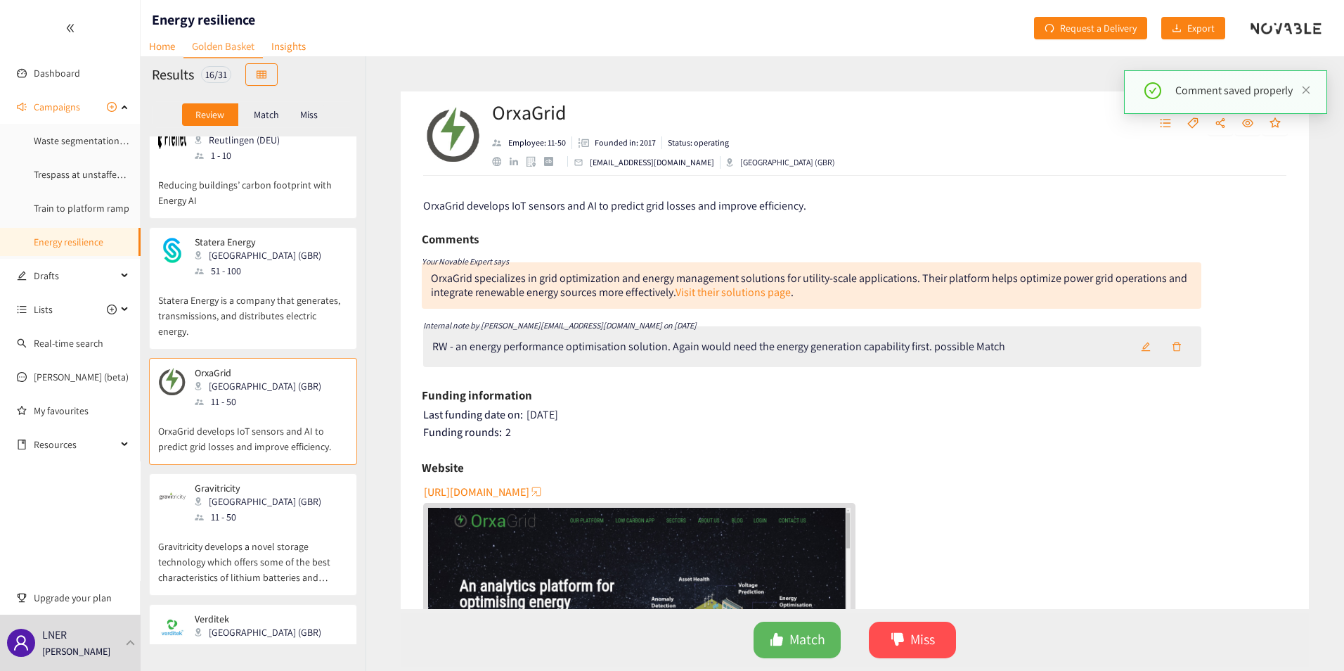
scroll to position [211, 0]
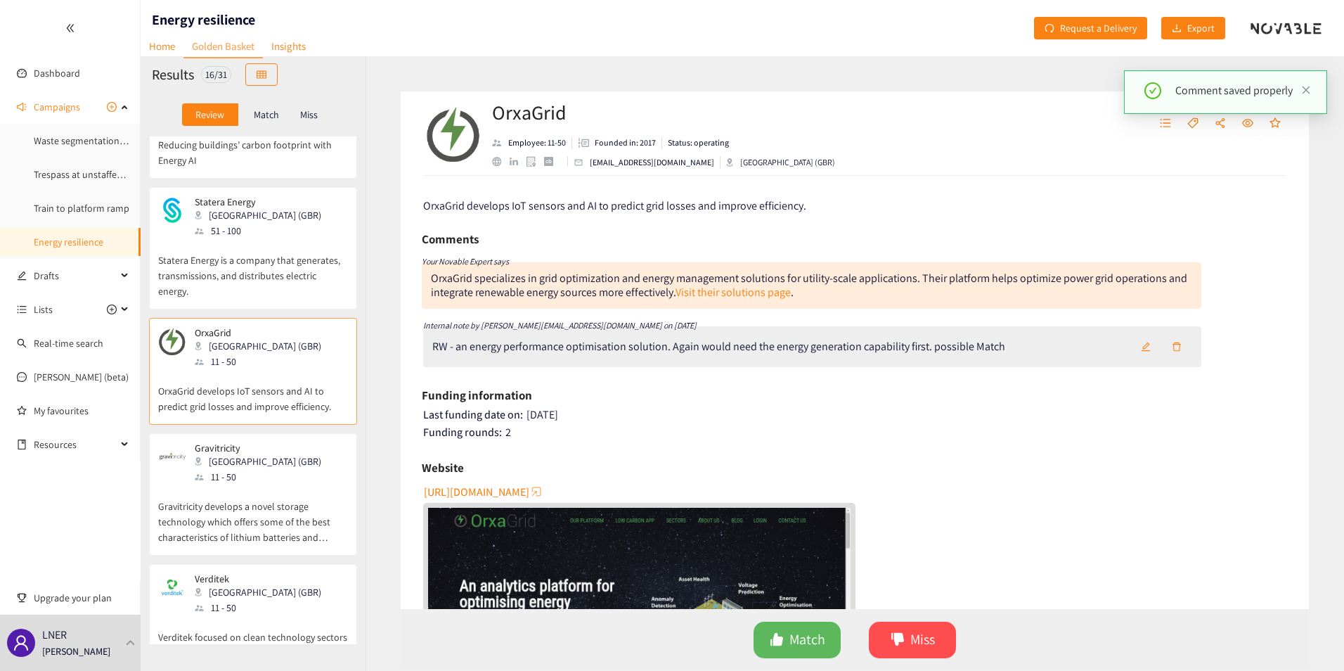
click at [222, 510] on p "Gravitricity develops a novel storage technology which offers some of the best …" at bounding box center [253, 514] width 190 height 60
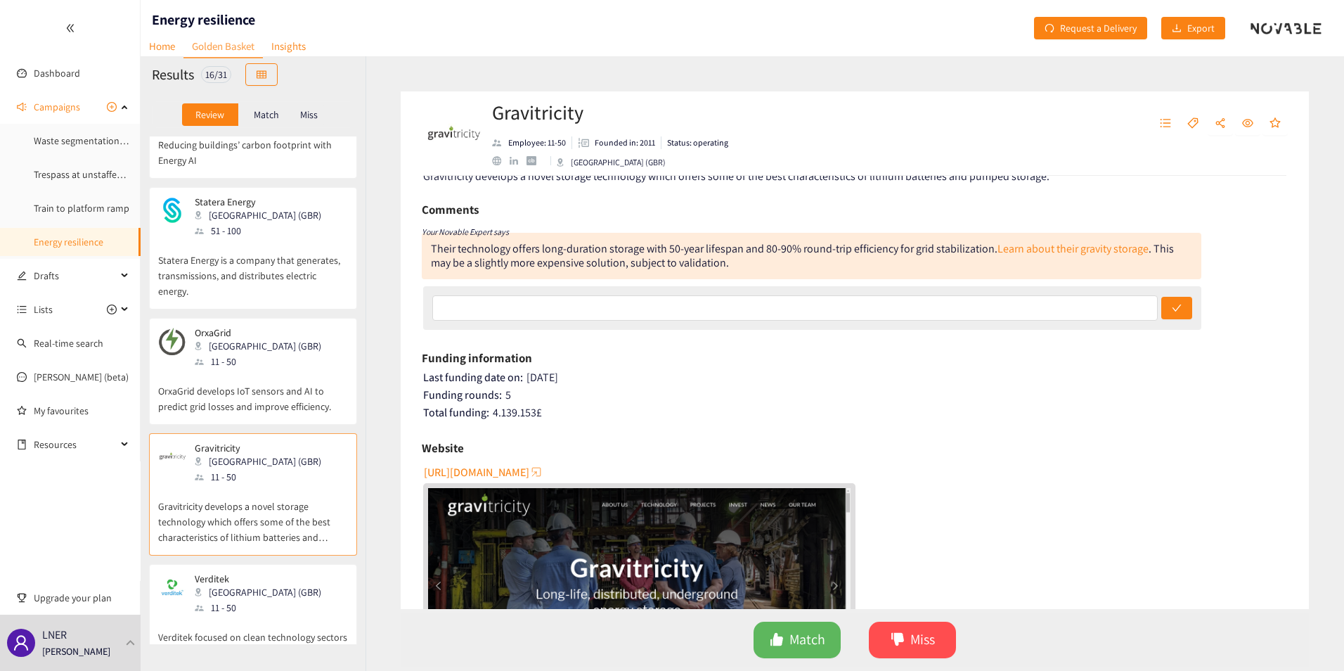
scroll to position [0, 0]
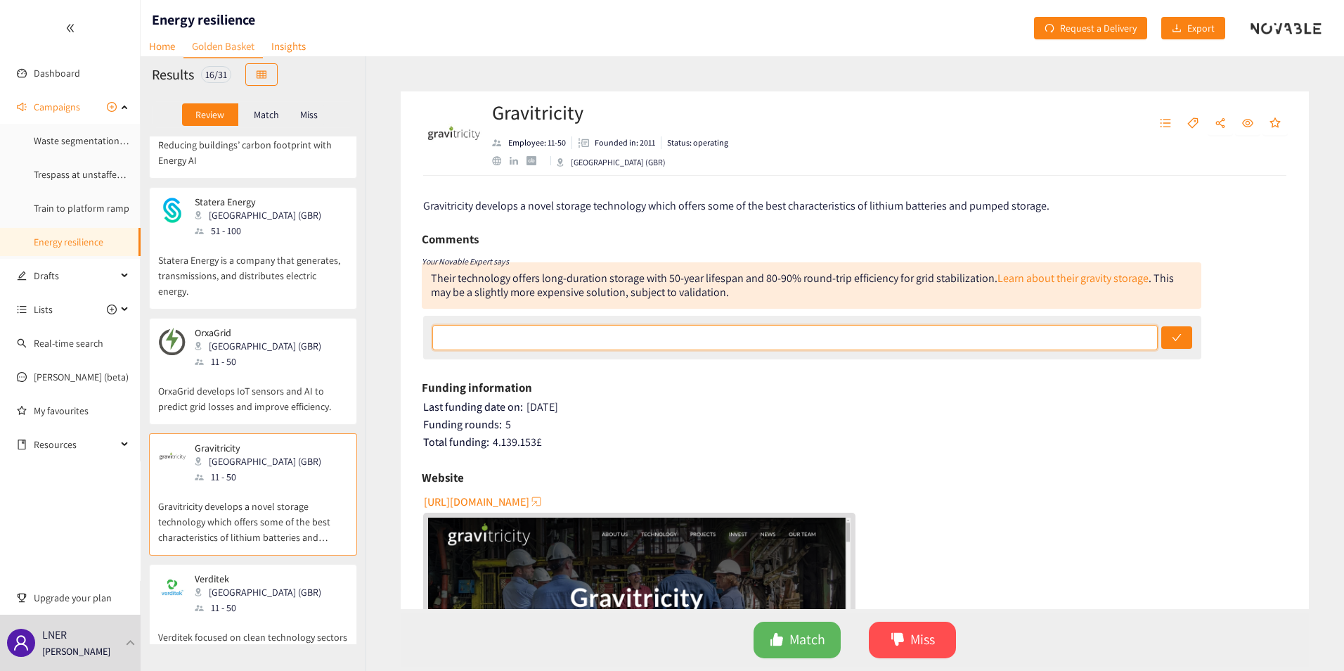
click at [568, 329] on input "text" at bounding box center [794, 337] width 725 height 25
type input "RW - this is out of scope for us. Too much heavy infrastructure. Nice solution …"
click at [1161, 326] on button "submit" at bounding box center [1176, 337] width 31 height 22
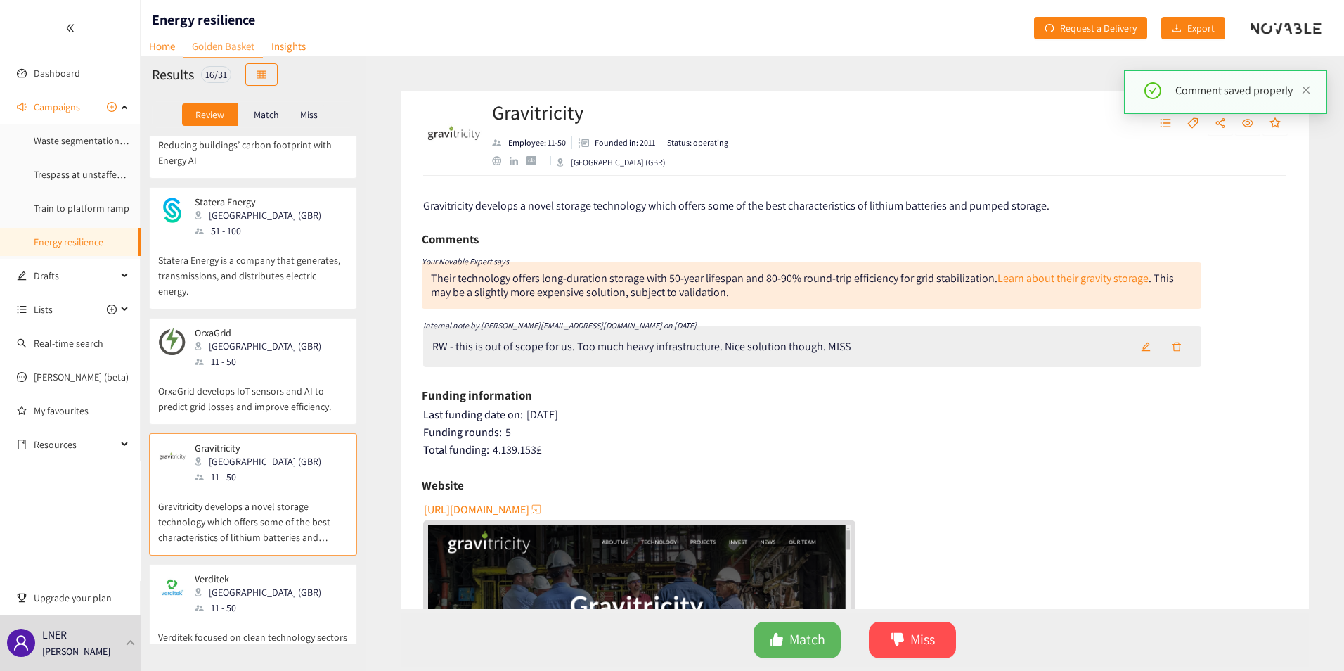
click at [242, 600] on div "11 - 50" at bounding box center [262, 607] width 135 height 15
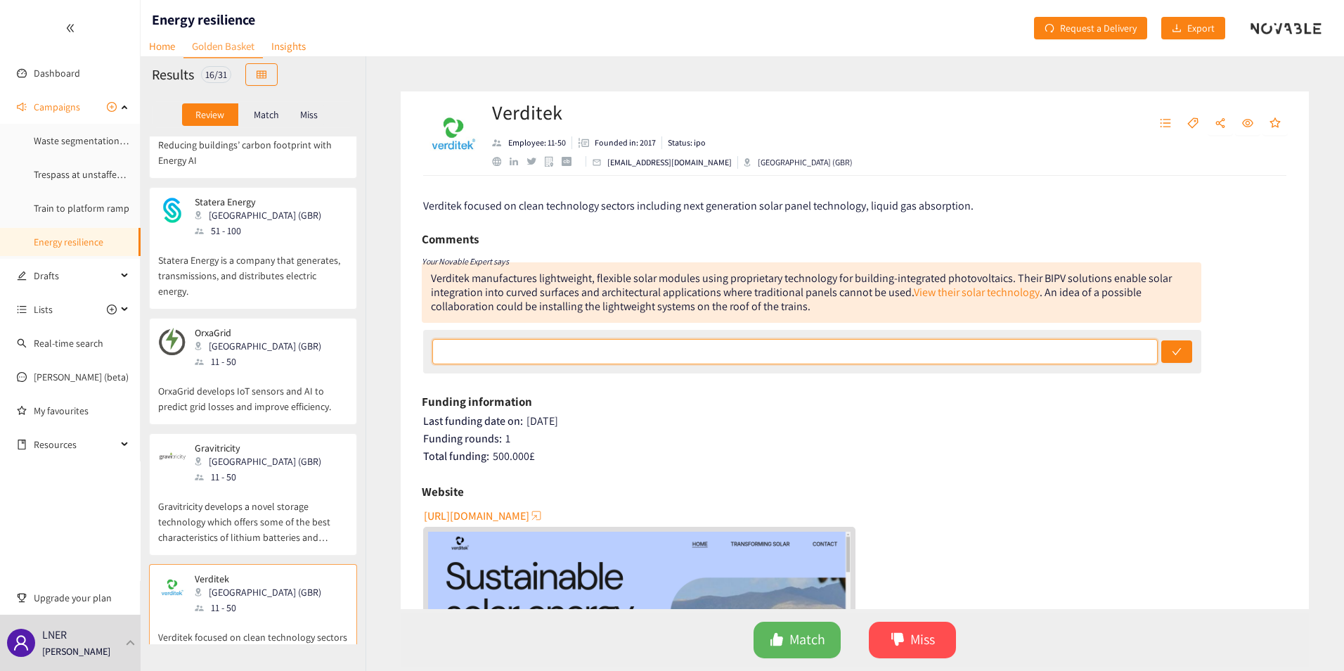
click at [577, 351] on input "text" at bounding box center [794, 351] width 725 height 25
type input "RW - interesting concept. Could be used to place PV panels on roofs of building…"
click at [1161, 340] on button "submit" at bounding box center [1176, 351] width 31 height 22
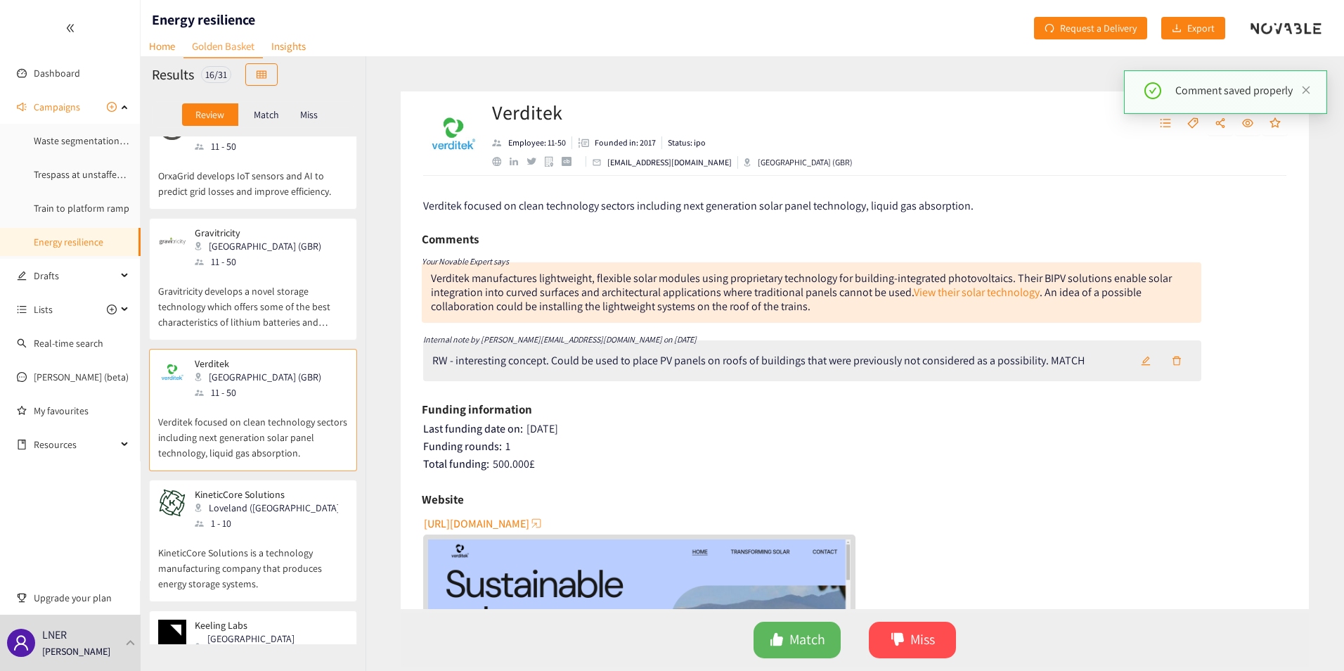
scroll to position [422, 0]
click at [235, 504] on div "Loveland ([GEOGRAPHIC_DATA])" at bounding box center [271, 511] width 152 height 15
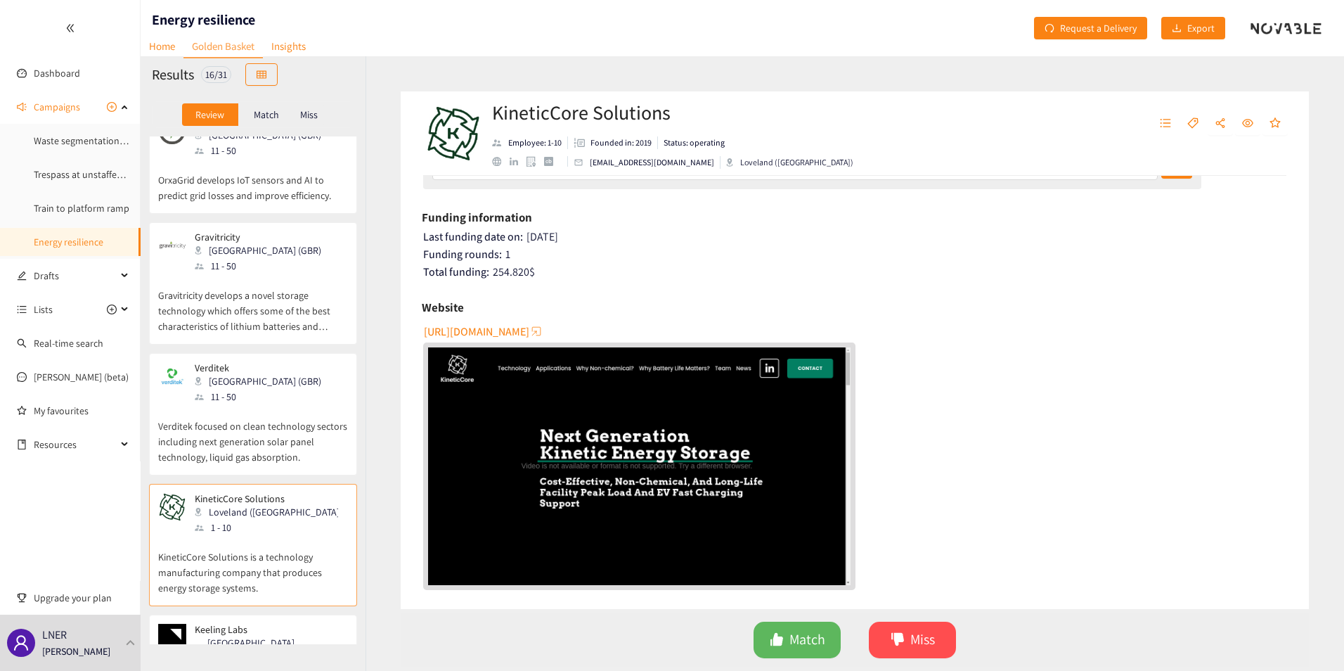
scroll to position [70, 0]
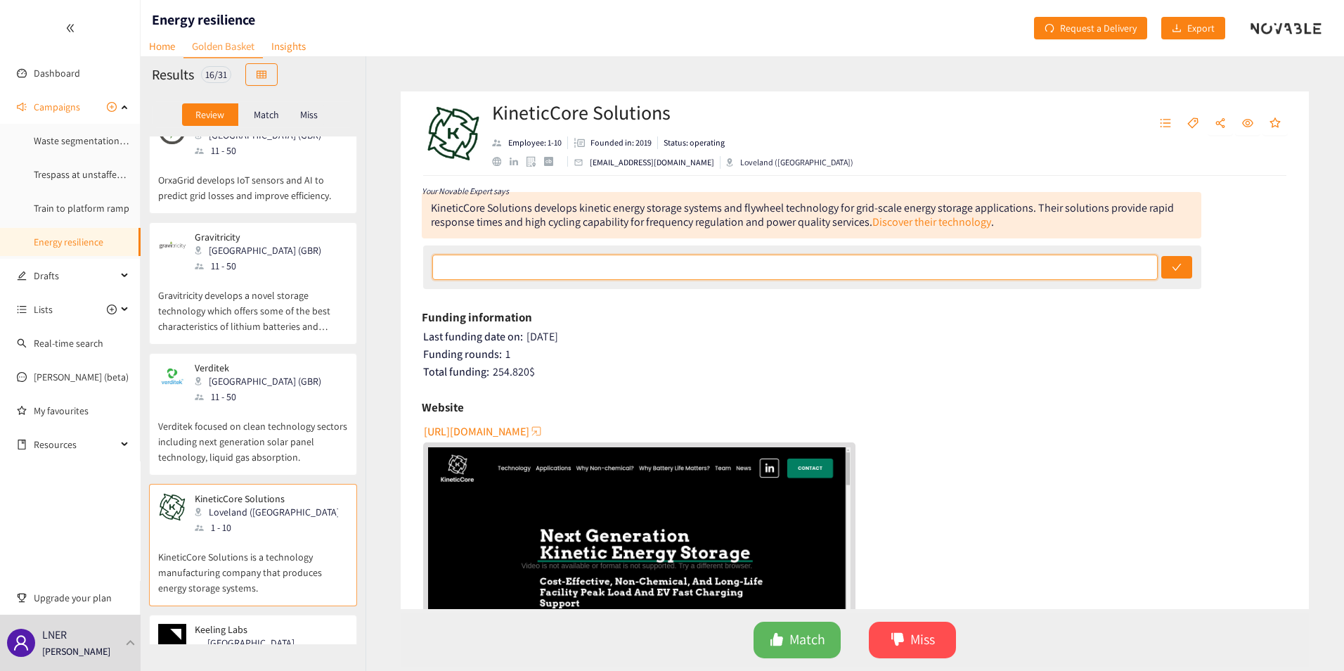
click at [492, 264] on input "text" at bounding box center [794, 266] width 725 height 25
type input "RW - interesting, worth exploring more. MATCH"
click at [1161, 256] on button "submit" at bounding box center [1176, 267] width 31 height 22
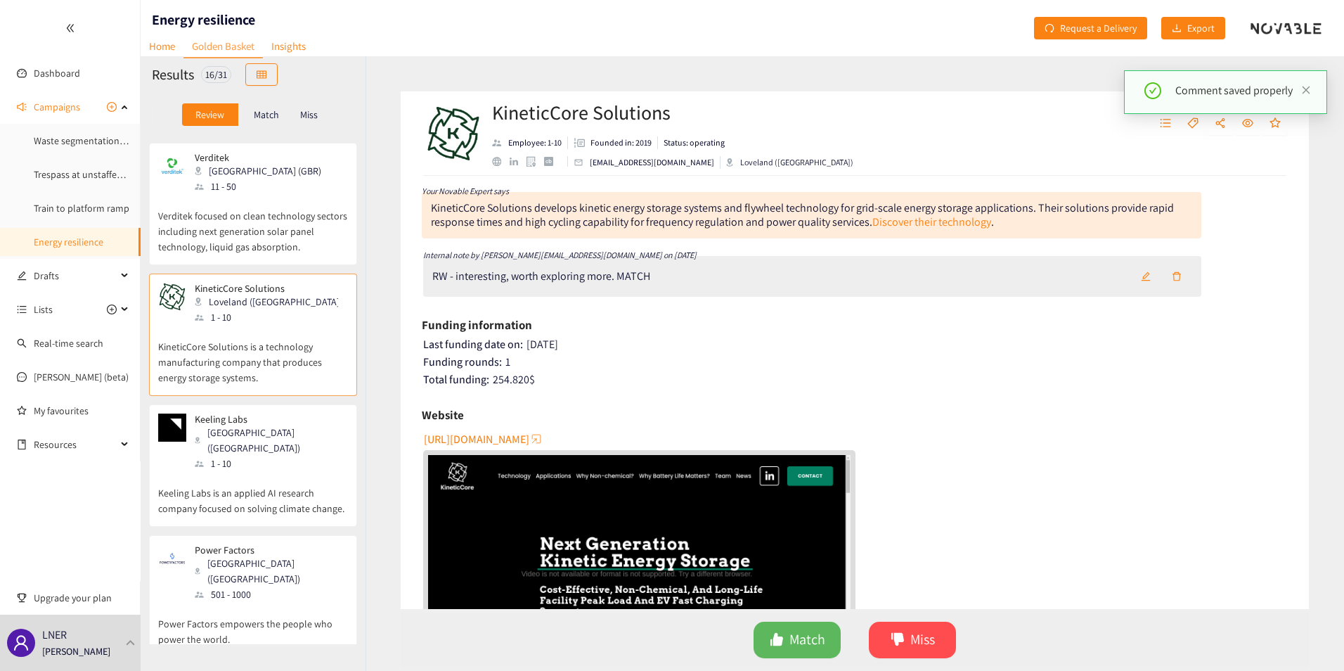
scroll to position [633, 0]
click at [234, 470] on p "Keeling Labs is an applied AI research company focused on solving climate chang…" at bounding box center [253, 492] width 190 height 45
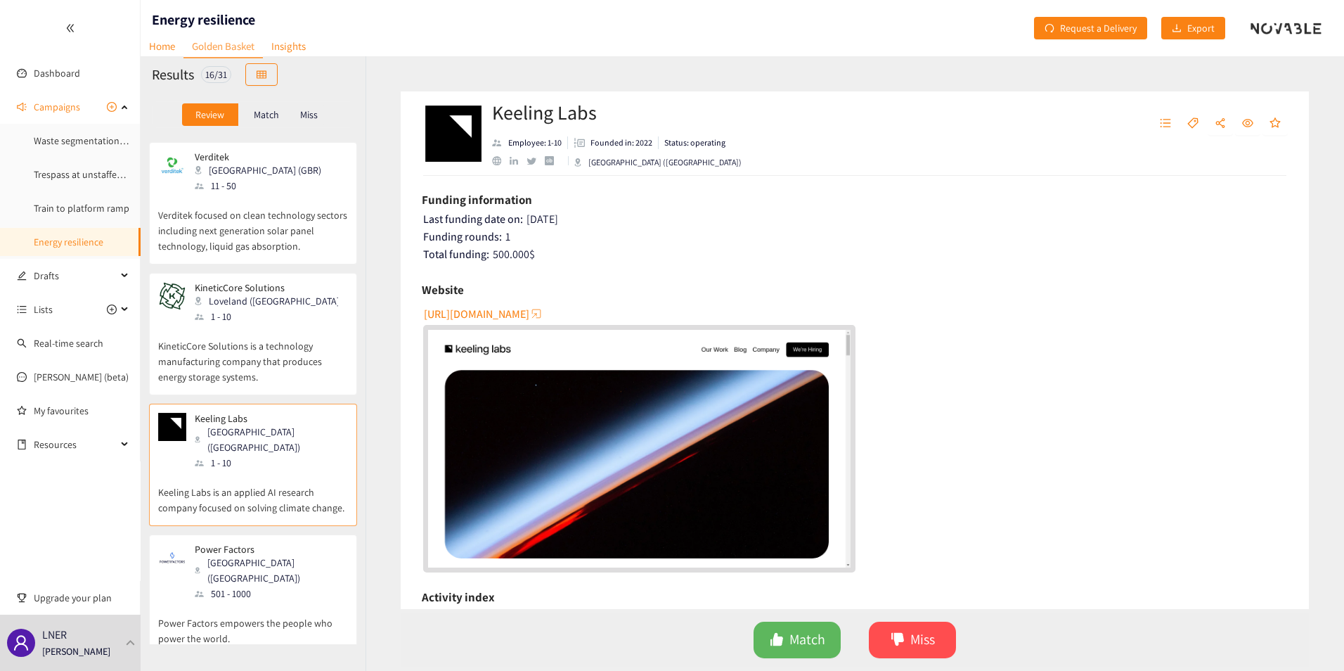
scroll to position [0, 0]
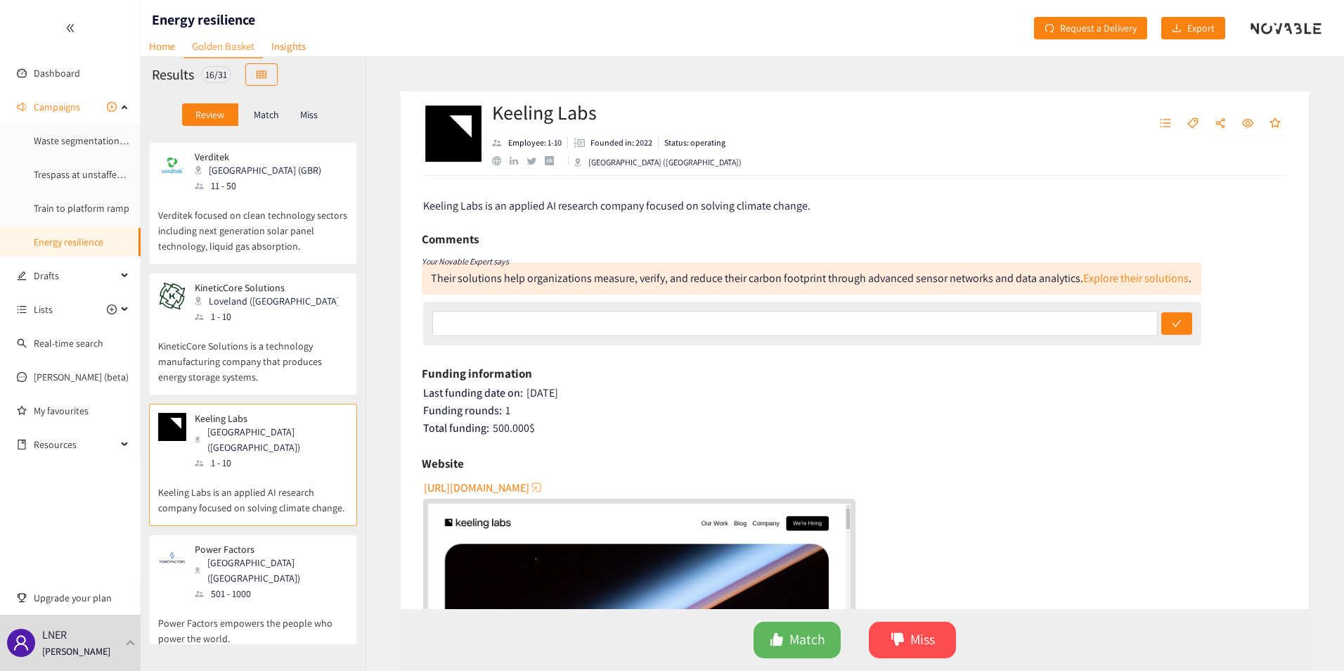
click at [535, 306] on div at bounding box center [812, 324] width 778 height 44
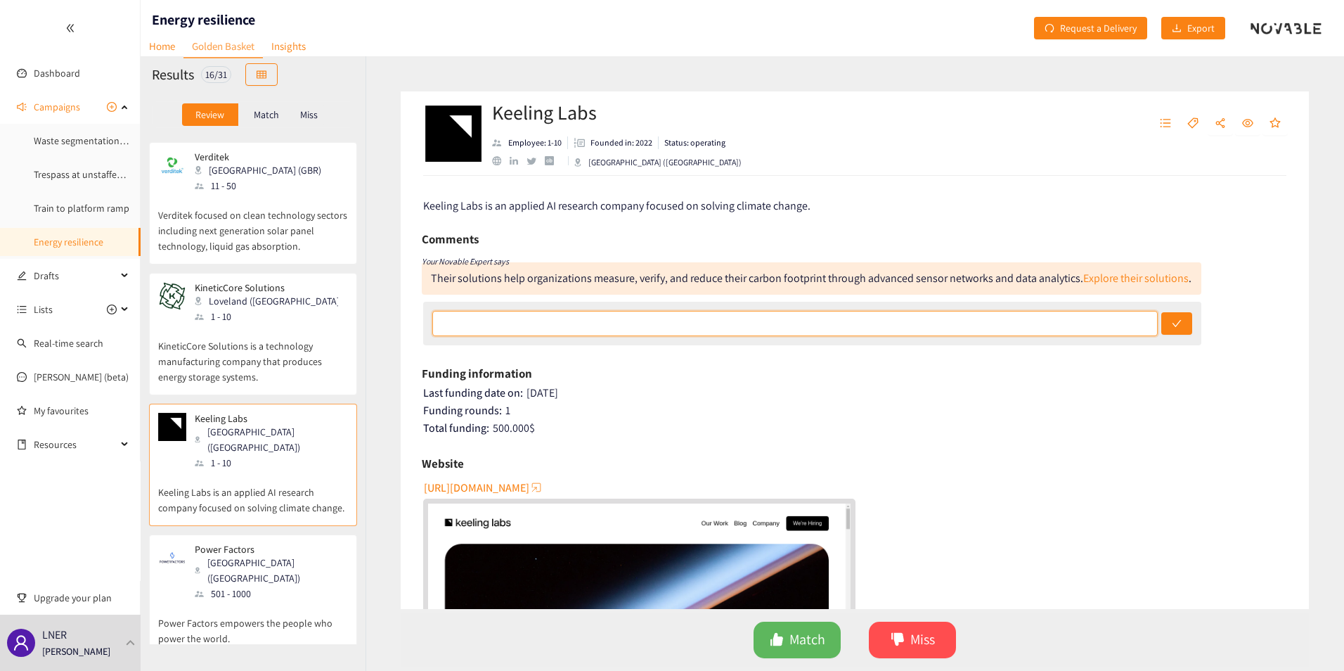
click at [525, 320] on input "text" at bounding box center [794, 323] width 725 height 25
type input "RW - not in scope for this challenge. MISS"
click at [1161, 312] on button "submit" at bounding box center [1176, 323] width 31 height 22
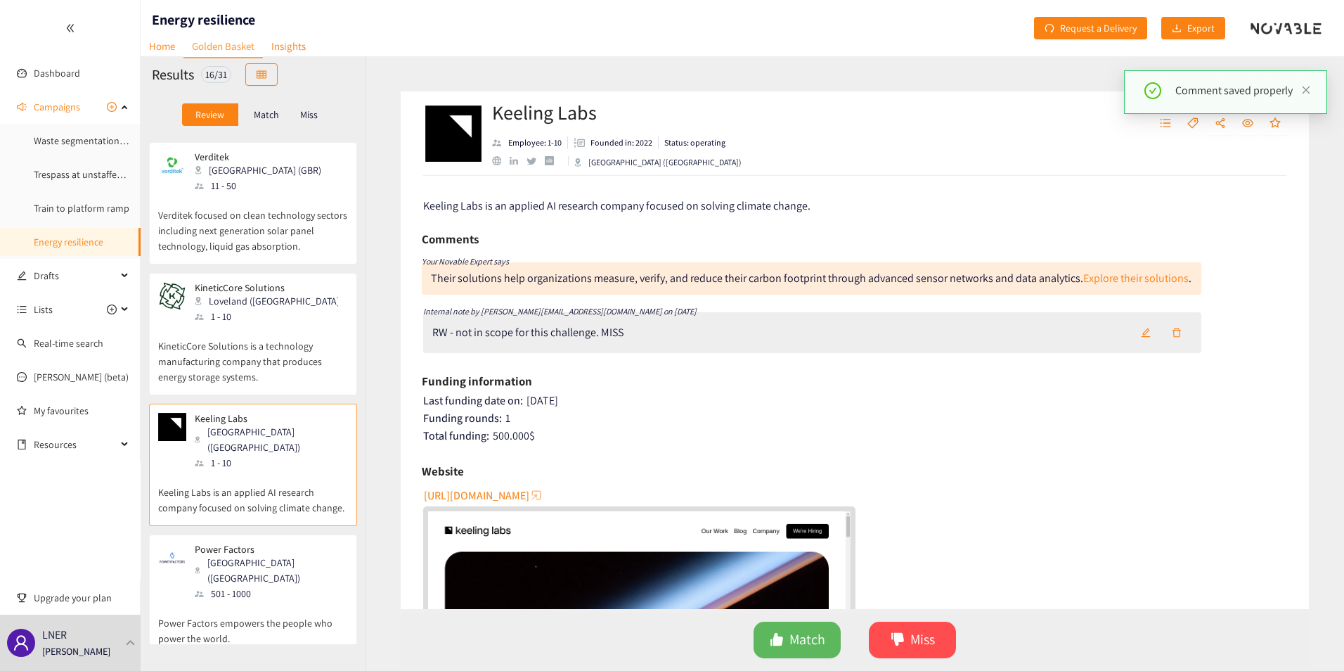
click at [220, 555] on div "[GEOGRAPHIC_DATA] ([GEOGRAPHIC_DATA])" at bounding box center [271, 570] width 152 height 31
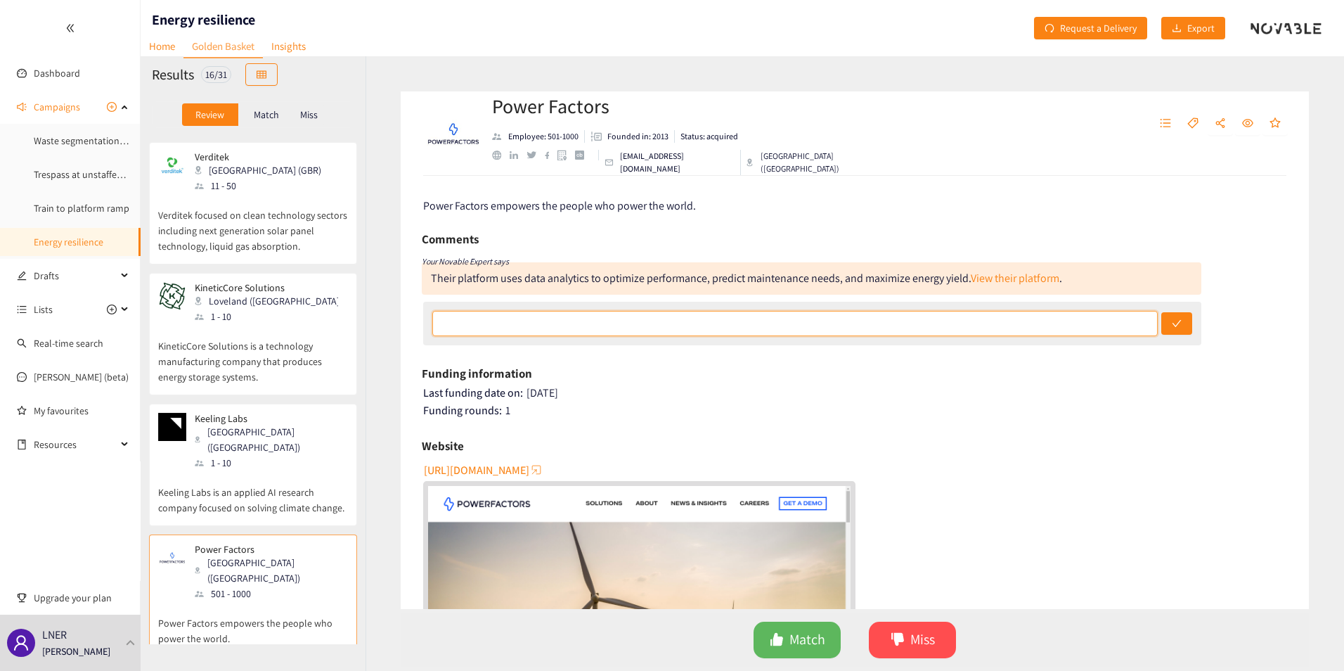
click at [496, 325] on input "text" at bounding box center [794, 323] width 725 height 25
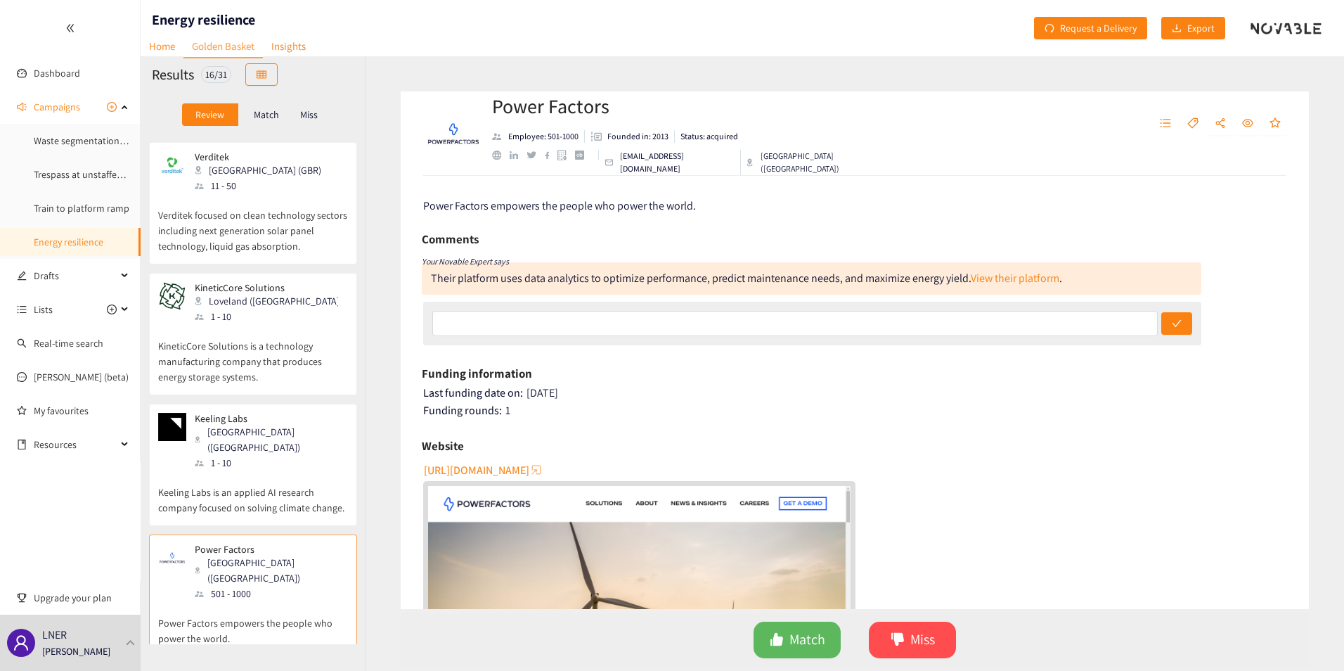
click at [929, 392] on div "Last funding date on: [DATE]" at bounding box center [855, 393] width 865 height 14
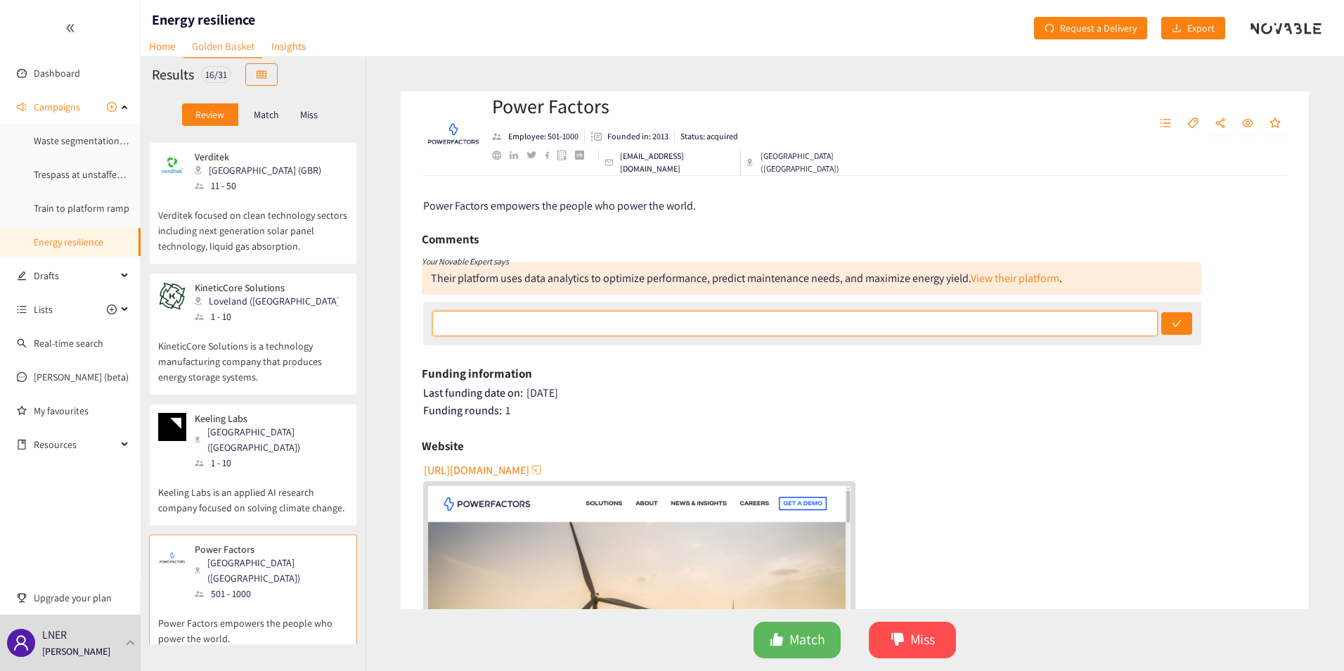
click at [631, 311] on input "text" at bounding box center [794, 323] width 725 height 25
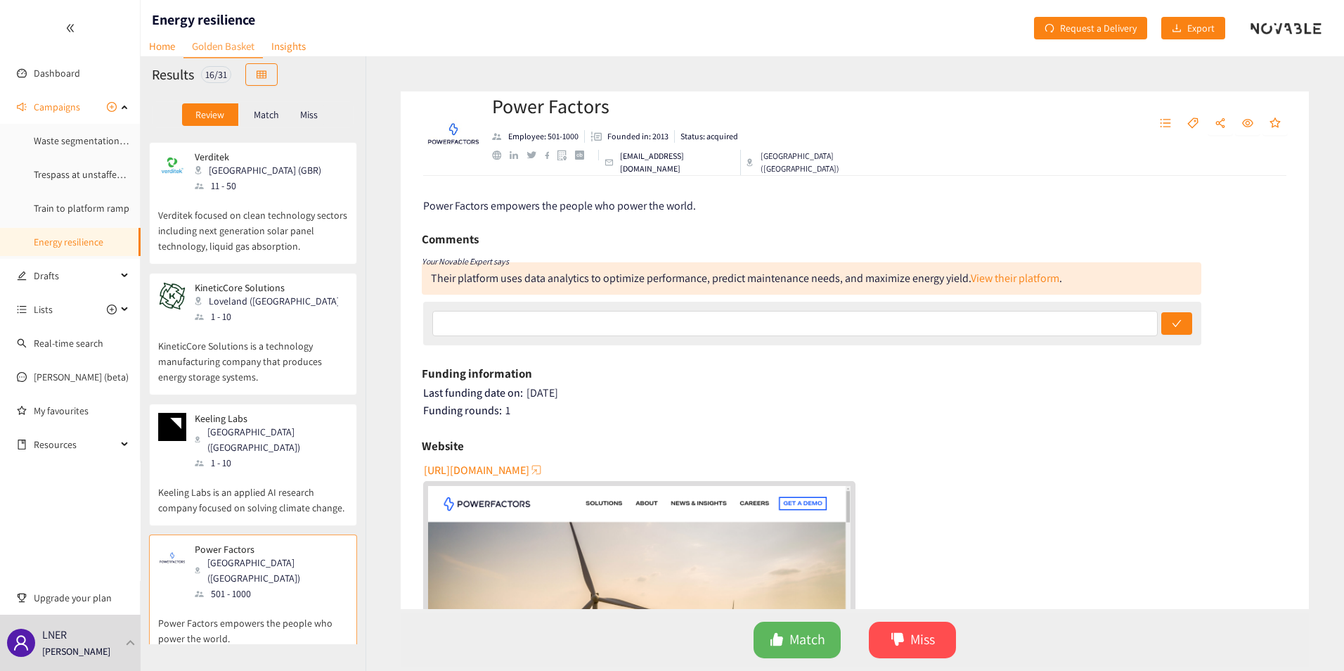
drag, startPoint x: 811, startPoint y: 404, endPoint x: 825, endPoint y: 395, distance: 16.8
click at [811, 404] on div "Funding rounds: 1" at bounding box center [855, 410] width 865 height 14
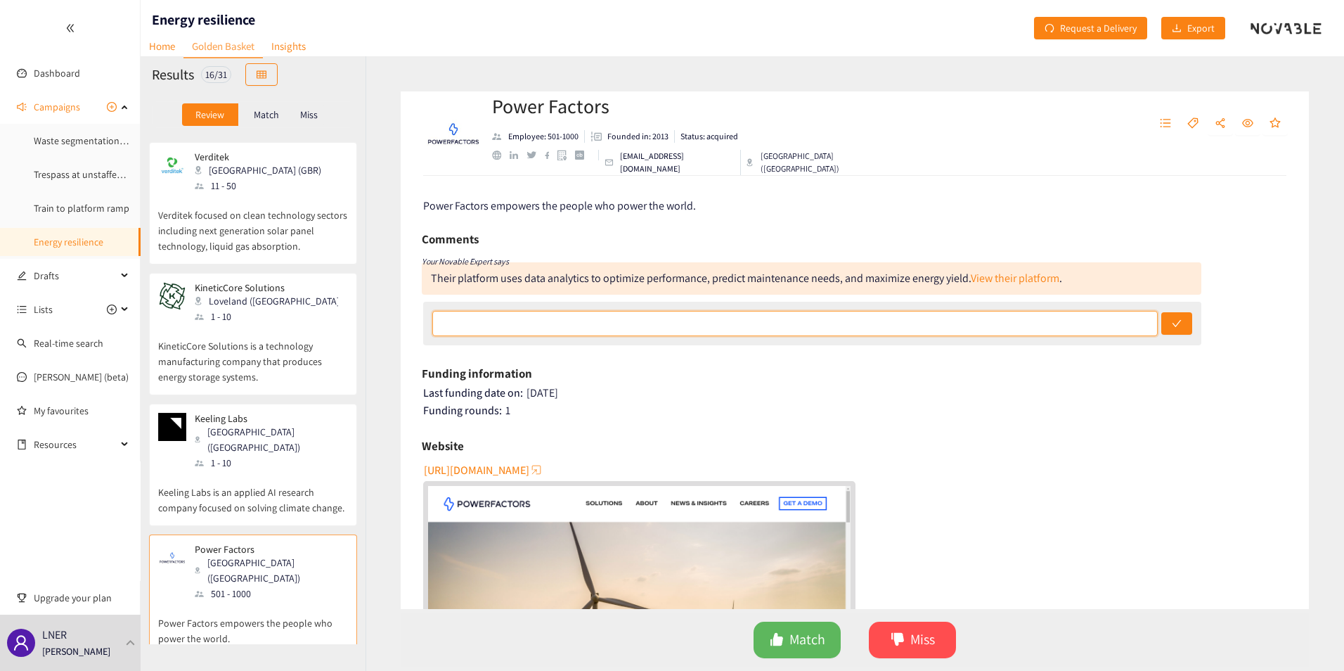
click at [529, 317] on input "text" at bounding box center [794, 323] width 725 height 25
type input "RW - Energy management system. One part of the solution. Potential Match depend…"
click at [1161, 312] on button "submit" at bounding box center [1176, 323] width 31 height 22
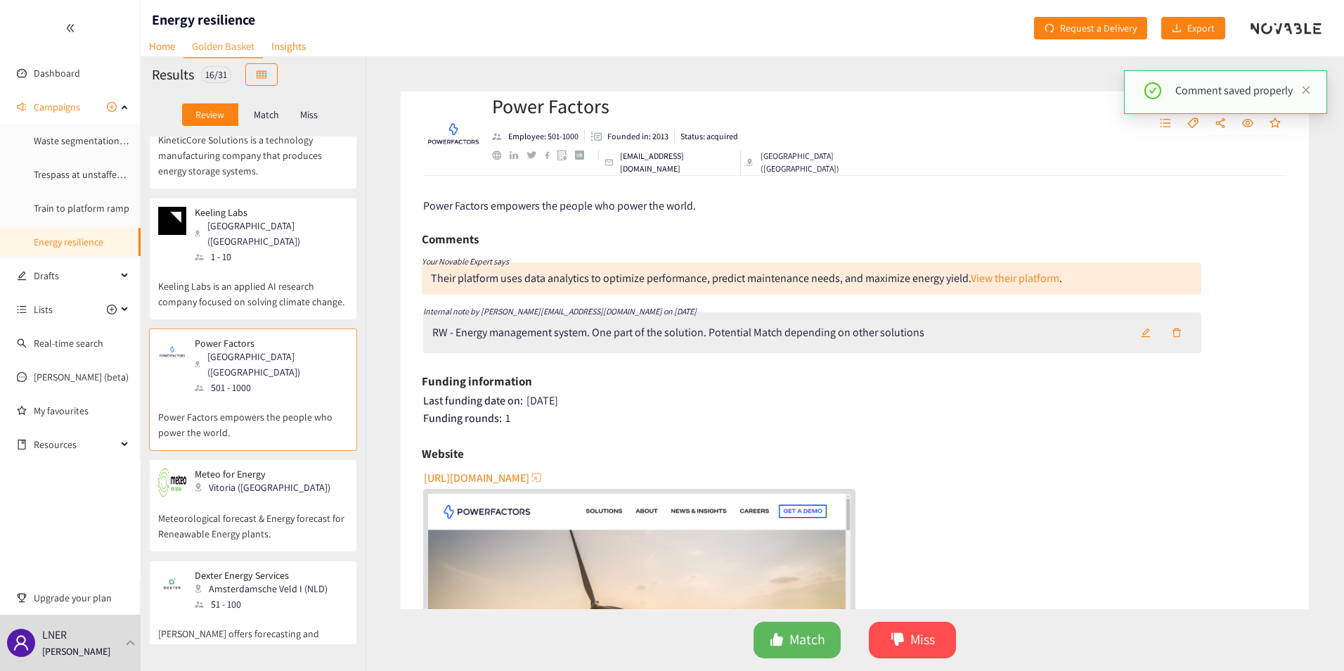
scroll to position [914, 0]
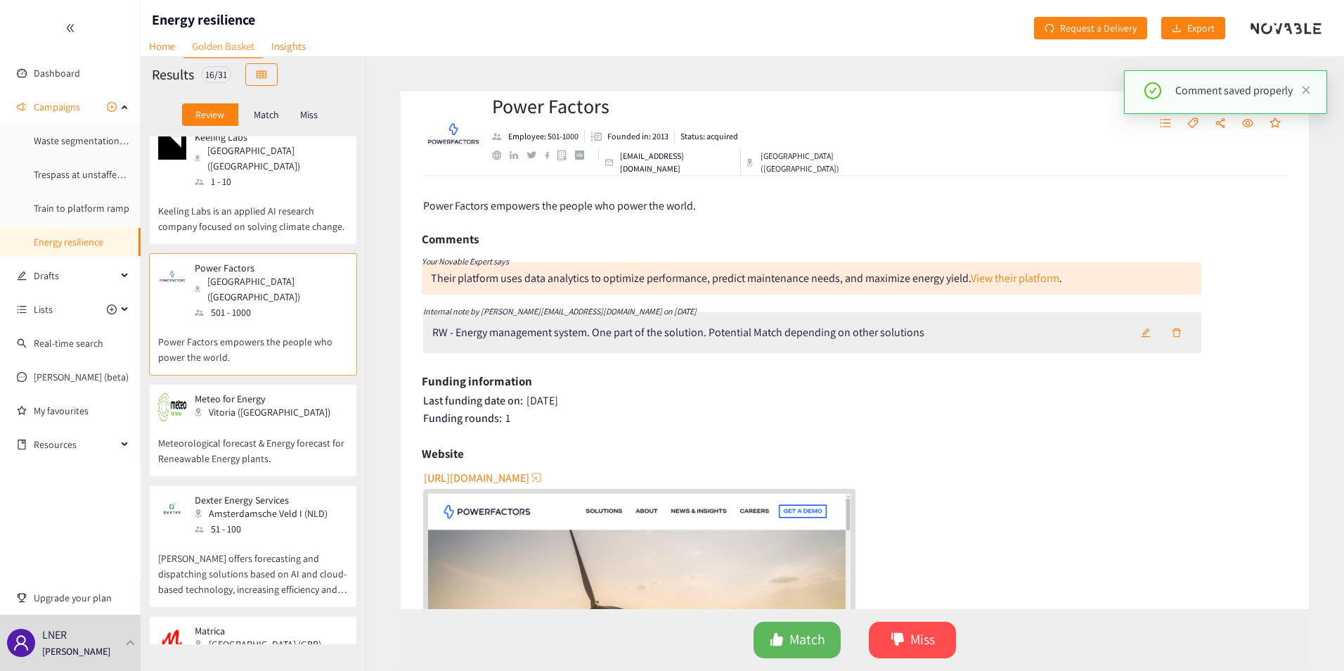
click at [247, 421] on p "Meteorological forecast & Energy forecast for Reneawable Energy plants." at bounding box center [253, 443] width 190 height 45
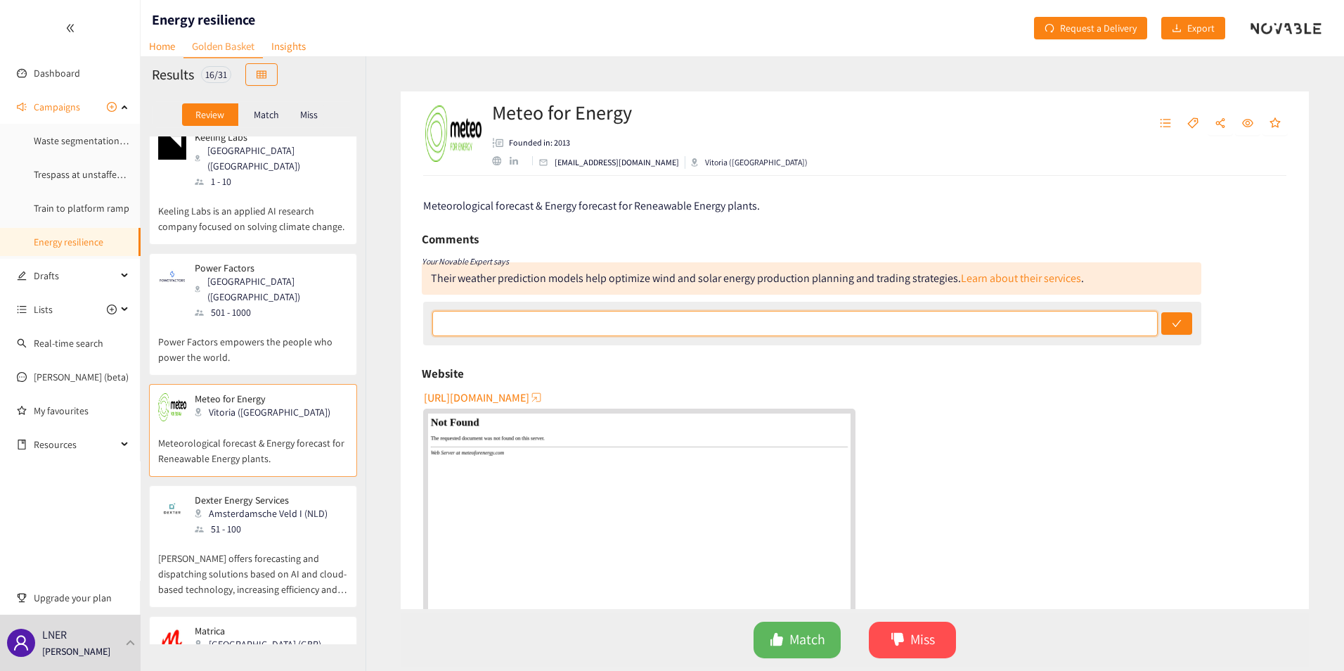
click at [577, 316] on input "text" at bounding box center [794, 323] width 725 height 25
type input "RW - part of a wider solution."
click at [1161, 312] on button "submit" at bounding box center [1176, 323] width 31 height 22
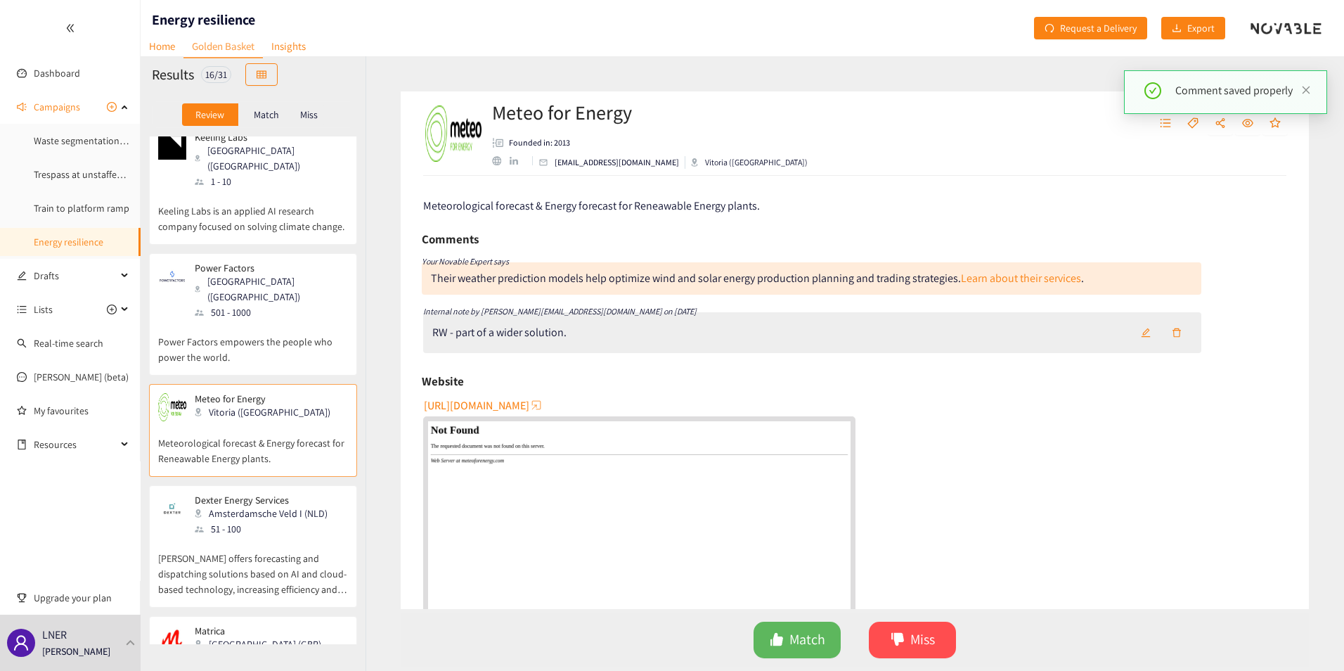
click at [246, 536] on p "[PERSON_NAME] offers forecasting and dispatching solutions based on AI and clou…" at bounding box center [253, 566] width 190 height 60
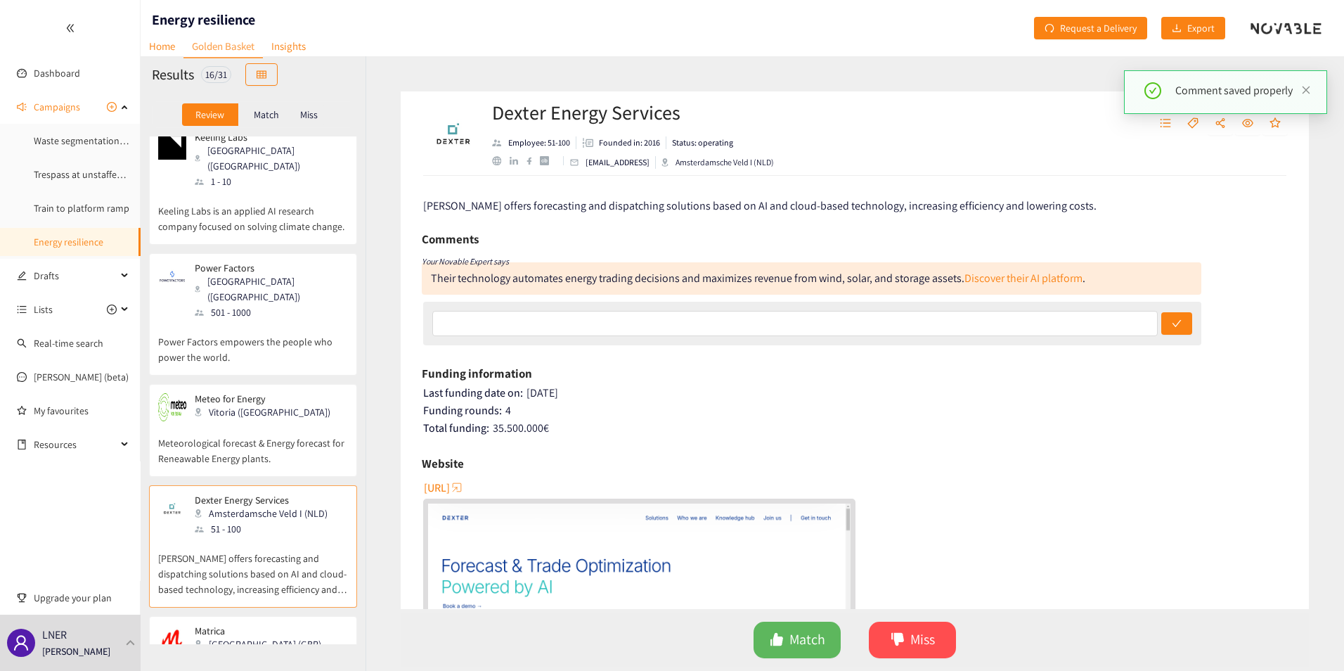
click at [277, 393] on div "Meteo for Energy Vitoria ([GEOGRAPHIC_DATA])" at bounding box center [253, 407] width 190 height 28
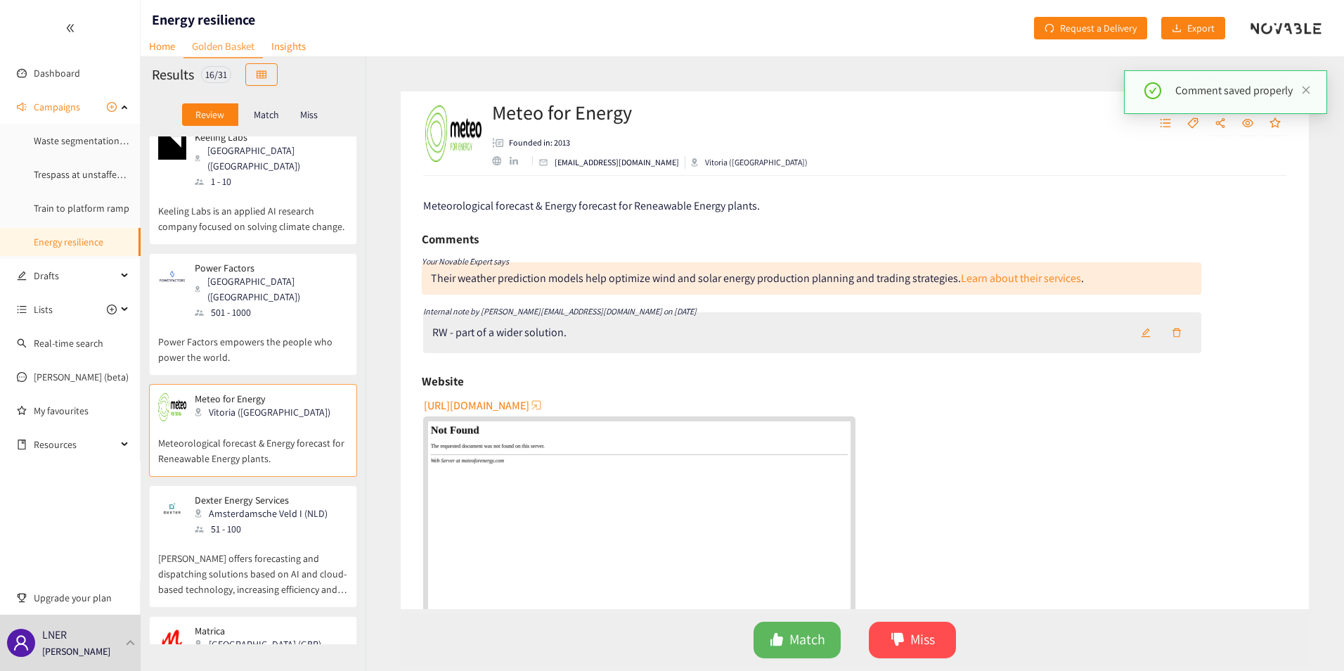
click at [644, 333] on div "RW - part of a wider solution." at bounding box center [812, 332] width 778 height 41
click at [1143, 329] on icon "edit" at bounding box center [1145, 332] width 9 height 9
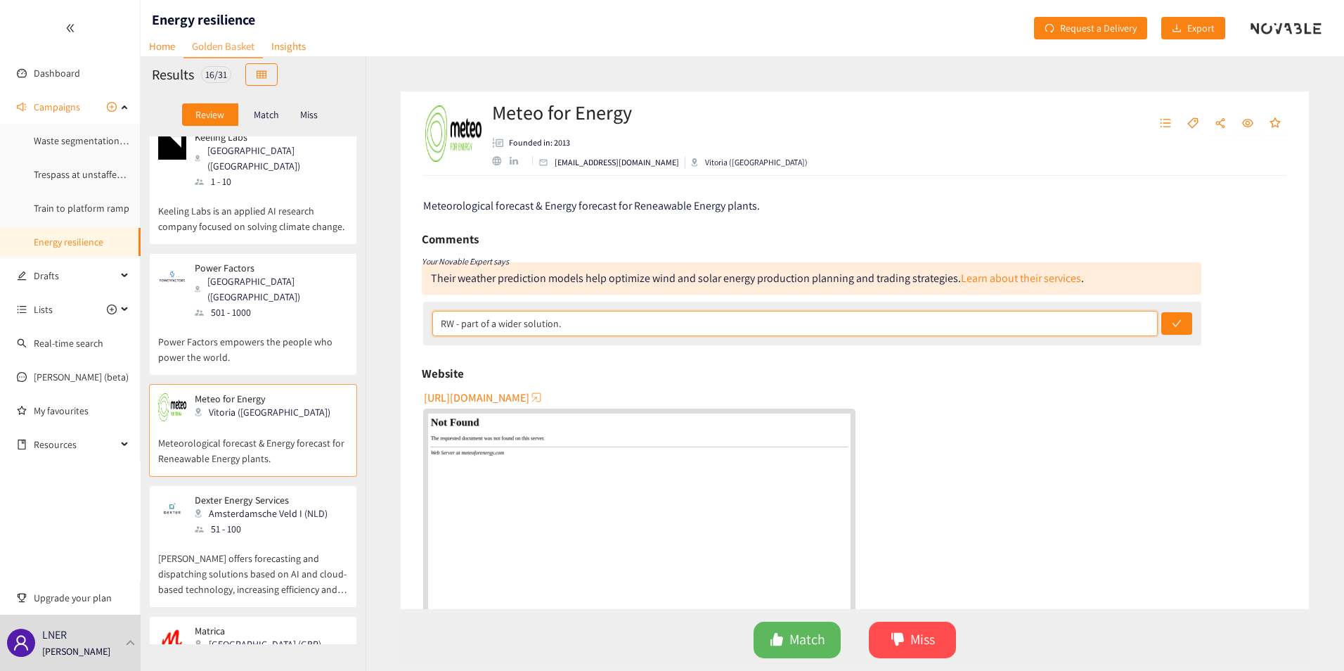
click at [587, 325] on input "RW - part of a wider solution." at bounding box center [794, 323] width 725 height 25
type input "RW - part of a wider solution. Miss at this stage"
click at [1161, 312] on button "submit" at bounding box center [1176, 323] width 31 height 22
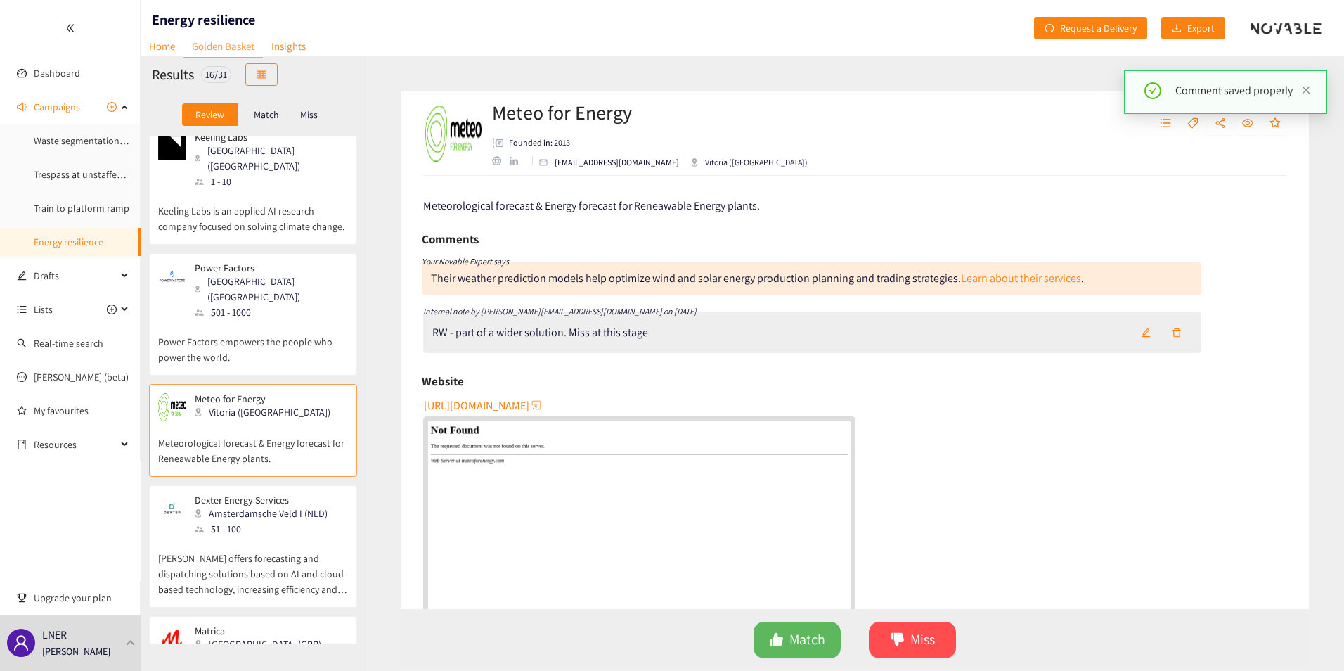
click at [291, 521] on div "51 - 100" at bounding box center [265, 528] width 141 height 15
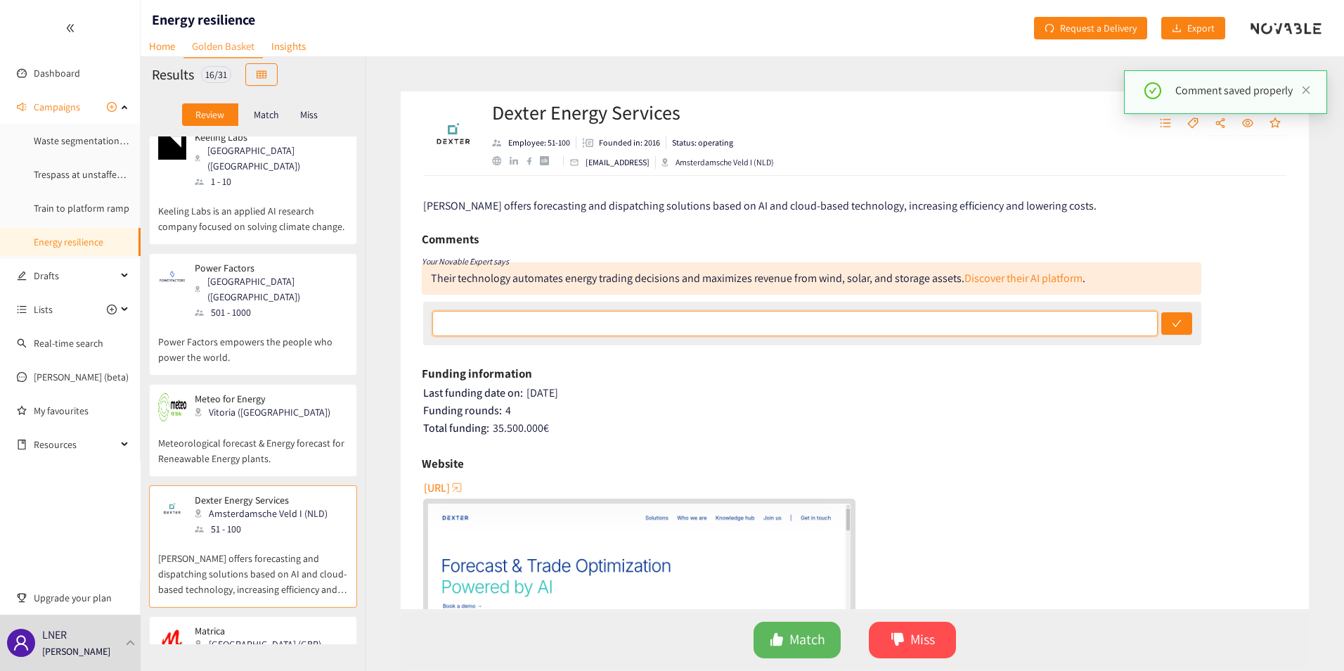
click at [523, 315] on input "text" at bounding box center [794, 323] width 725 height 25
drag, startPoint x: 1004, startPoint y: 273, endPoint x: 763, endPoint y: 326, distance: 246.9
click at [763, 326] on input "text" at bounding box center [794, 323] width 725 height 25
type input "Energy trading system. Not relevant to problem. MISS"
click at [1161, 312] on button "submit" at bounding box center [1176, 323] width 31 height 22
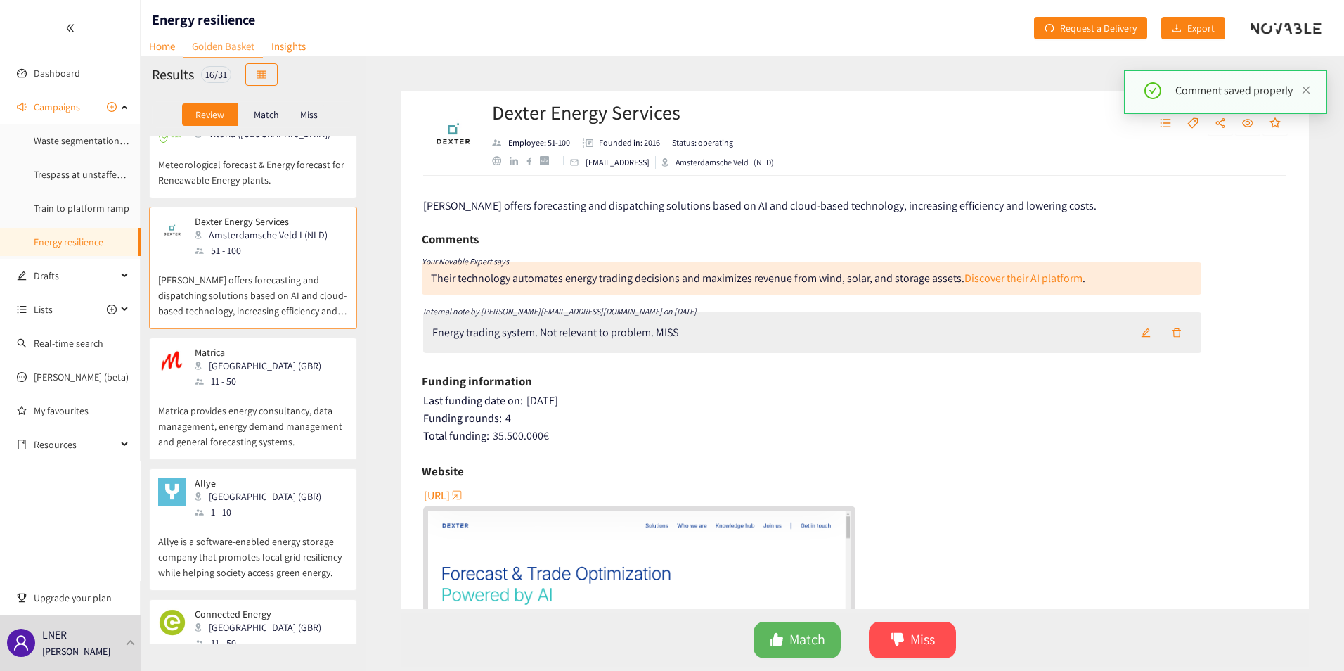
scroll to position [1195, 0]
click at [193, 386] on p "Matrica provides energy consultancy, data management, energy demand management …" at bounding box center [253, 416] width 190 height 60
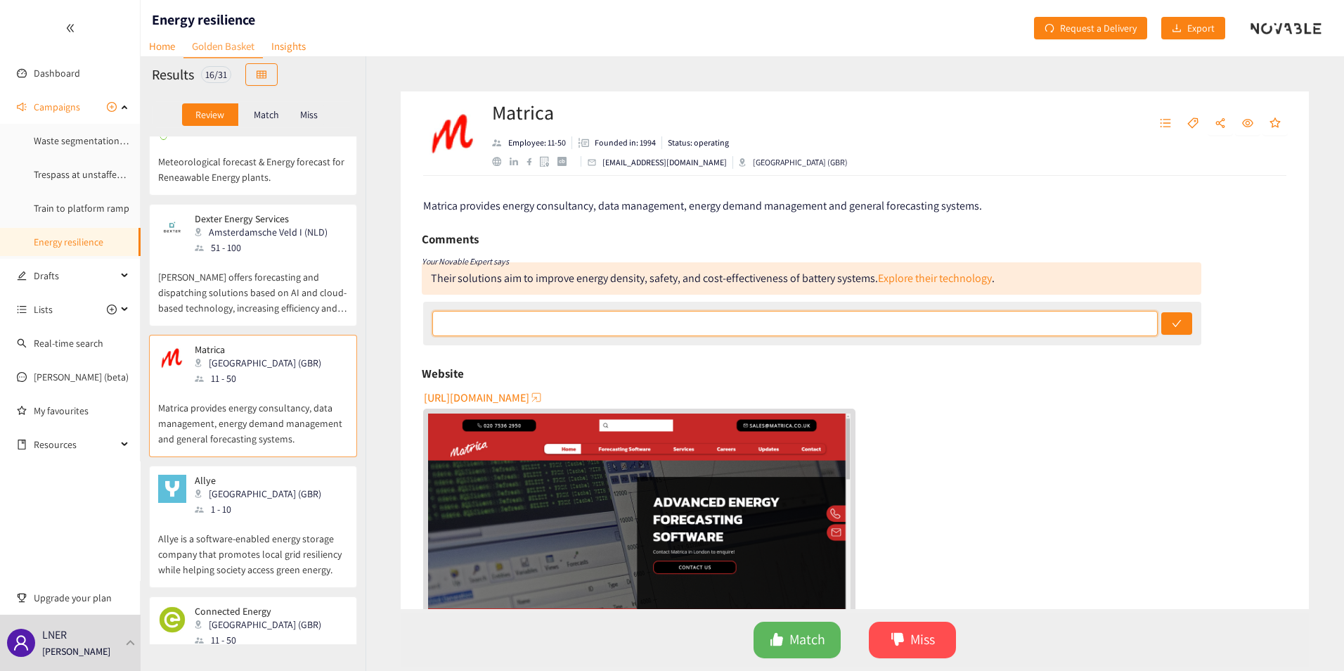
click at [559, 321] on input "text" at bounding box center [794, 323] width 725 height 25
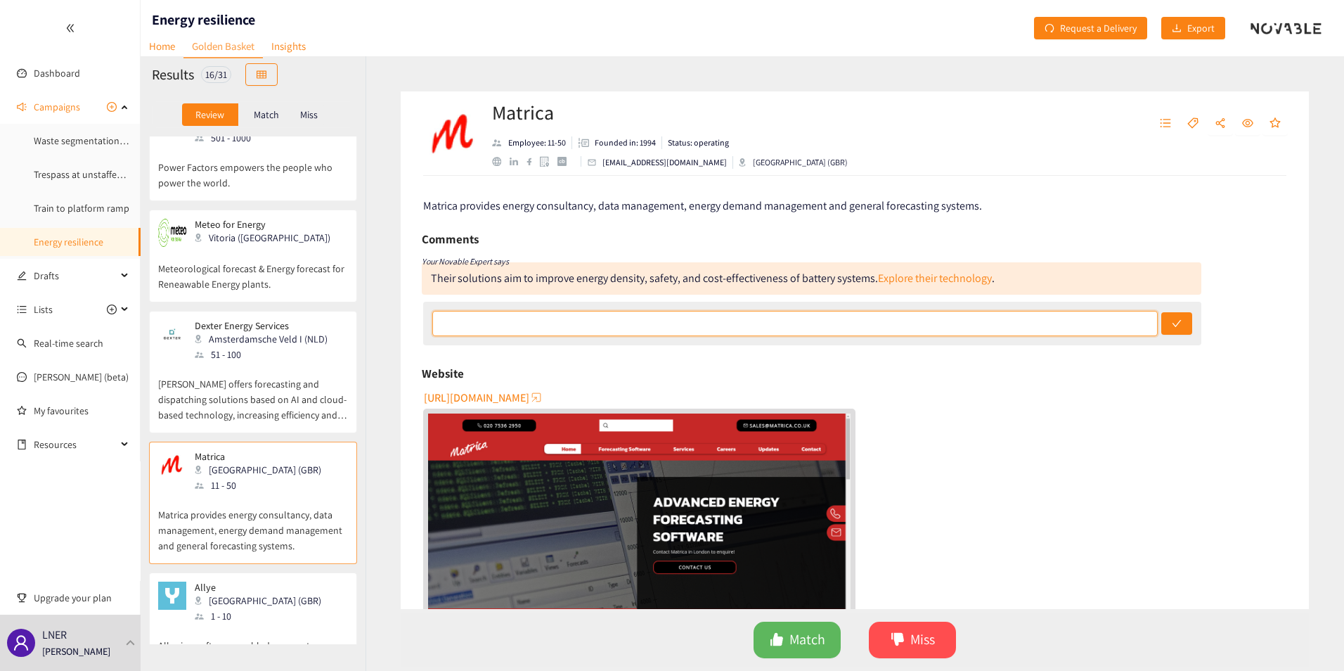
scroll to position [1126, 0]
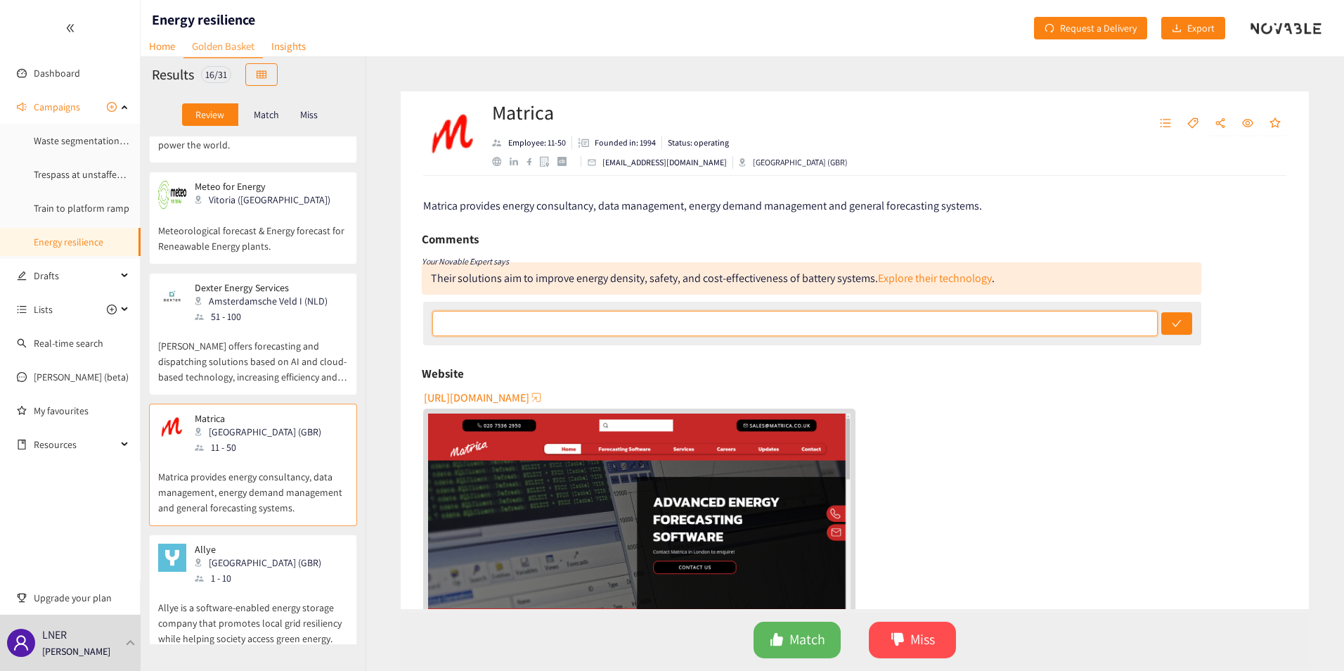
click at [524, 335] on input "text" at bounding box center [794, 323] width 725 height 25
type input "RW - not in scope for this challenge. MISS"
click at [1161, 312] on button "submit" at bounding box center [1176, 323] width 31 height 22
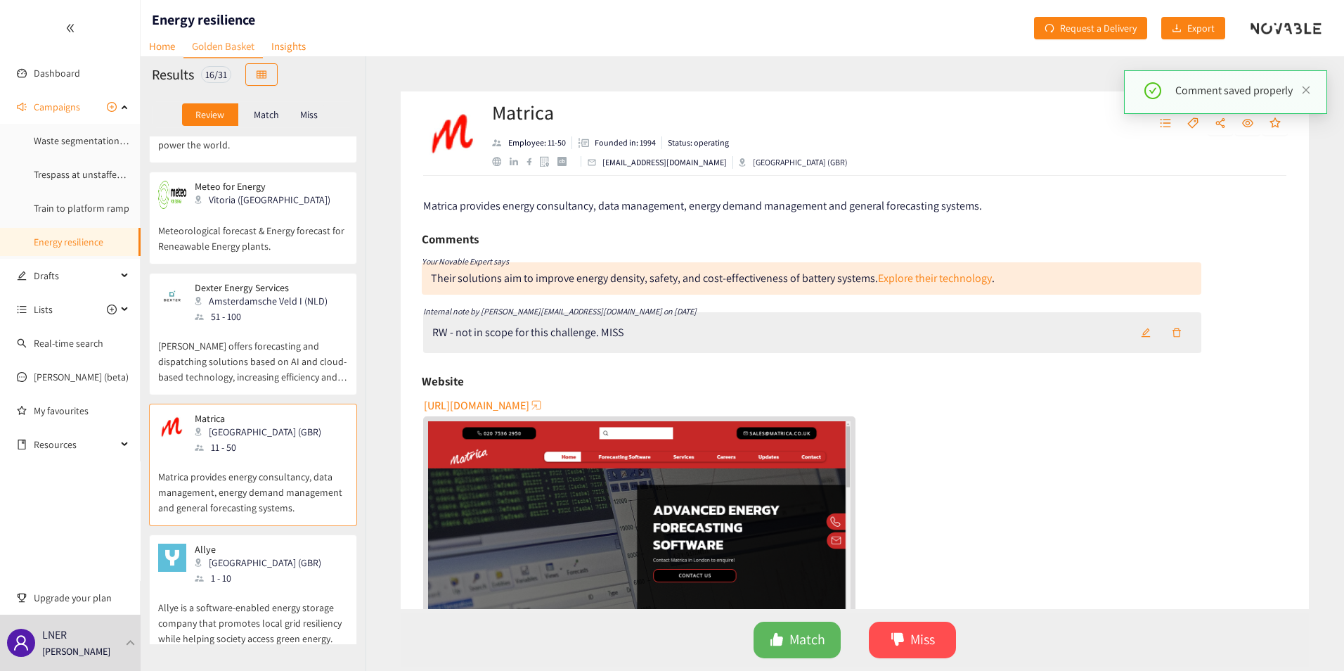
click at [280, 586] on p "Allye is a software-enabled energy storage company that promotes local grid res…" at bounding box center [253, 616] width 190 height 60
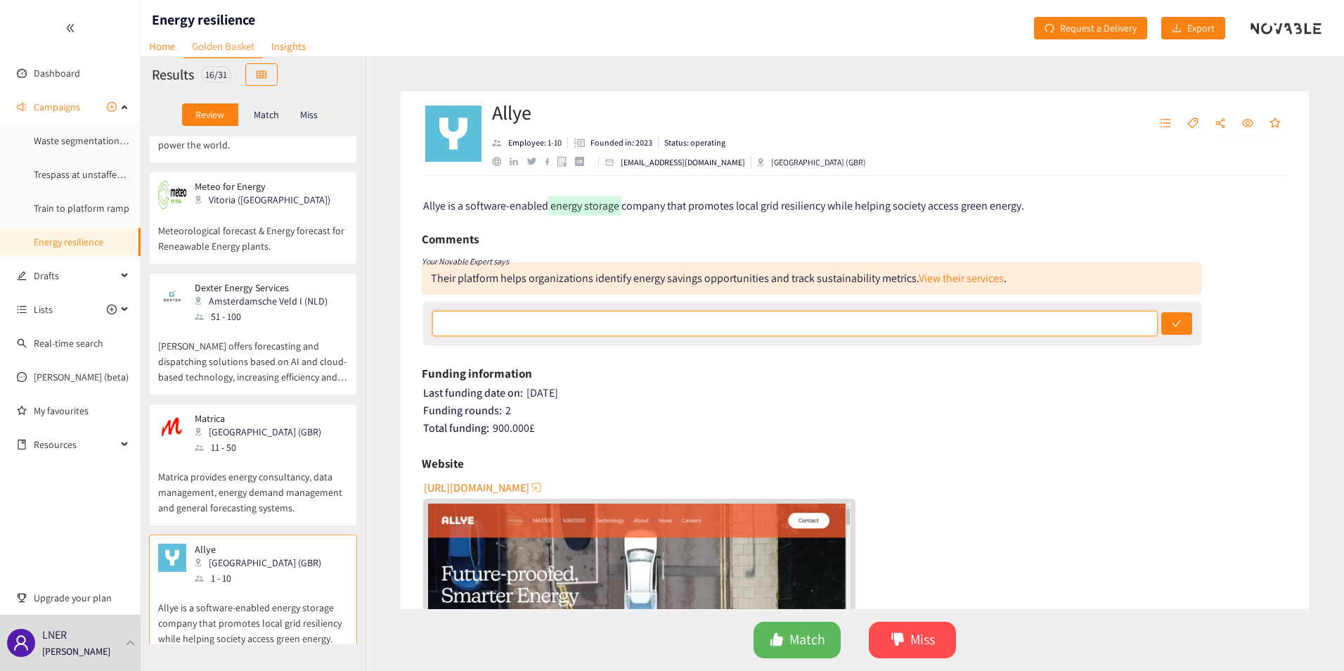
click at [469, 328] on input "text" at bounding box center [794, 323] width 725 height 25
click at [542, 323] on input "INteresting solution. WOuld likely need some pretty hefty work on our end to in…" at bounding box center [794, 323] width 725 height 25
type input "RW - Interesting solution. Would likely need some pretty hefty work on our end …"
click at [1161, 312] on button "submit" at bounding box center [1176, 323] width 31 height 22
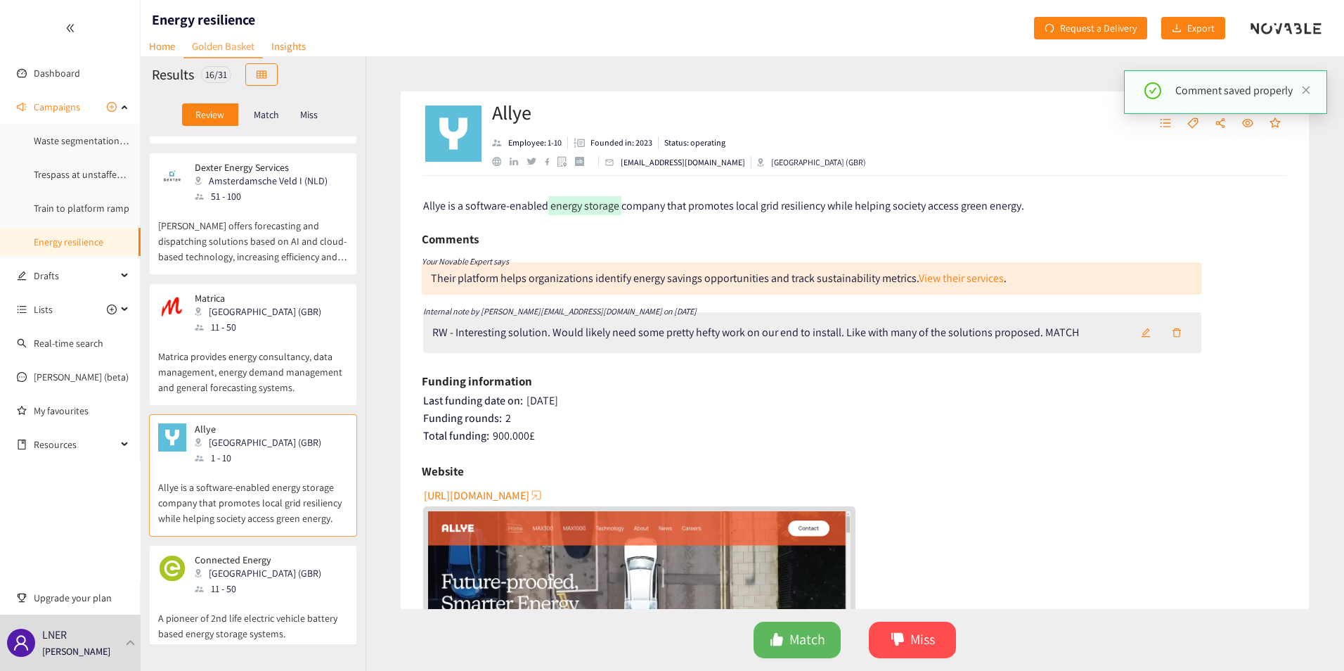
scroll to position [1267, 0]
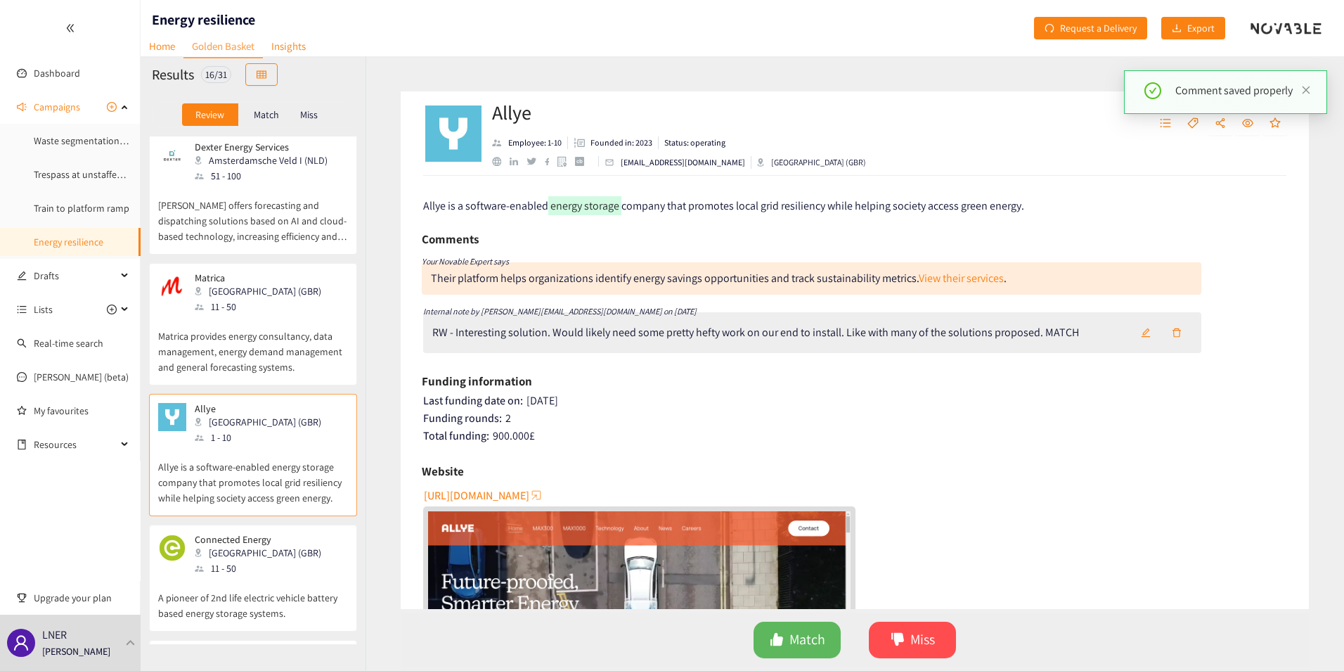
click at [233, 560] on div "11 - 50" at bounding box center [262, 567] width 135 height 15
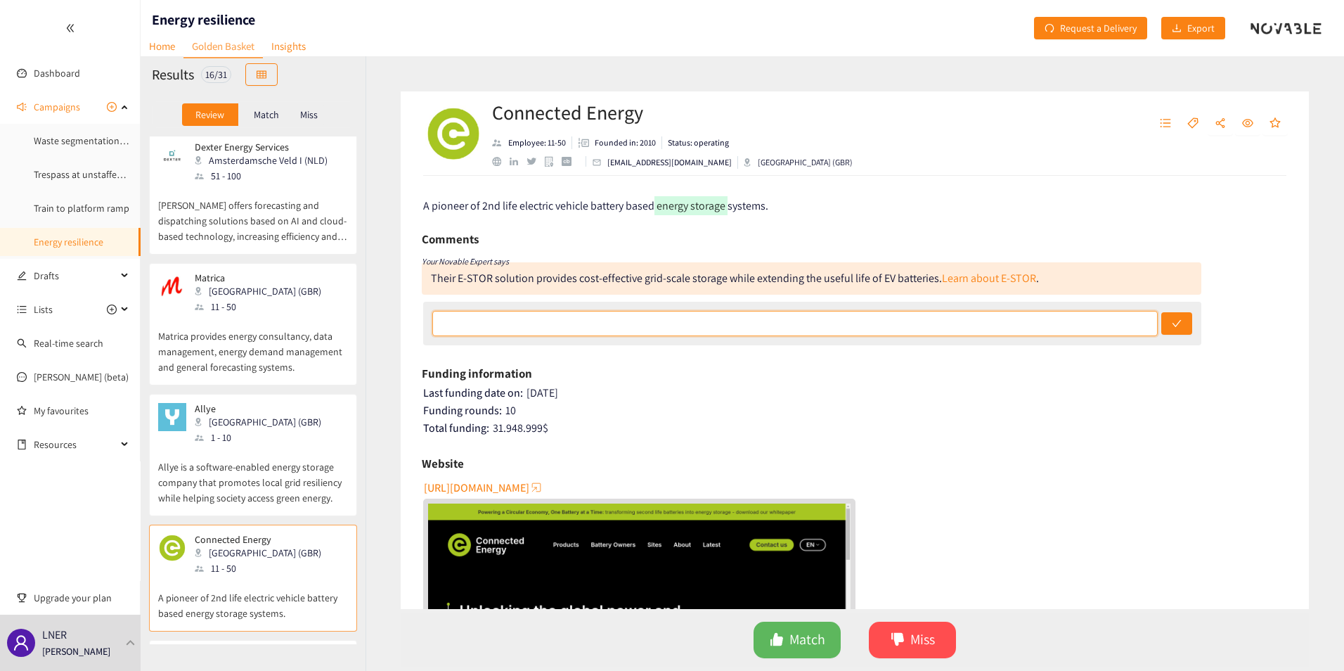
click at [489, 329] on input "text" at bounding box center [794, 323] width 725 height 25
type input "RW - another battery storage solution. MATCH"
click at [1161, 312] on button "submit" at bounding box center [1176, 323] width 31 height 22
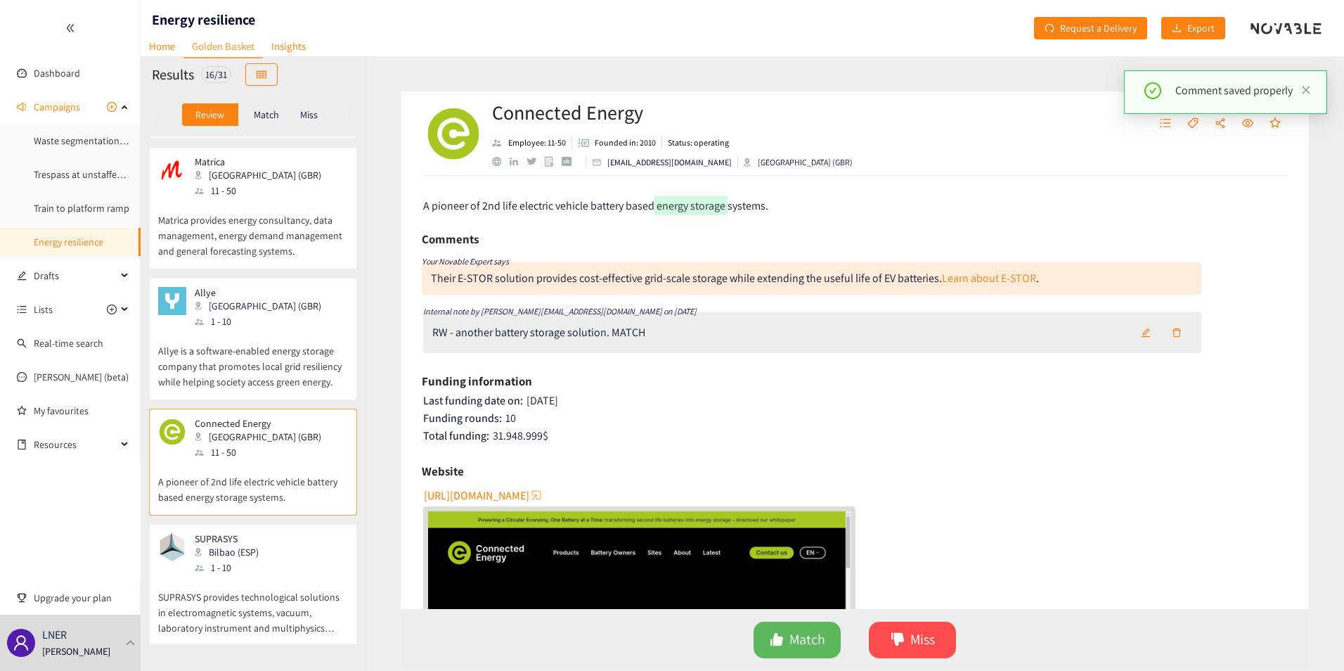
scroll to position [1407, 0]
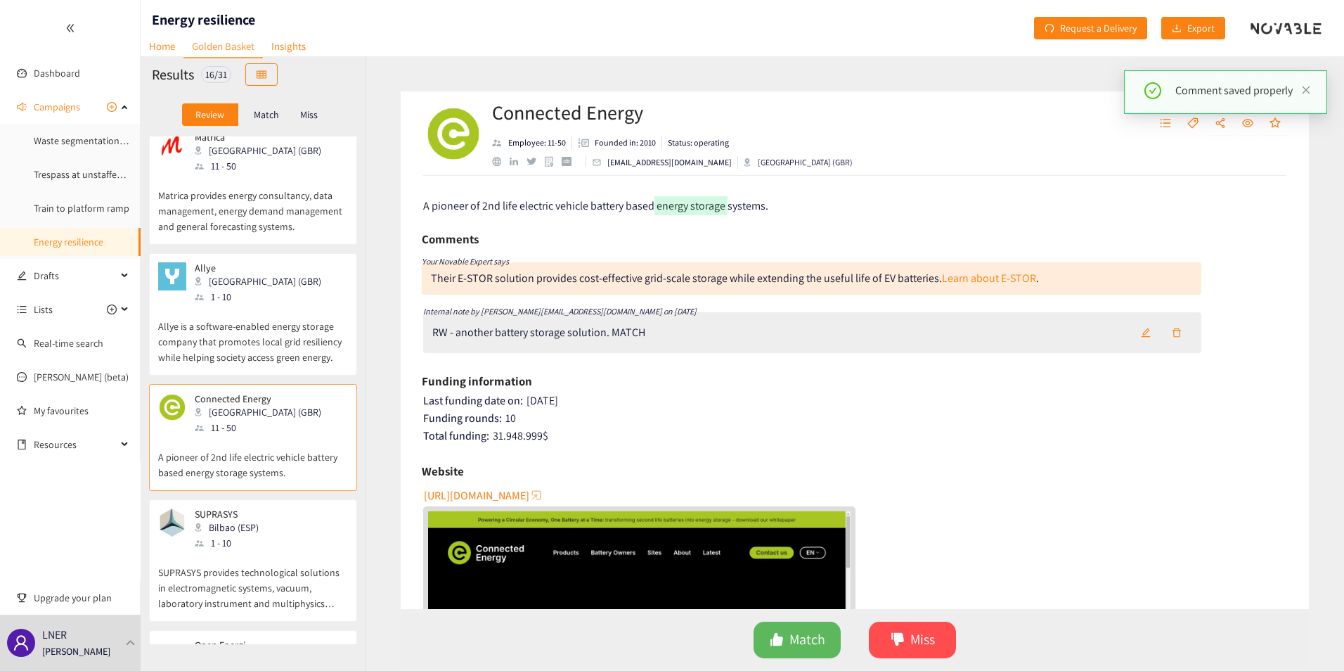
click at [216, 535] on div "1 - 10" at bounding box center [231, 542] width 72 height 15
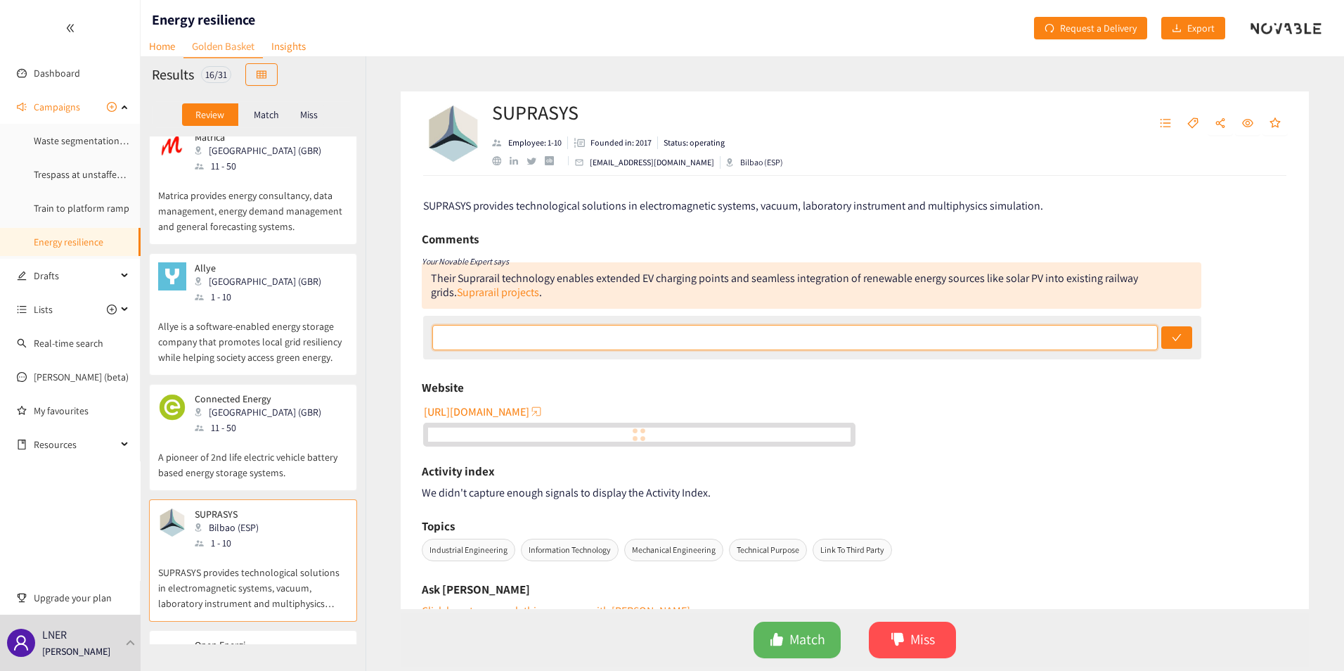
click at [542, 339] on input "text" at bounding box center [794, 337] width 725 height 25
click at [965, 402] on div "[URL][DOMAIN_NAME]" at bounding box center [855, 423] width 865 height 46
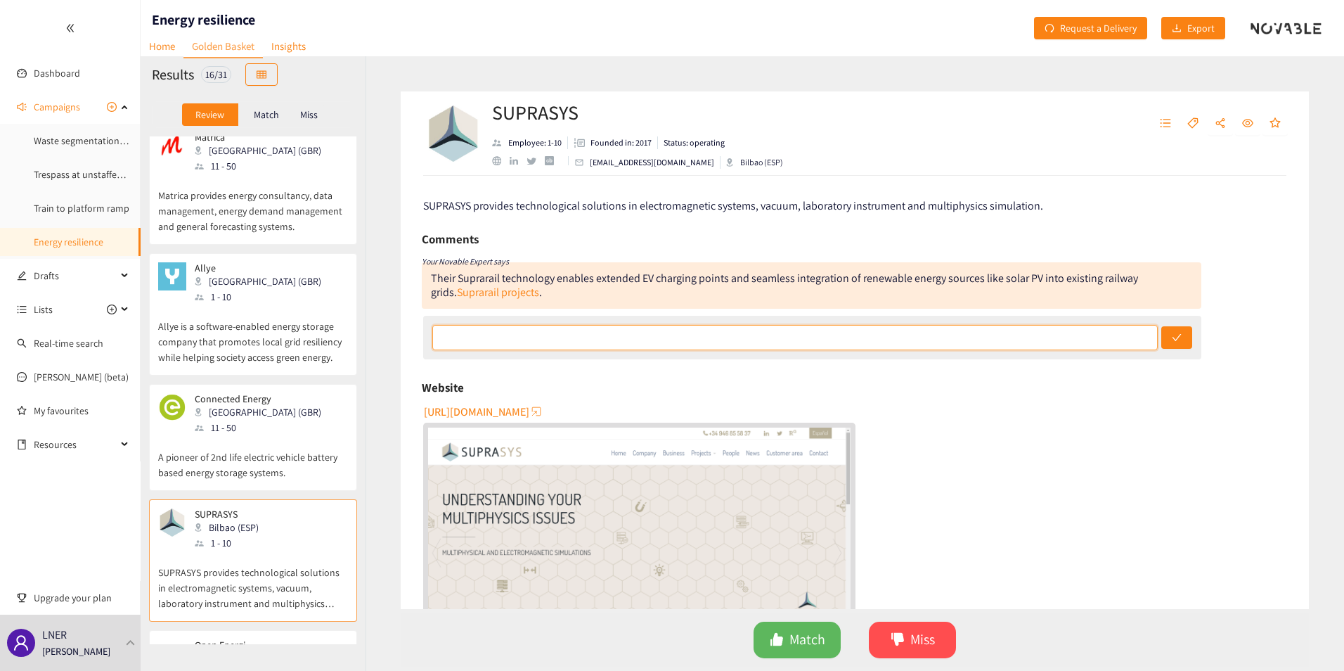
click at [507, 335] on input "text" at bounding box center [794, 337] width 725 height 25
type input "RW - really interesting. Would require NwR to do the heavy lifting and would ta…"
click at [1161, 326] on button "submit" at bounding box center [1176, 337] width 31 height 22
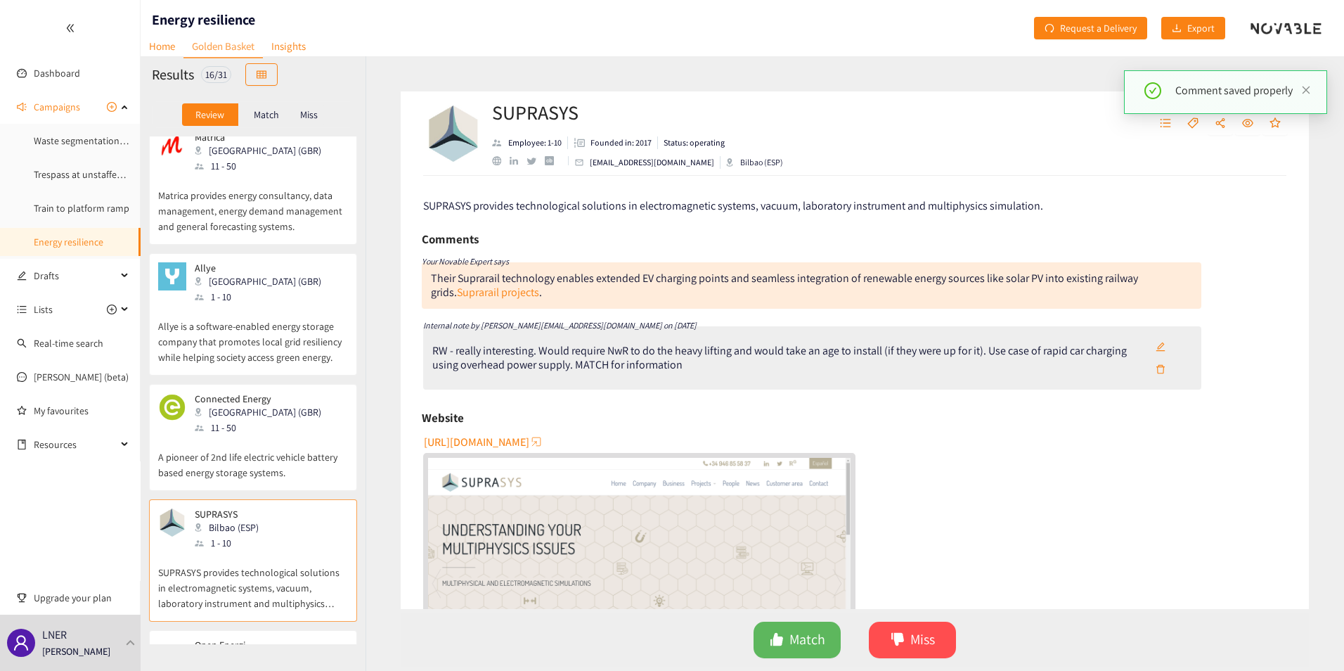
scroll to position [1477, 0]
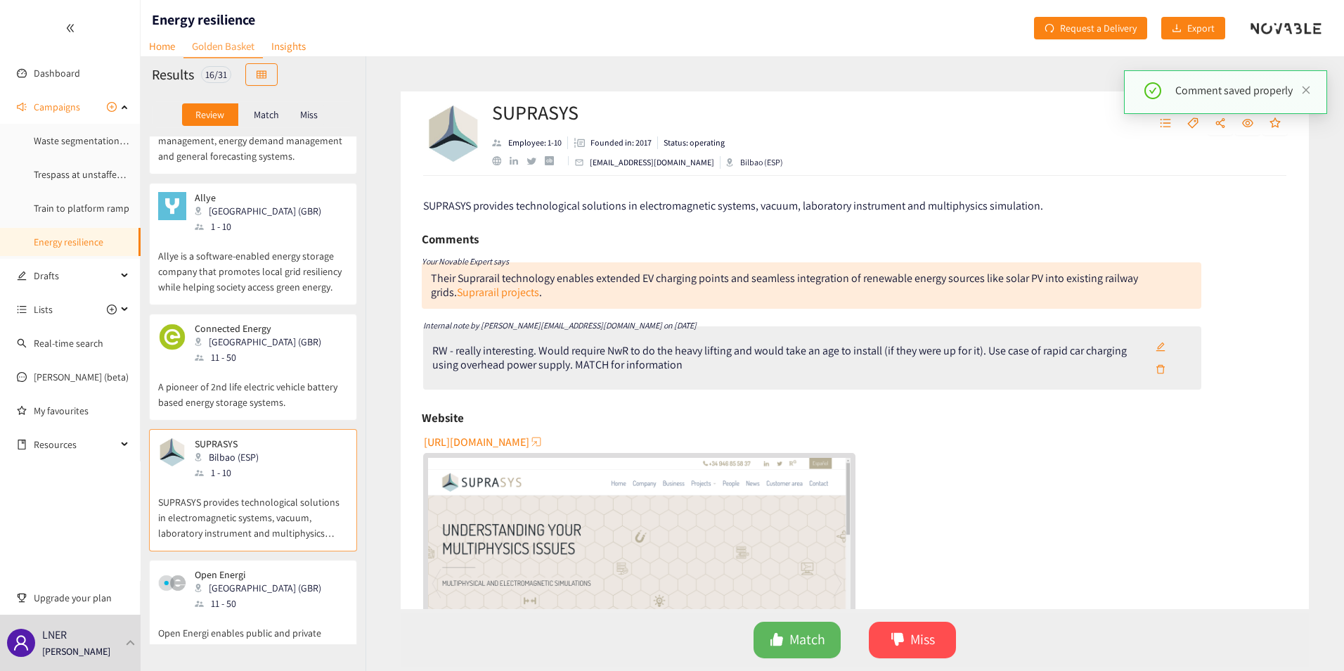
click at [236, 595] on div "11 - 50" at bounding box center [262, 602] width 135 height 15
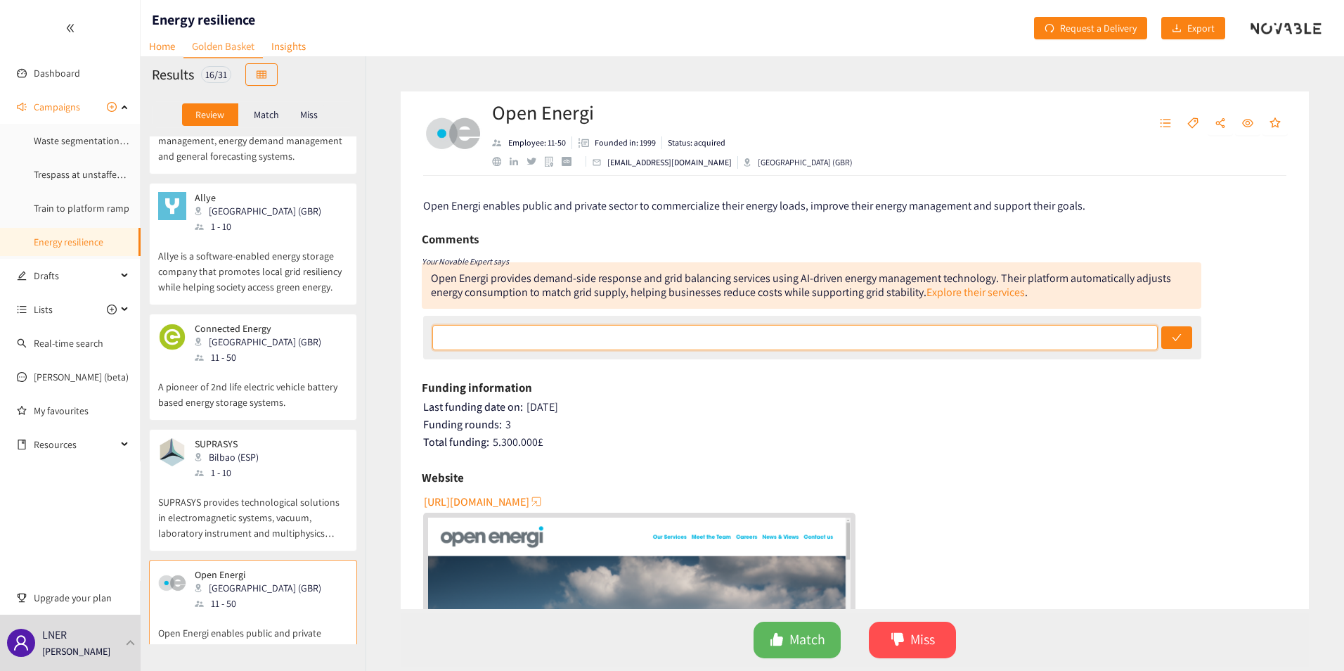
click at [789, 343] on input "text" at bounding box center [794, 337] width 725 height 25
type input "RW - I think we should definately look at grid balancing systems like this. MAT…"
click at [1161, 326] on button "submit" at bounding box center [1176, 337] width 31 height 22
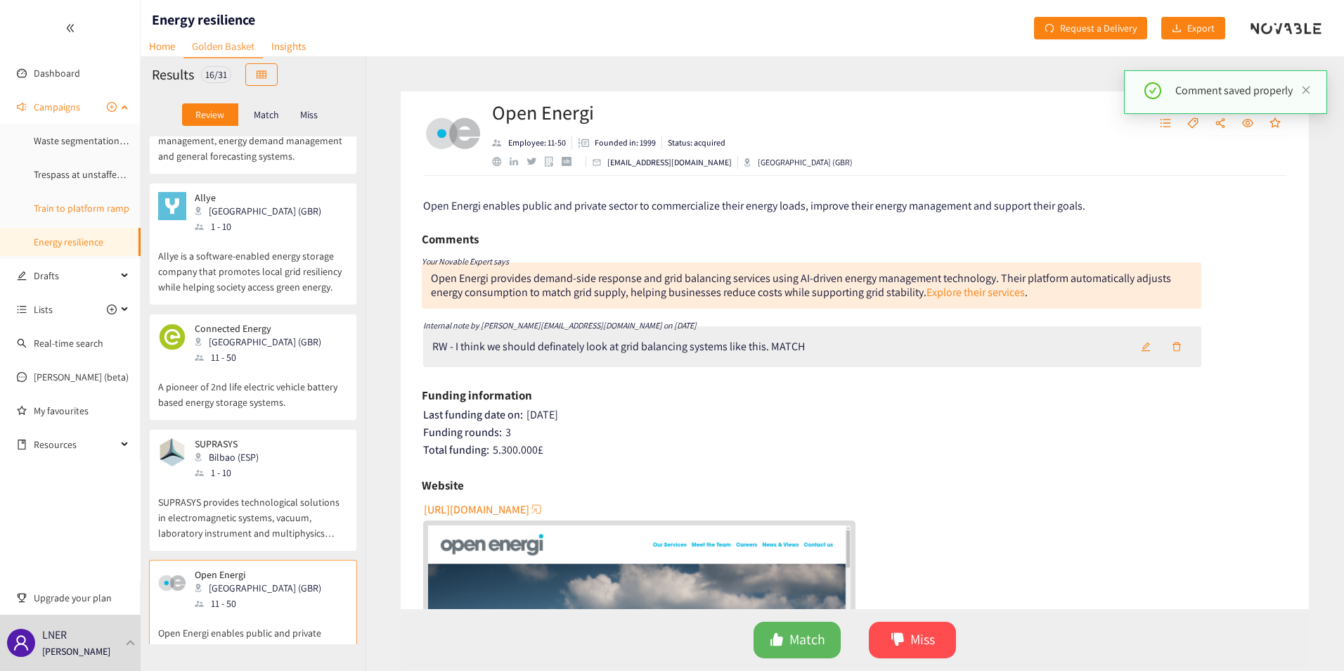
click at [73, 206] on link "Train to platform ramp" at bounding box center [82, 208] width 96 height 13
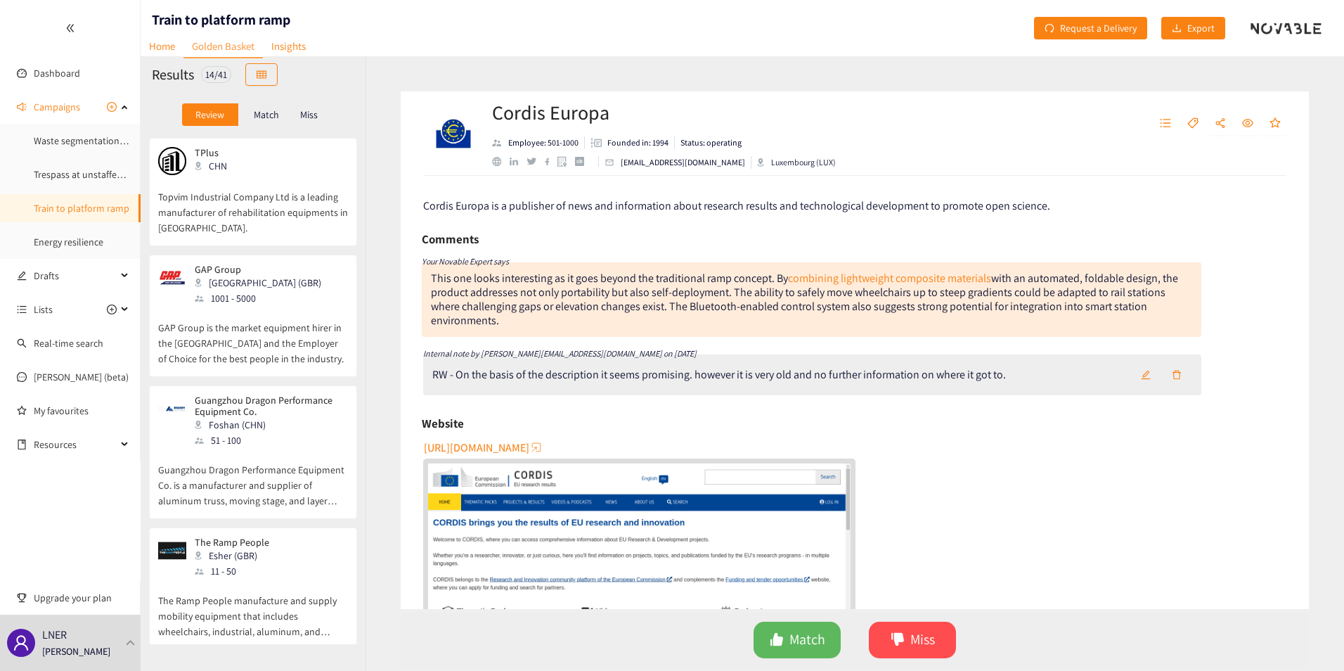
scroll to position [1202, 0]
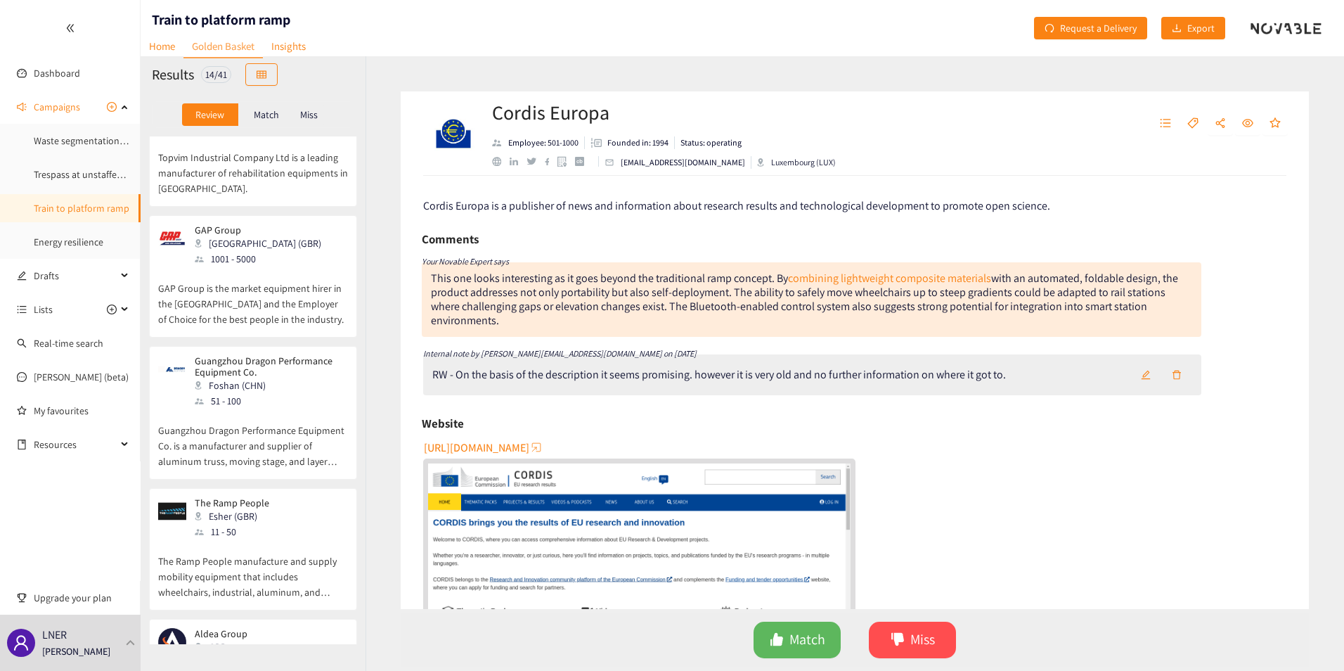
click at [237, 656] on p "Aldea Group UK LTD – The UK’s trusted Industrial & Commercial Equipment Store." at bounding box center [253, 678] width 190 height 45
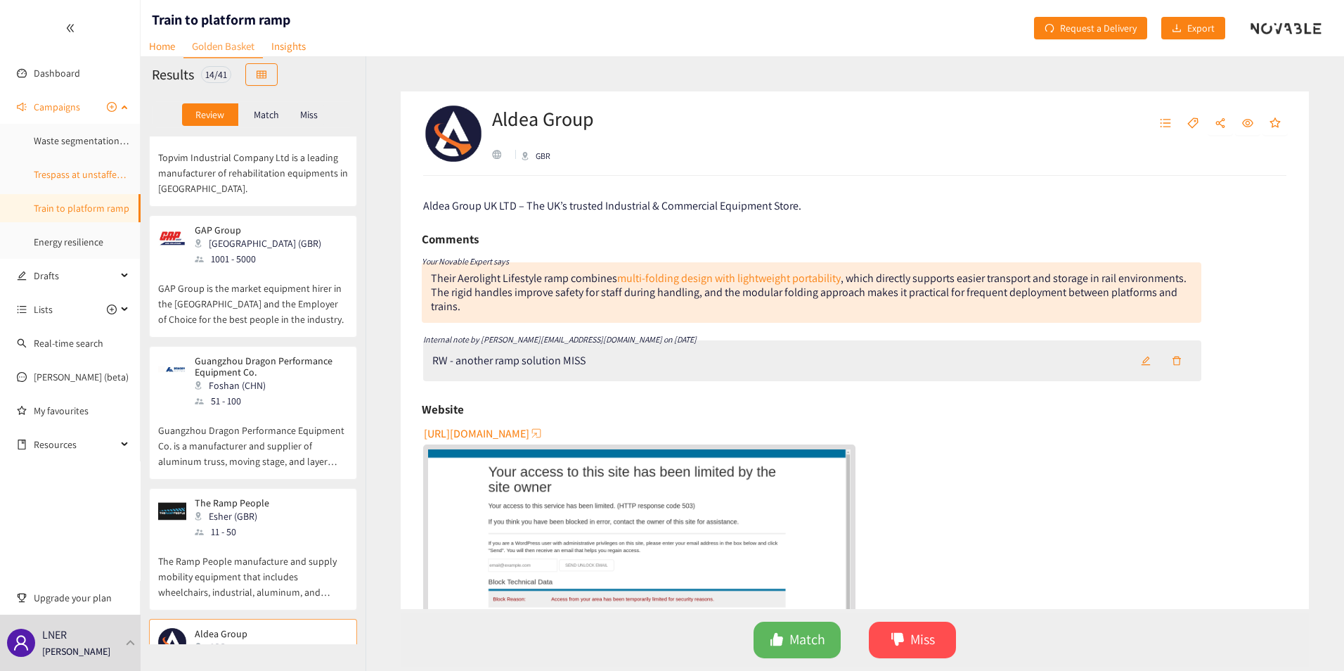
click at [73, 169] on link "Trespass at unstaffed stations" at bounding box center [96, 174] width 124 height 13
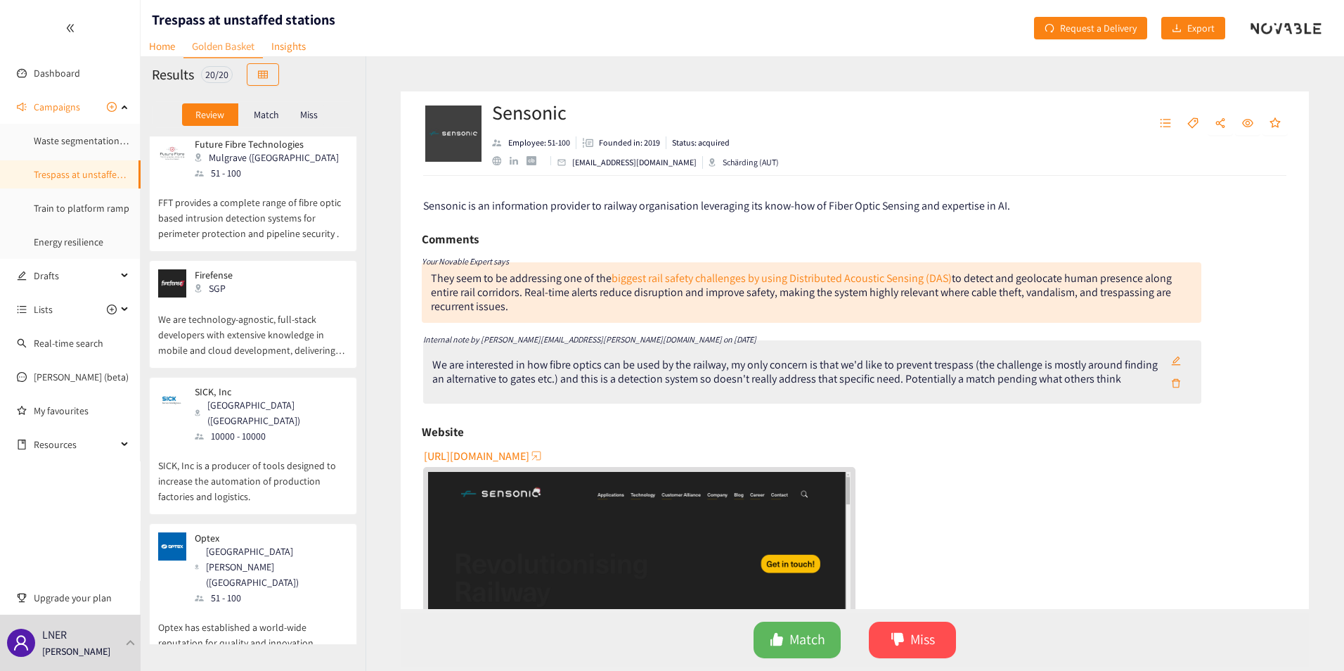
scroll to position [1988, 0]
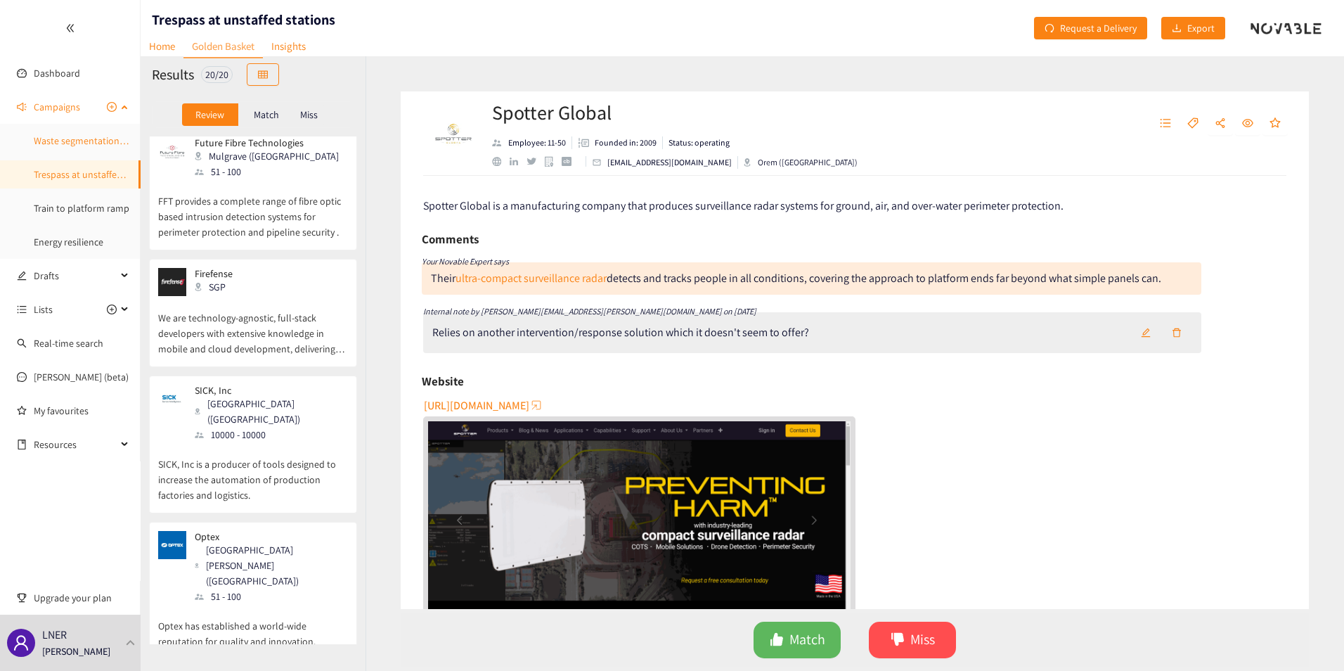
click at [68, 145] on link "Waste segmentation and sorting" at bounding box center [102, 140] width 136 height 13
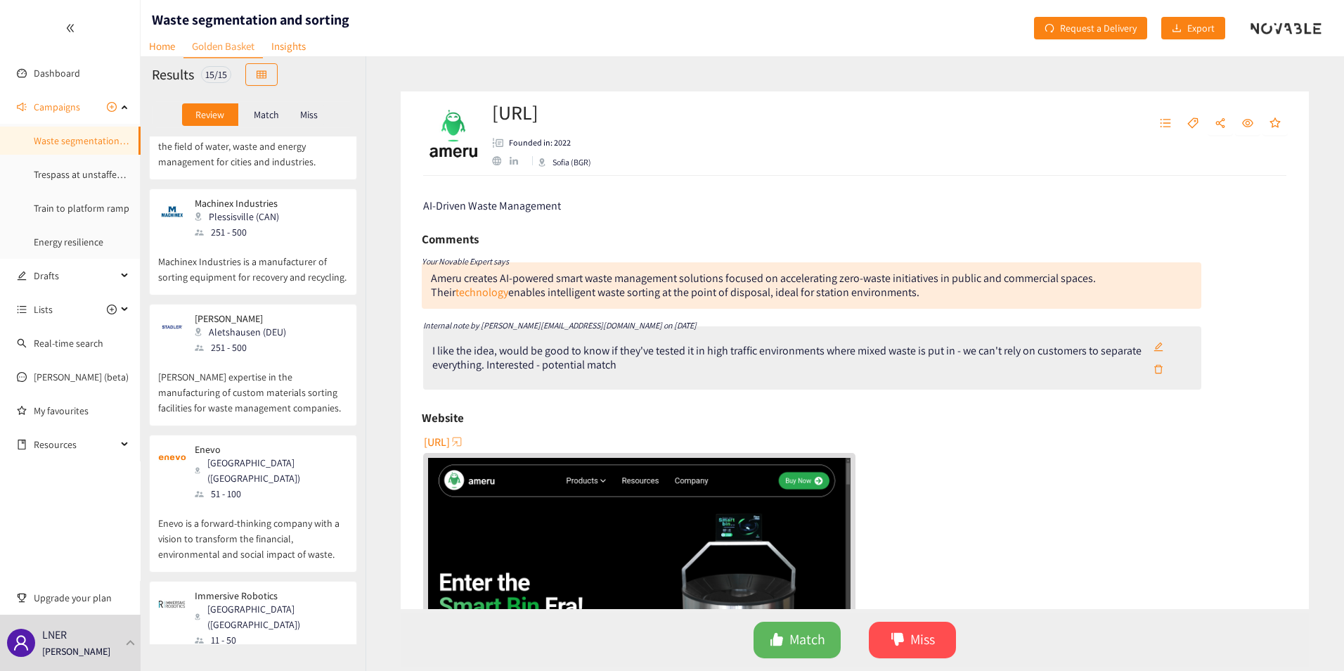
scroll to position [1333, 0]
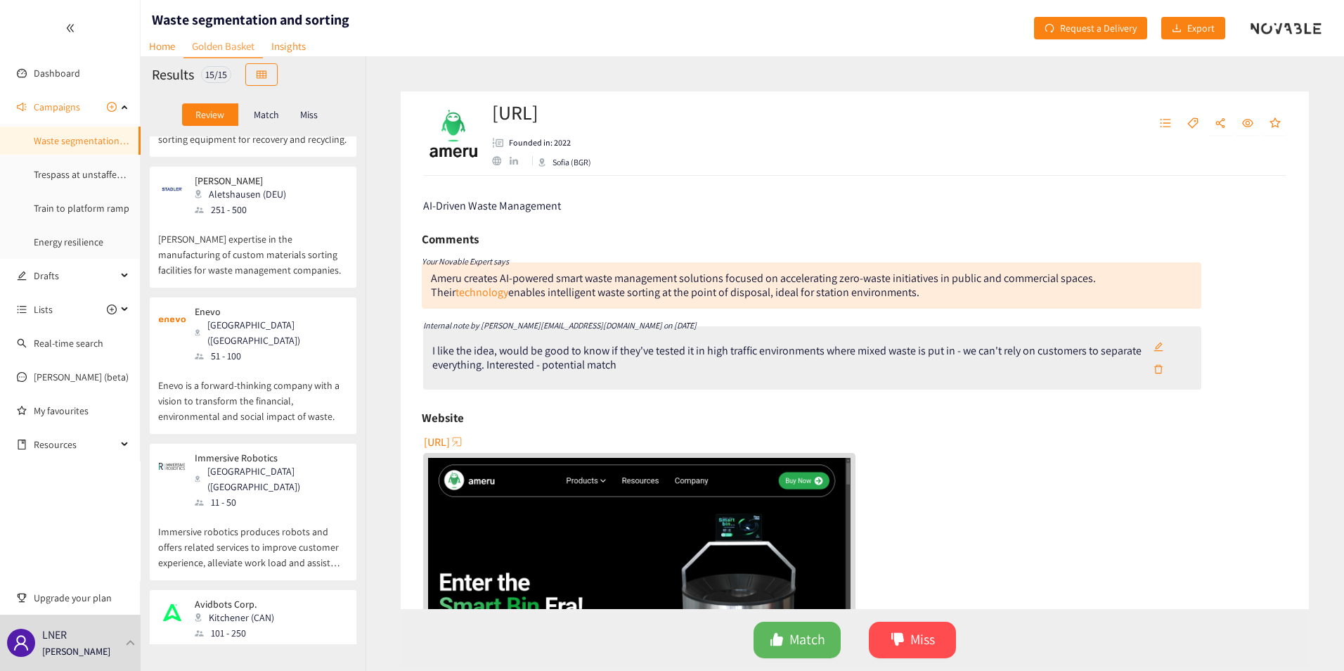
click at [248, 640] on p "Avidbots designs, manufactures, sells and supports autonomous connected robots …" at bounding box center [253, 670] width 190 height 60
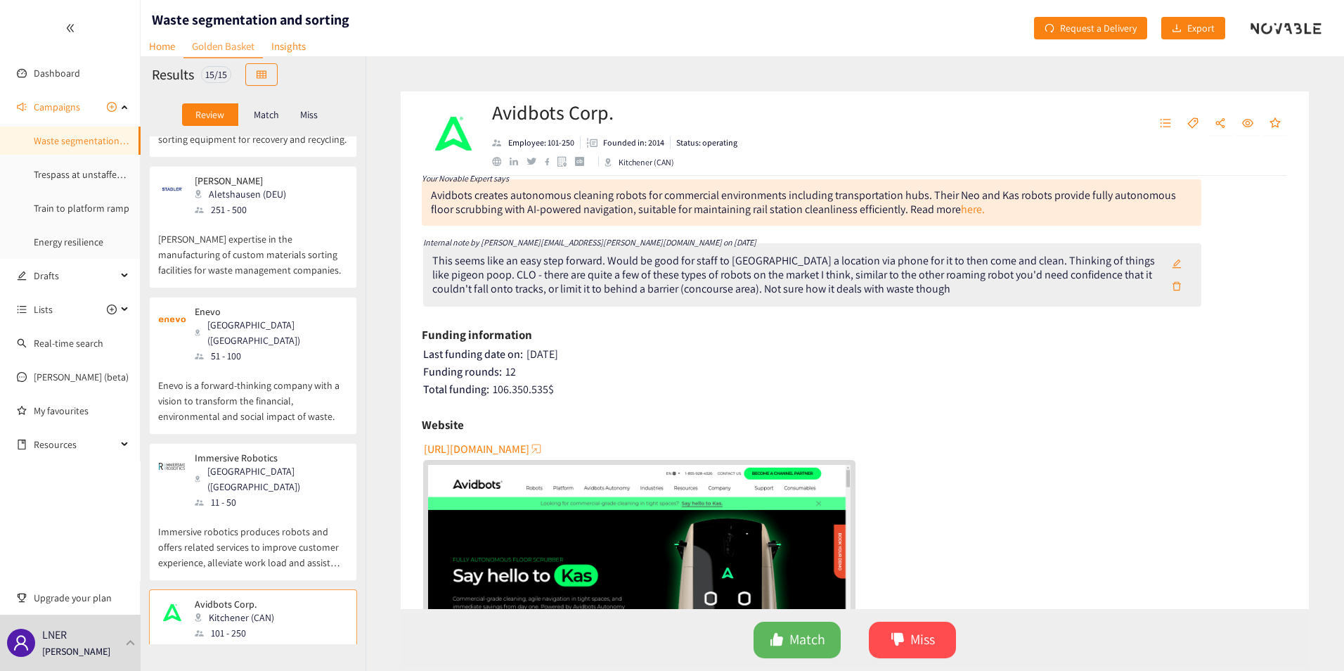
scroll to position [0, 0]
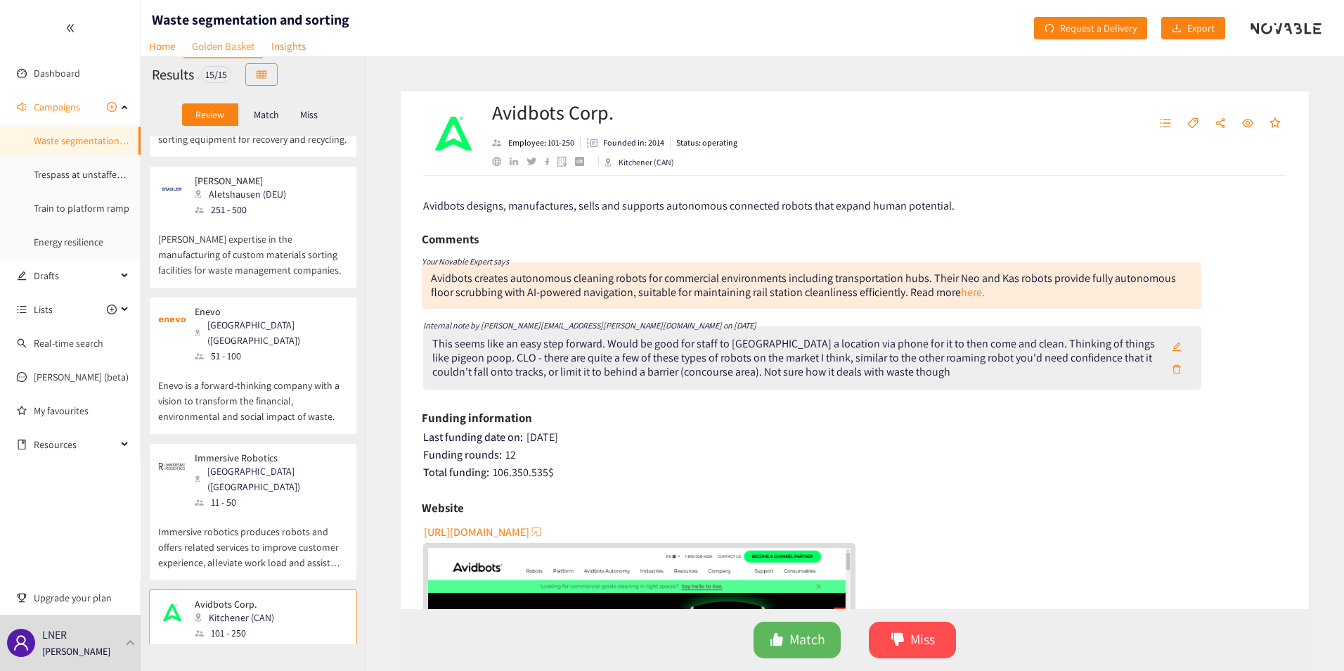
click at [902, 375] on div "This seems like an easy step forward. Would be good for staff to [GEOGRAPHIC_DA…" at bounding box center [796, 358] width 729 height 42
click at [1172, 347] on icon "edit" at bounding box center [1177, 347] width 10 height 10
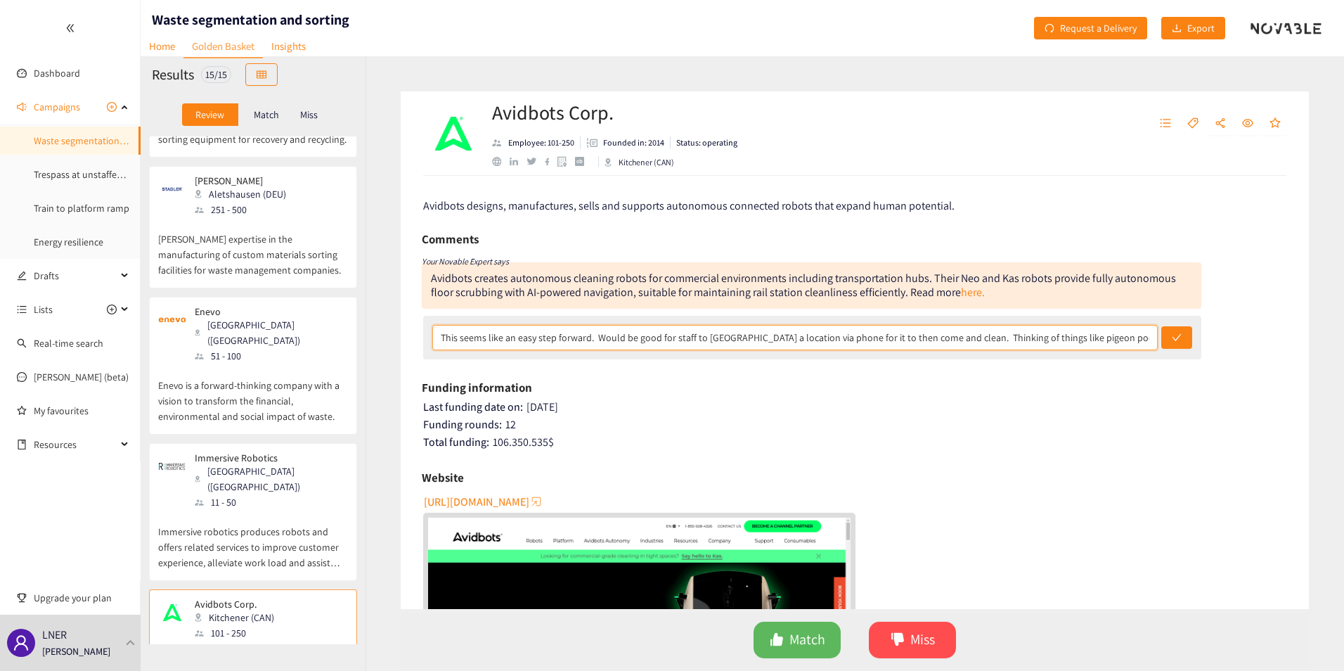
click at [1096, 342] on input "This seems like an easy step forward. Would be good for staff to [GEOGRAPHIC_DA…" at bounding box center [794, 337] width 725 height 25
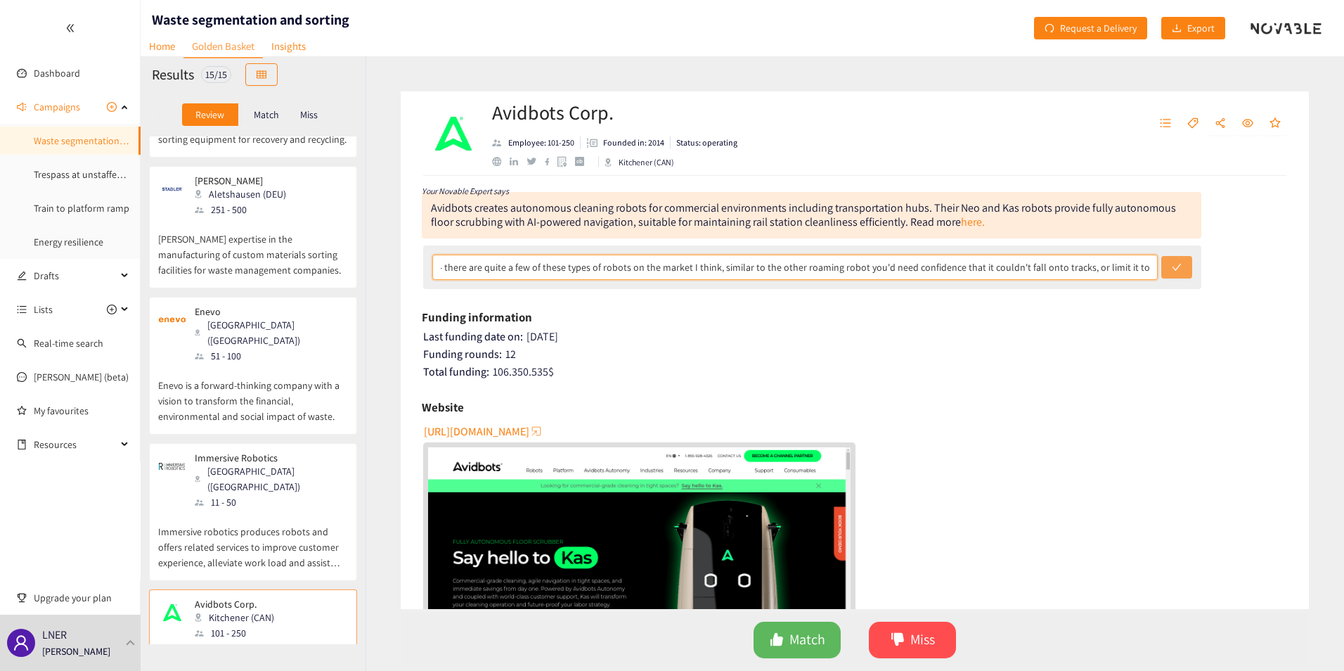
scroll to position [0, 1003]
drag, startPoint x: 1096, startPoint y: 269, endPoint x: 1160, endPoint y: 268, distance: 64.0
click at [1160, 268] on div "This seems like an easy step forward. Would be good for staff to [GEOGRAPHIC_DA…" at bounding box center [812, 267] width 778 height 44
click at [1140, 265] on input "This seems like an easy step forward. Would be good for staff to [GEOGRAPHIC_DA…" at bounding box center [794, 266] width 725 height 25
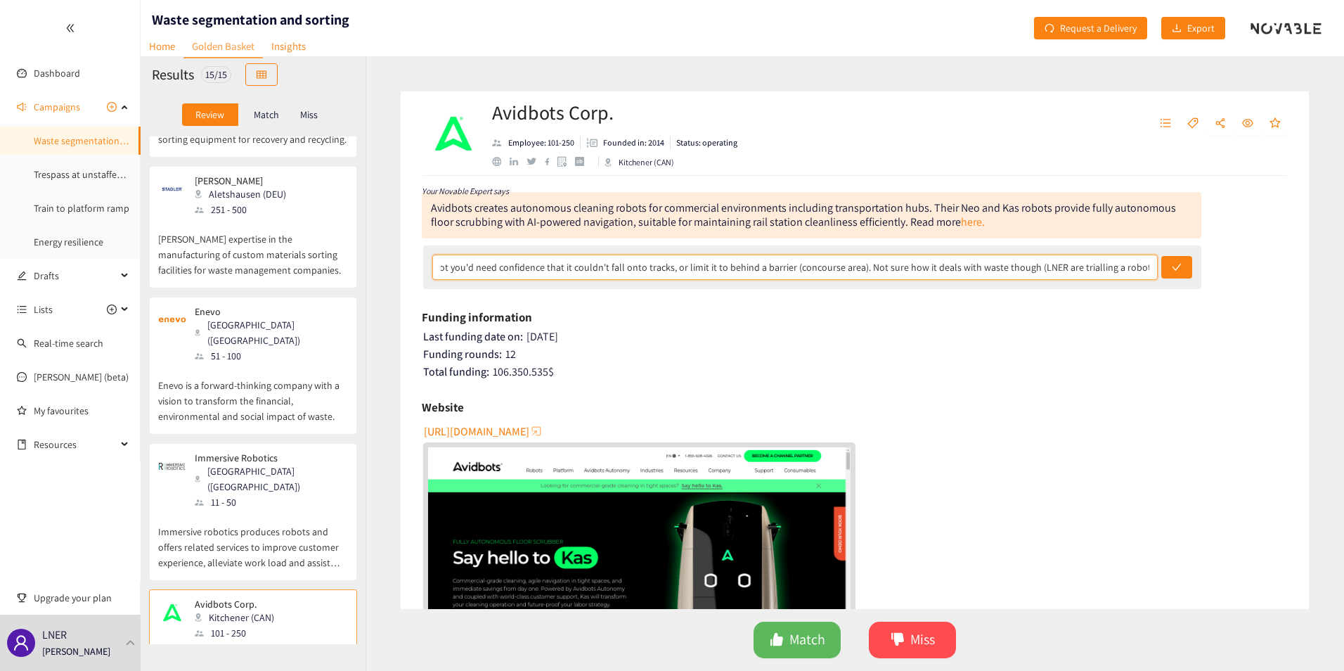
click at [987, 268] on input "This seems like an easy step forward. Would be good for staff to [GEOGRAPHIC_DA…" at bounding box center [794, 266] width 725 height 25
click at [1116, 267] on input "This seems like an easy step forward. Would be good for staff to [GEOGRAPHIC_DA…" at bounding box center [794, 266] width 725 height 25
type input "This seems like an easy step forward. Would be good for staff to [GEOGRAPHIC_DA…"
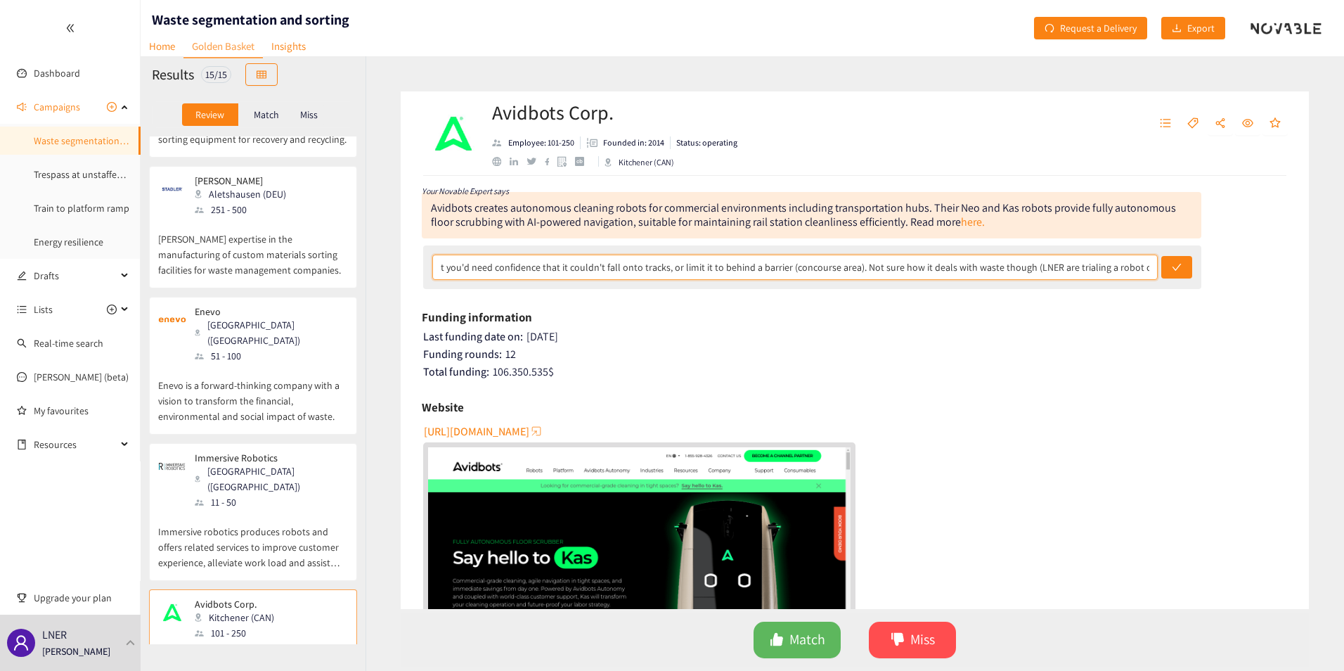
click at [1161, 256] on button "submit" at bounding box center [1176, 267] width 31 height 22
